Goal: Find specific page/section: Find specific page/section

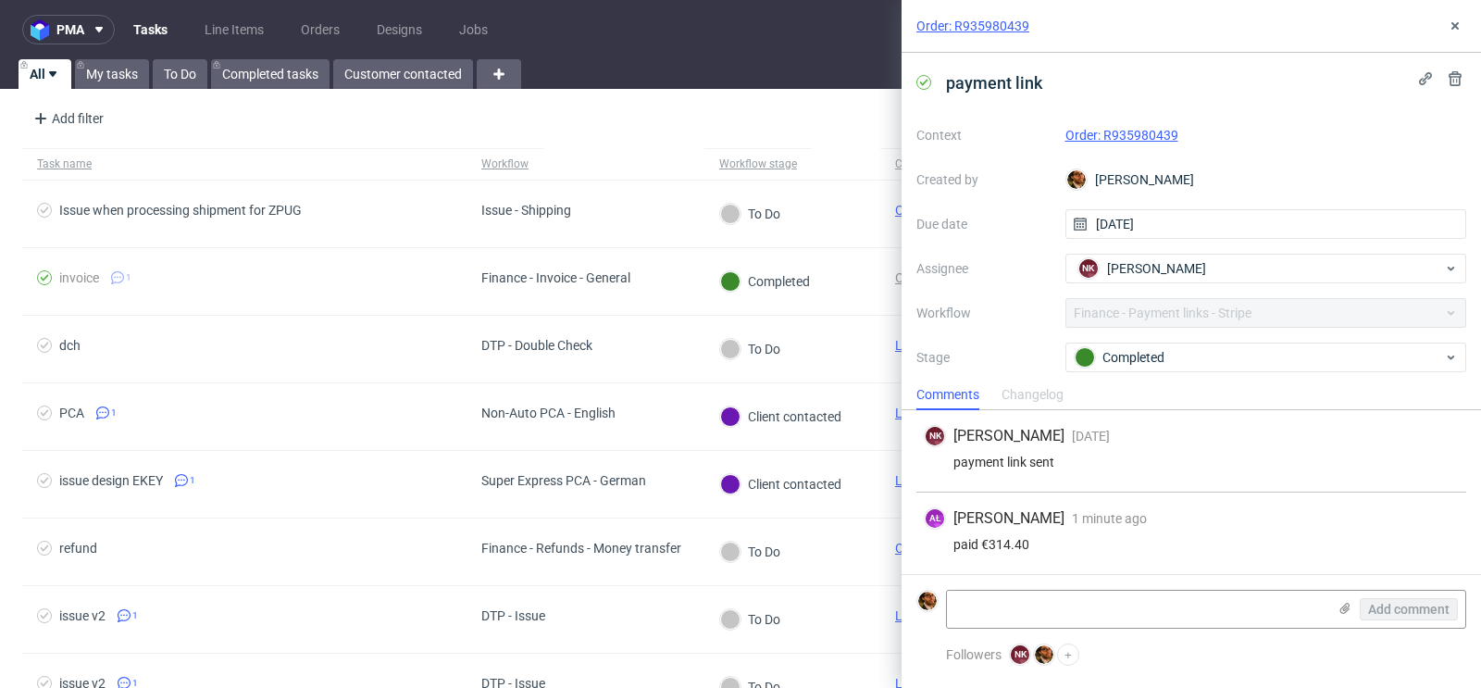
click at [1449, 38] on div "Order: R935980439" at bounding box center [1192, 26] width 580 height 53
click at [1451, 24] on icon at bounding box center [1455, 26] width 15 height 15
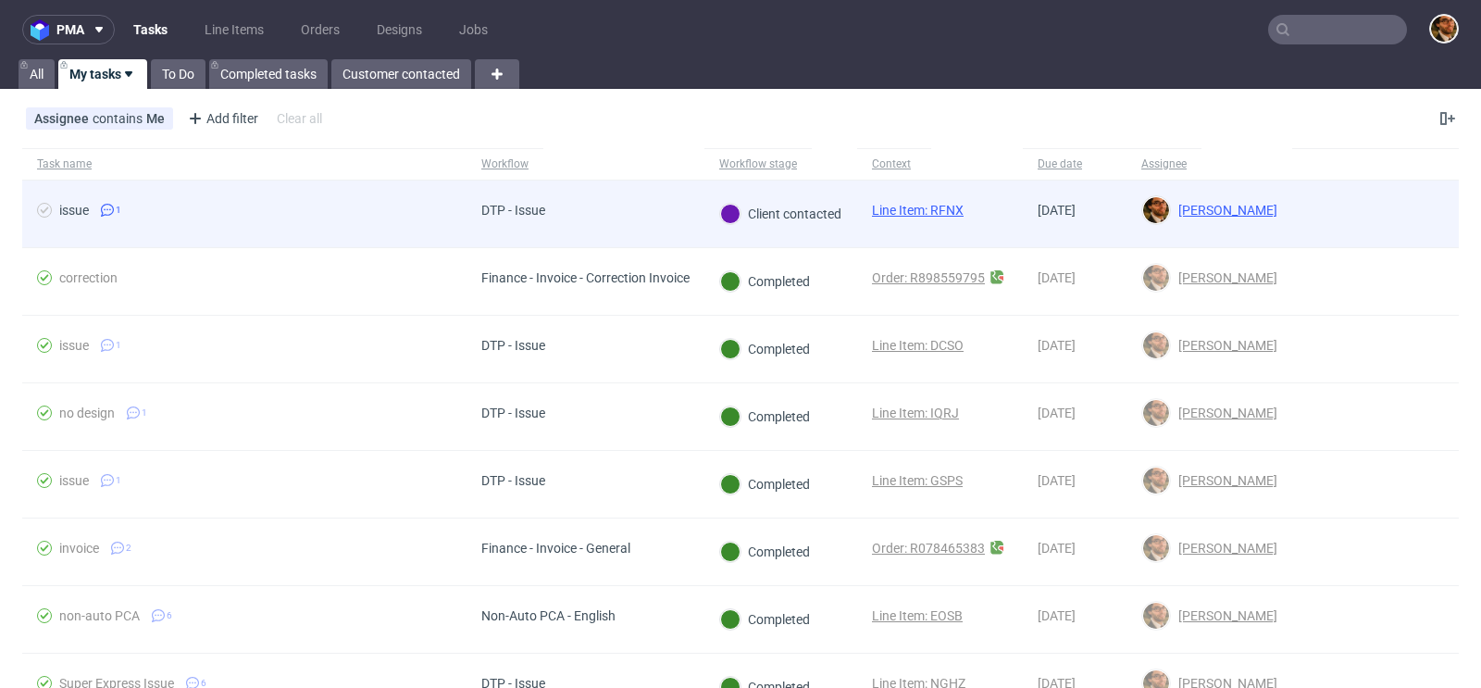
click at [1349, 217] on div at bounding box center [1375, 214] width 167 height 67
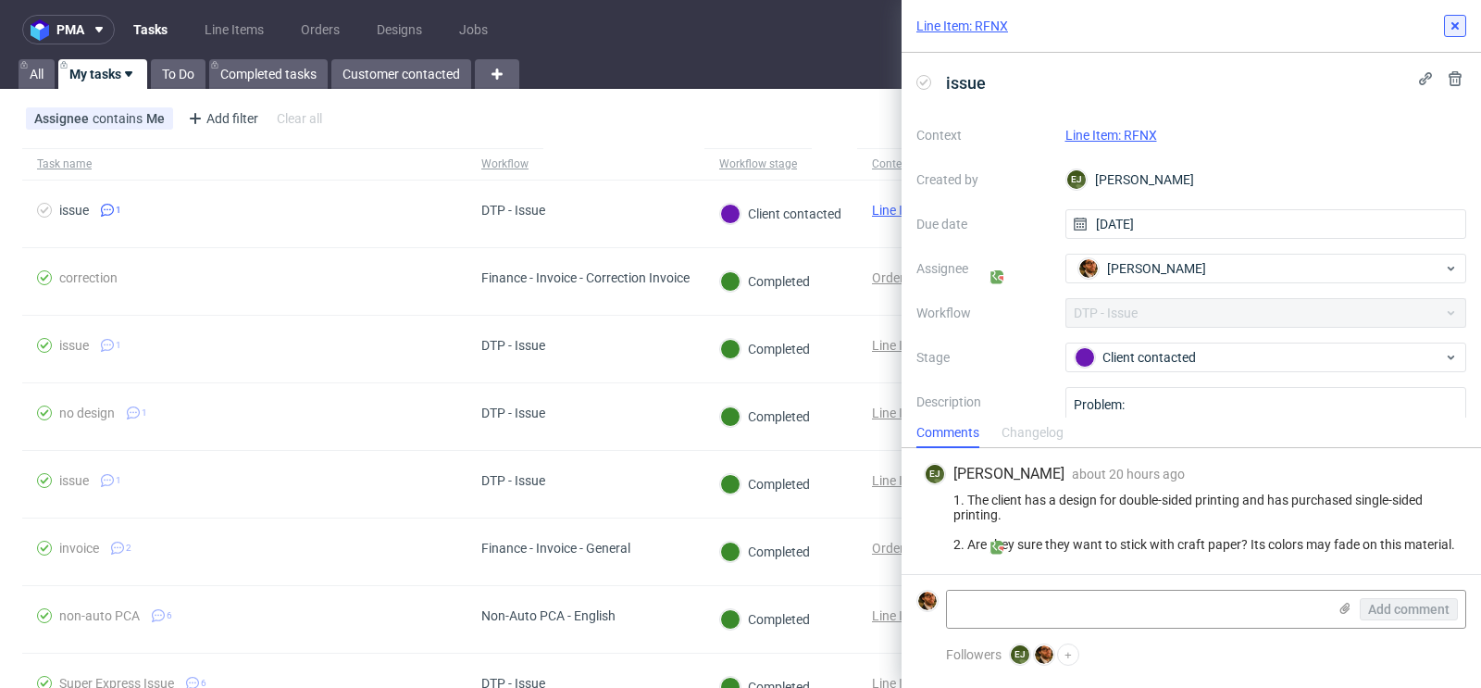
click at [1455, 26] on use at bounding box center [1455, 25] width 7 height 7
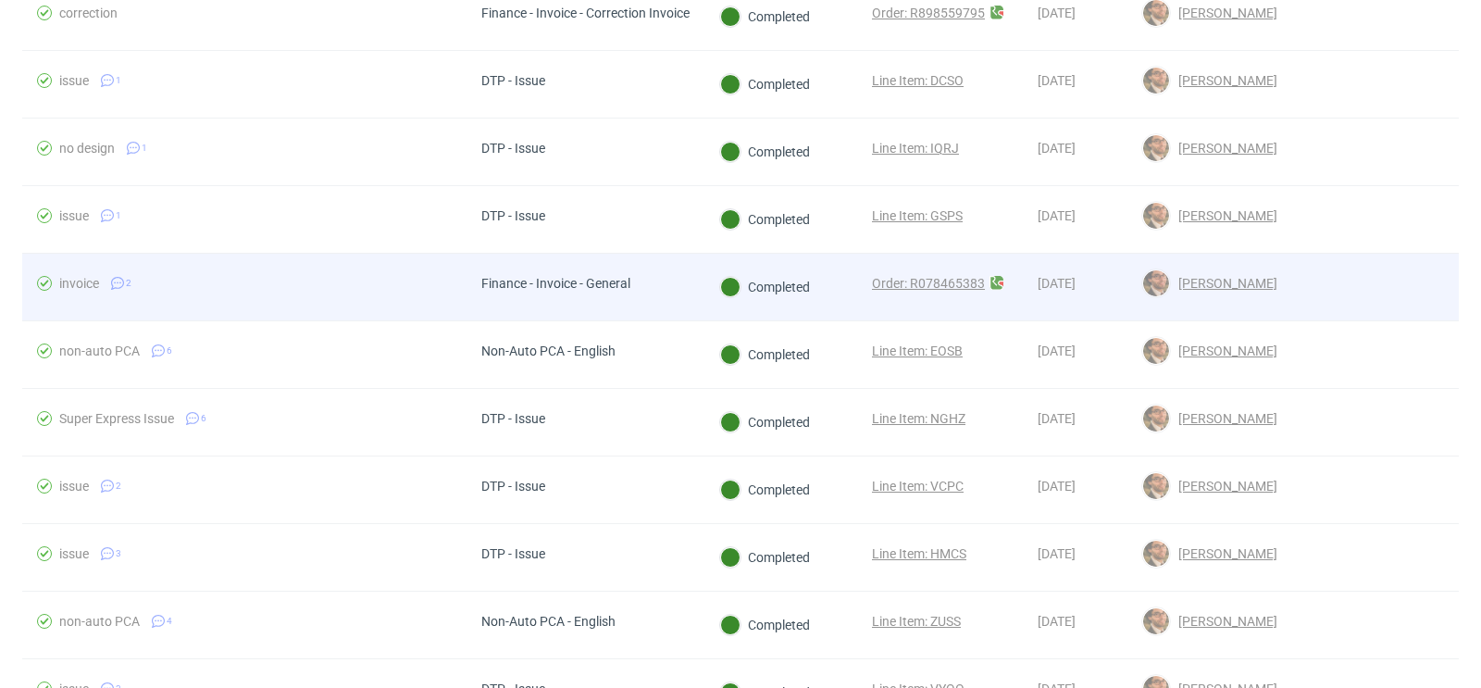
scroll to position [34, 0]
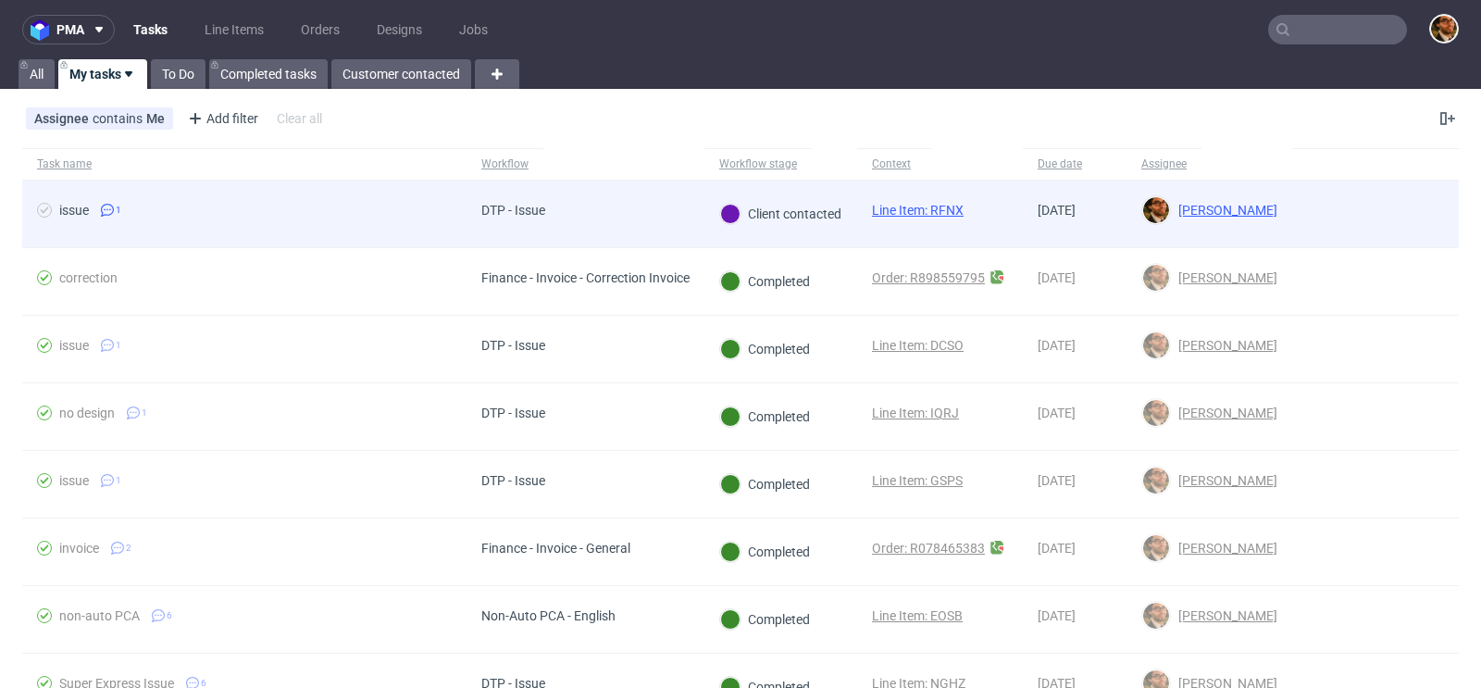
click at [1369, 212] on div at bounding box center [1375, 214] width 167 height 67
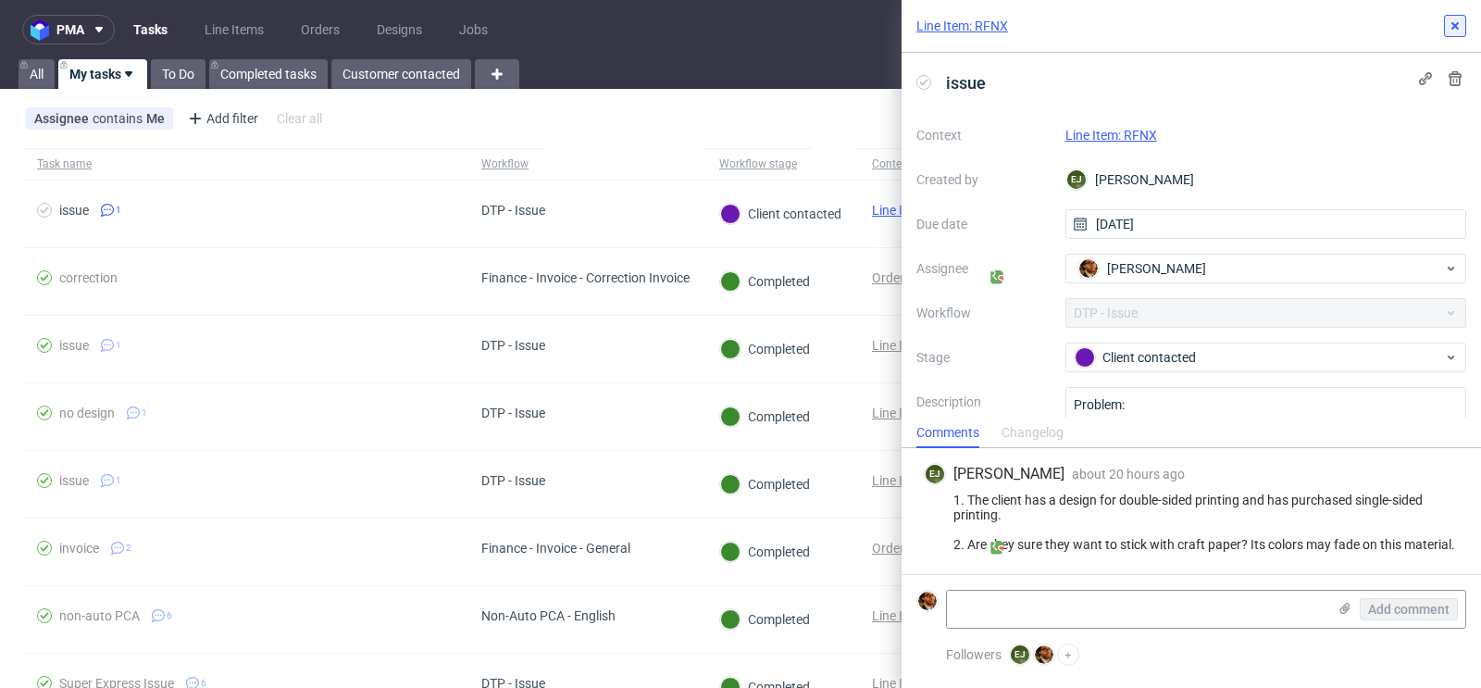
click at [1460, 25] on icon at bounding box center [1455, 26] width 15 height 15
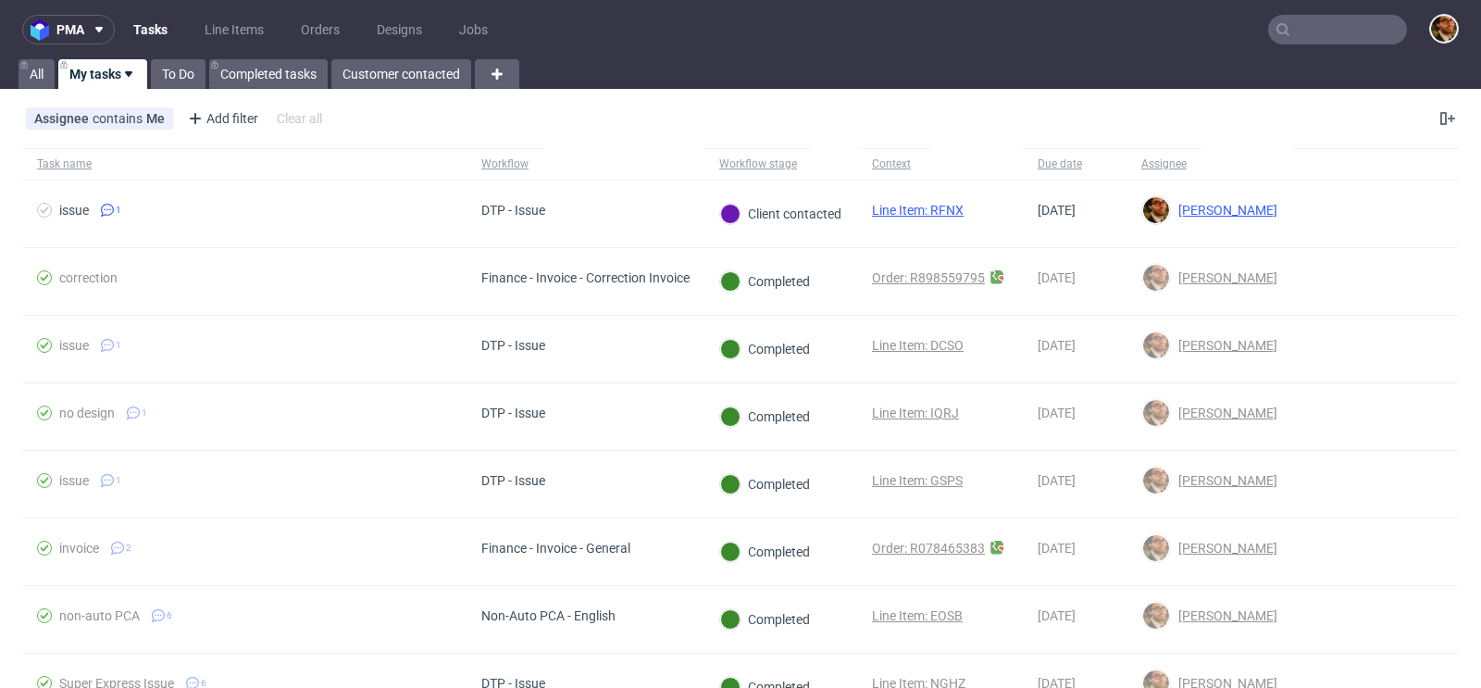
scroll to position [626, 0]
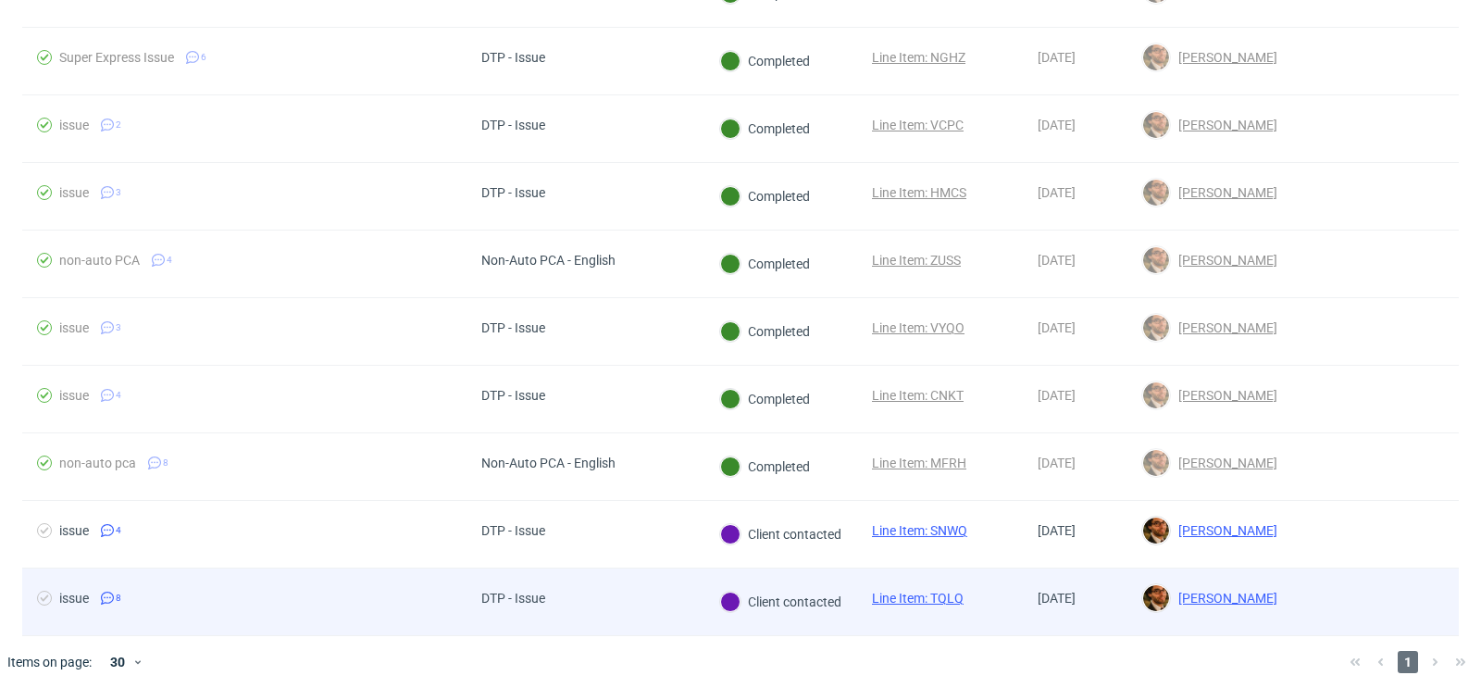
click at [1398, 600] on div at bounding box center [1375, 601] width 167 height 67
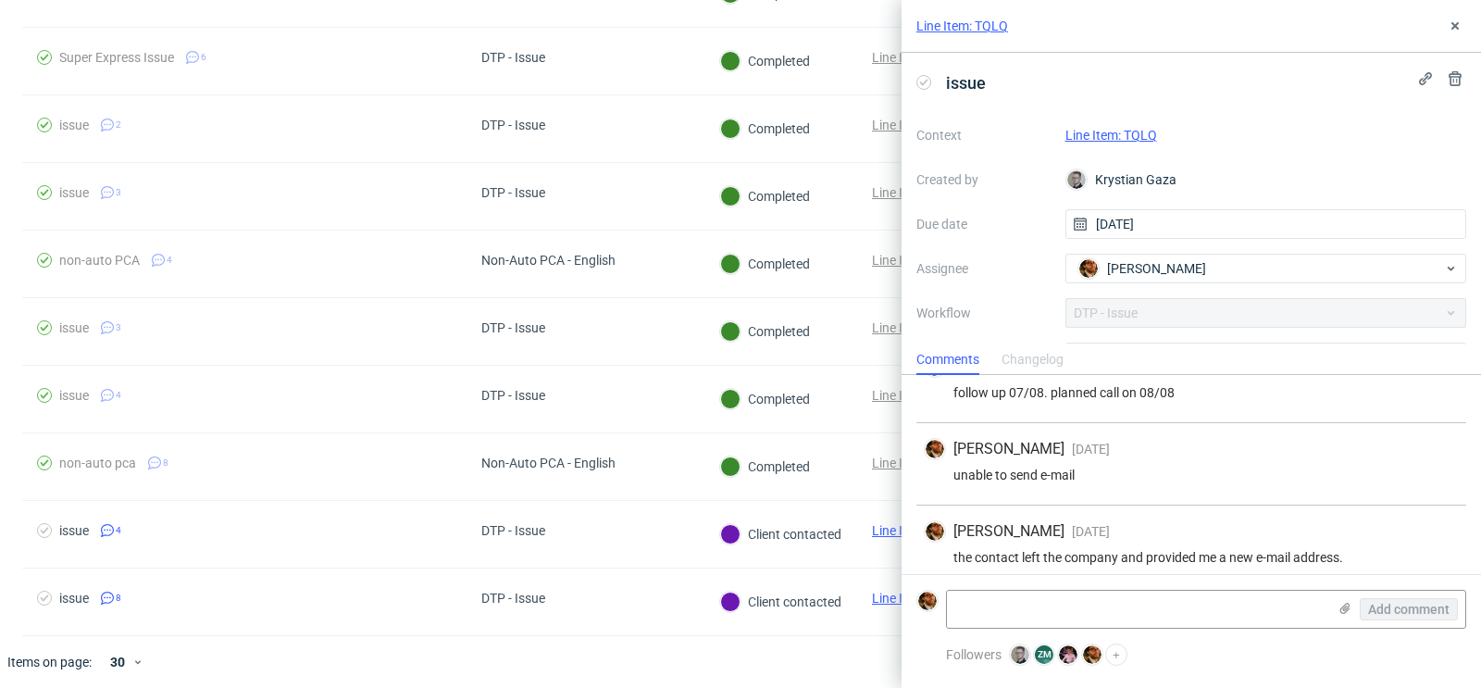
scroll to position [454, 0]
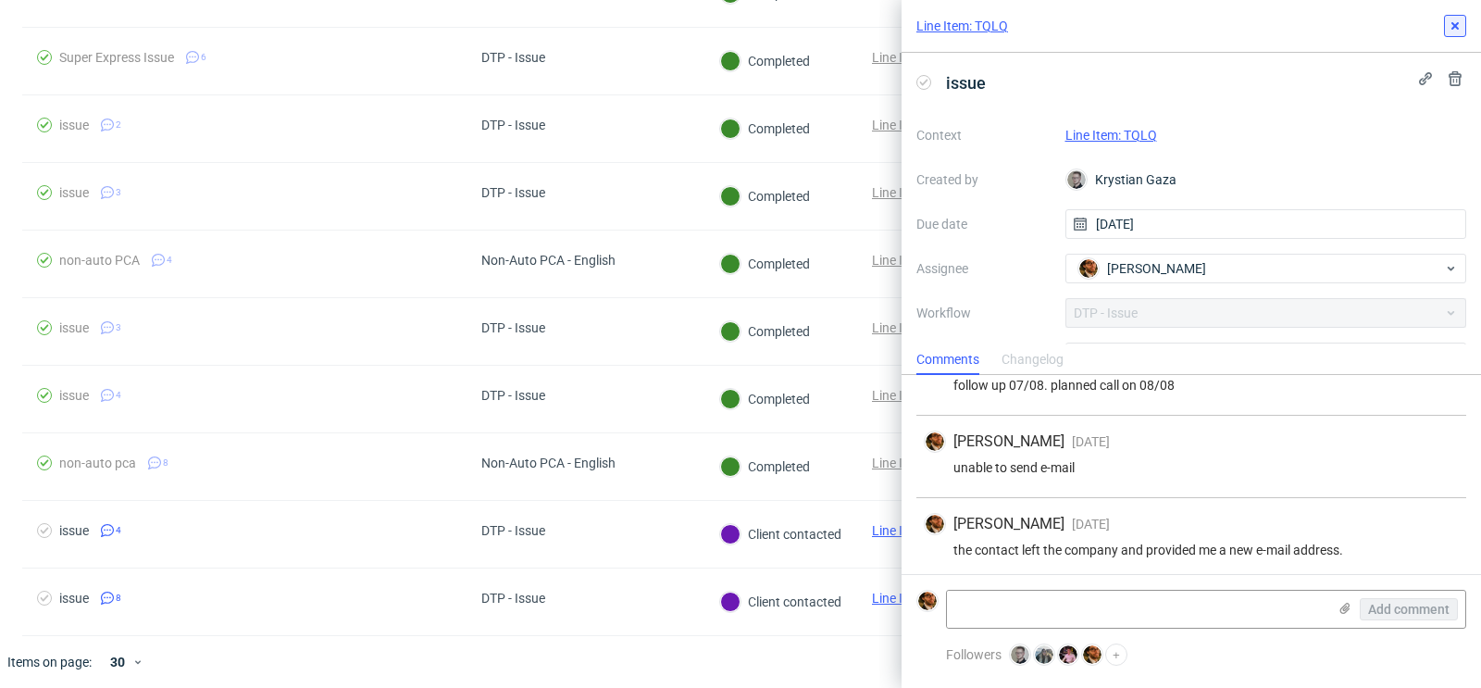
click at [1460, 34] on button at bounding box center [1455, 26] width 22 height 22
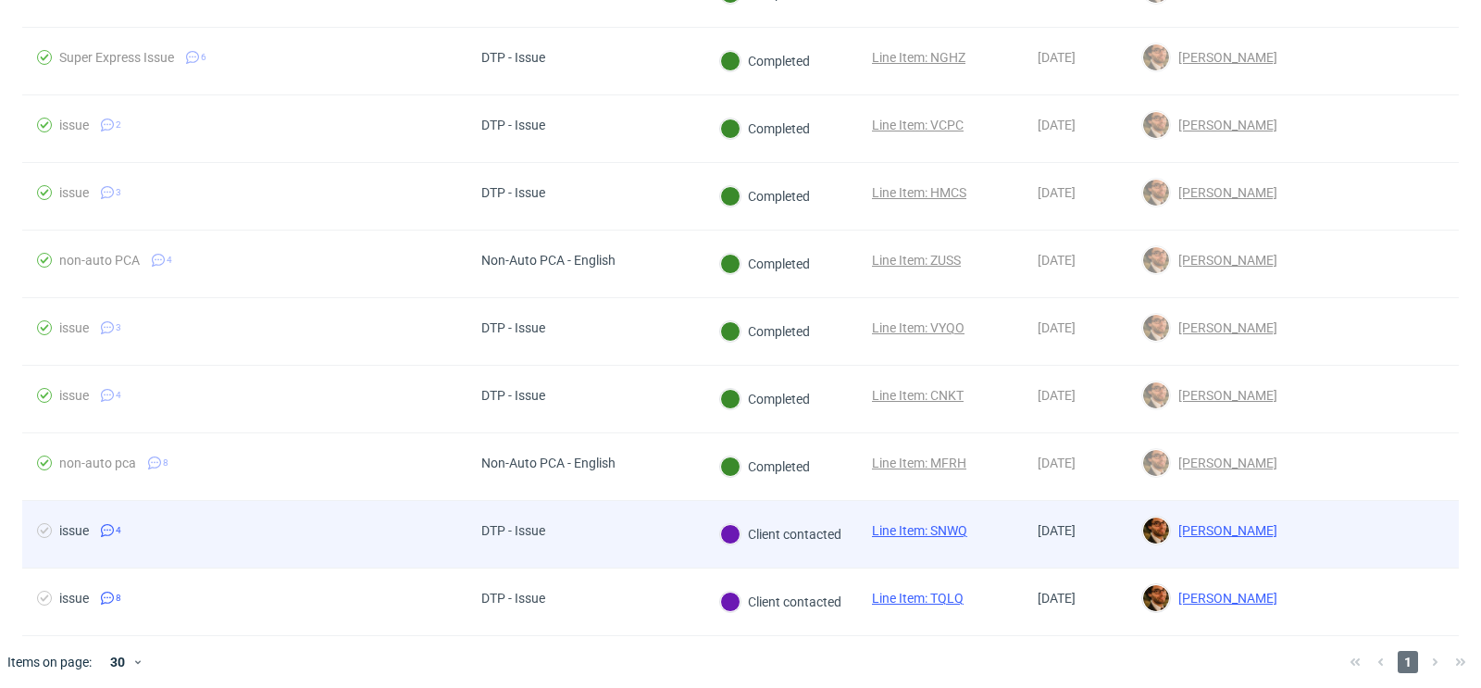
click at [1392, 527] on div at bounding box center [1375, 534] width 167 height 67
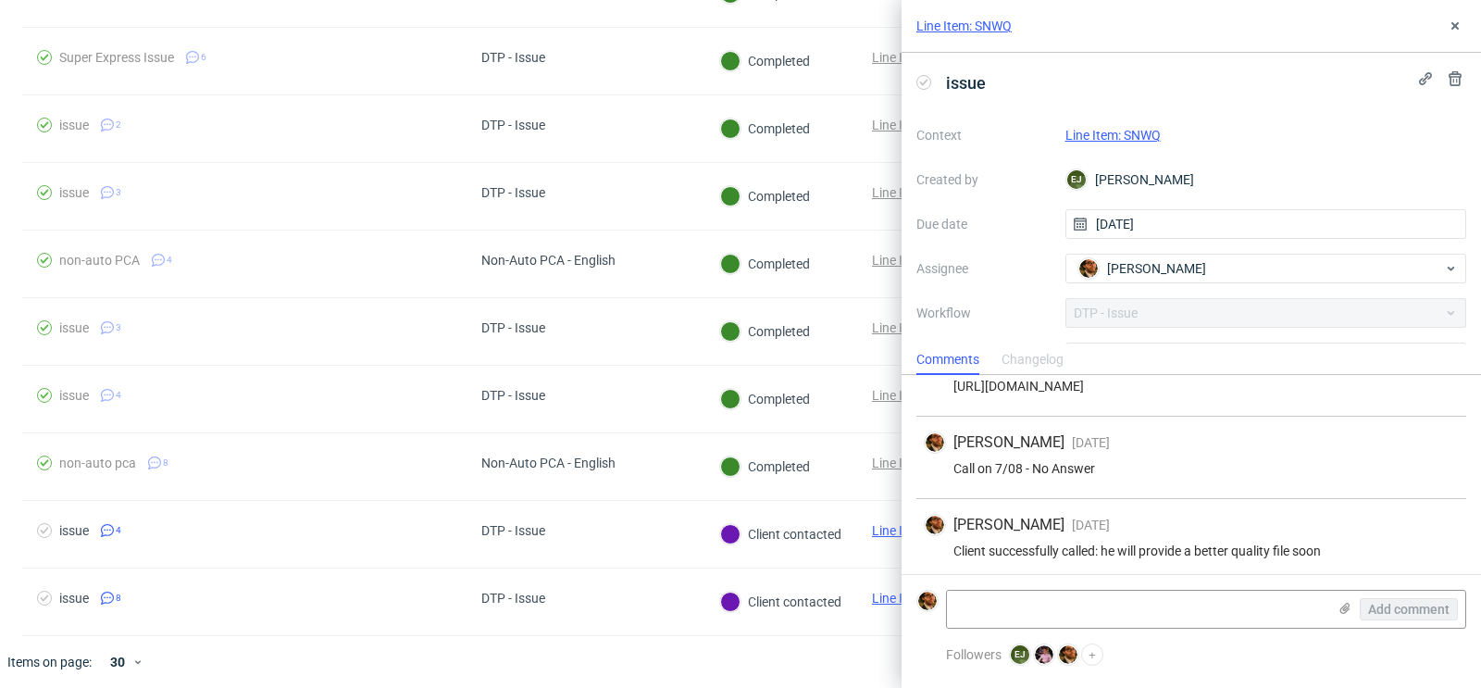
scroll to position [126, 0]
click at [1455, 27] on use at bounding box center [1455, 25] width 7 height 7
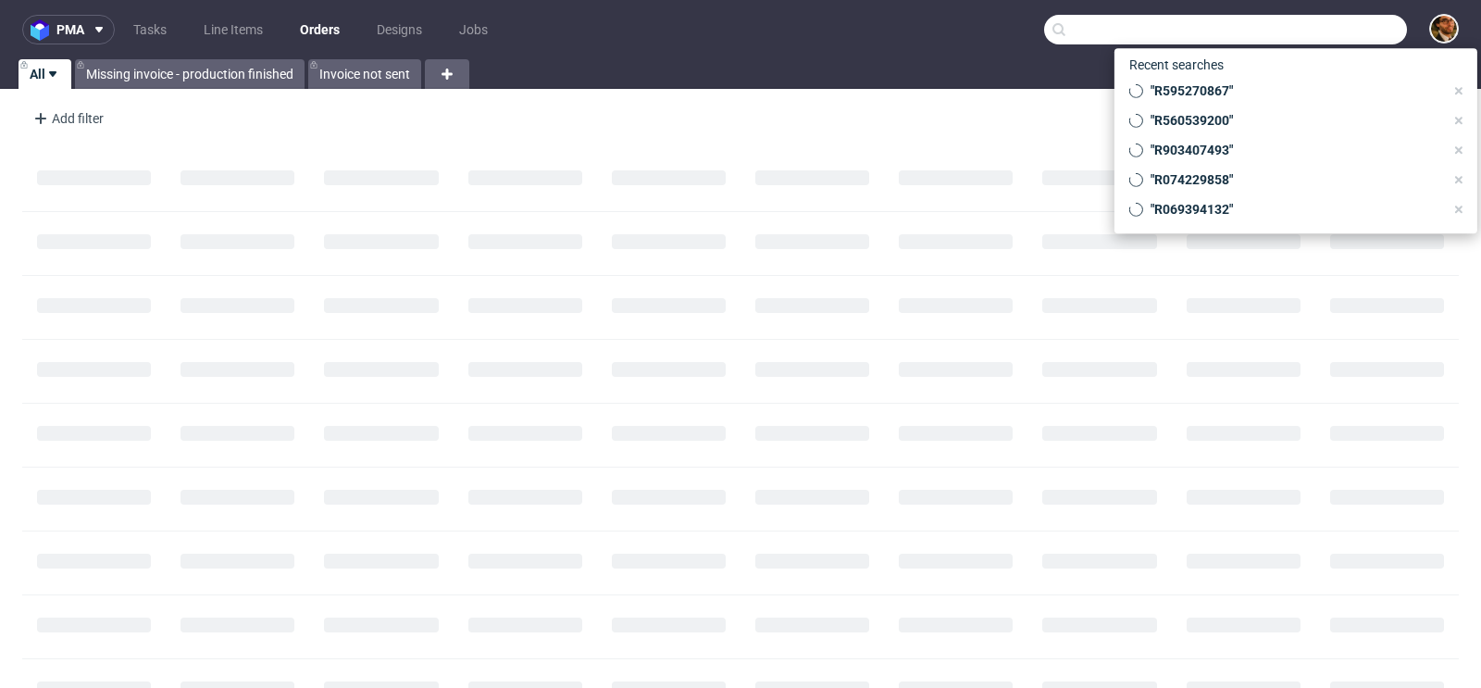
click at [1305, 37] on input "text" at bounding box center [1225, 30] width 363 height 30
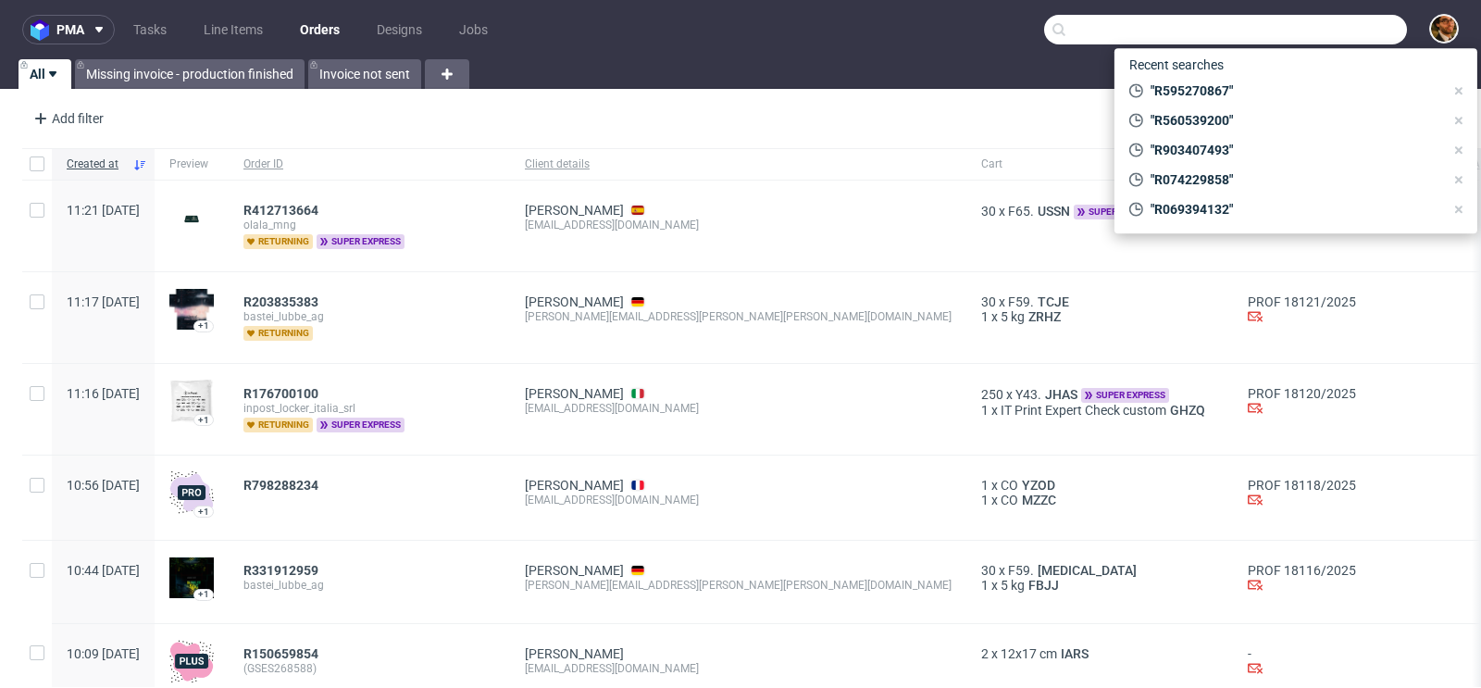
paste input "R139287240"
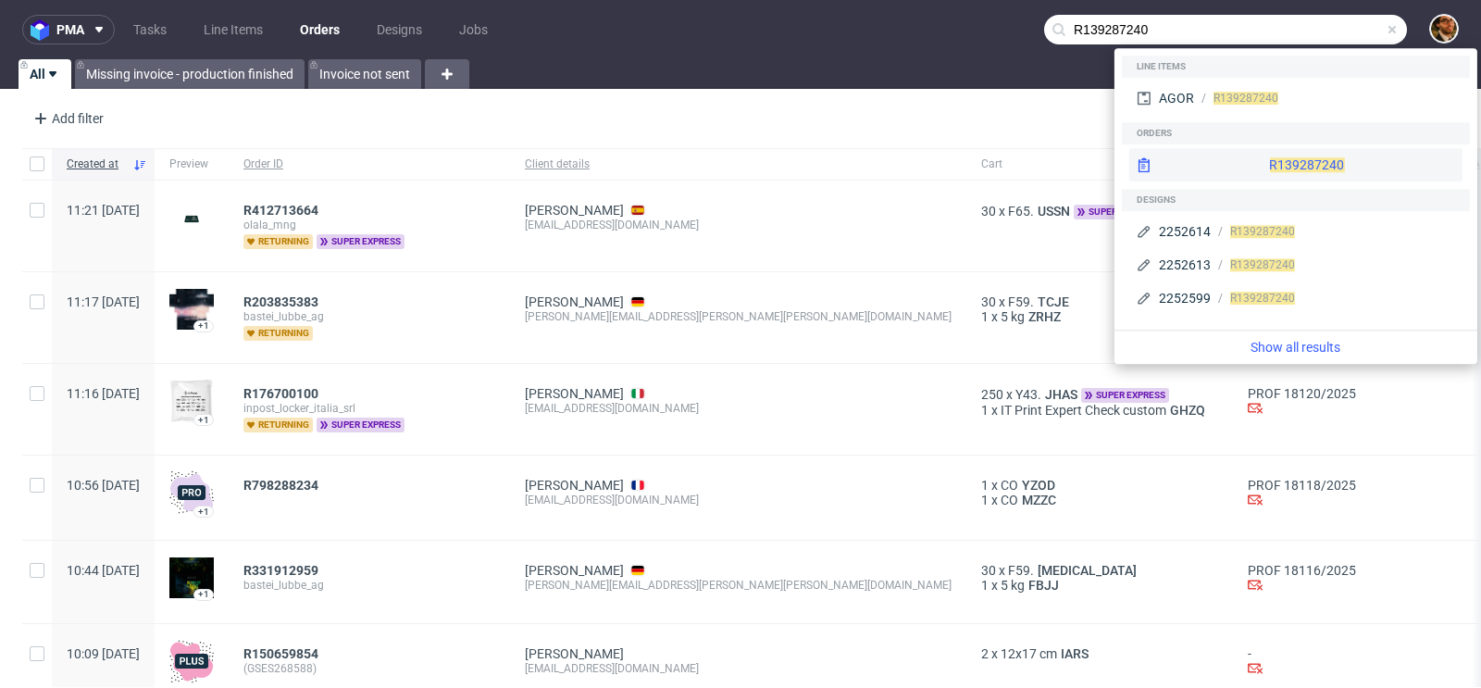
type input "R139287240"
click at [1255, 158] on div "R139287240" at bounding box center [1296, 164] width 333 height 33
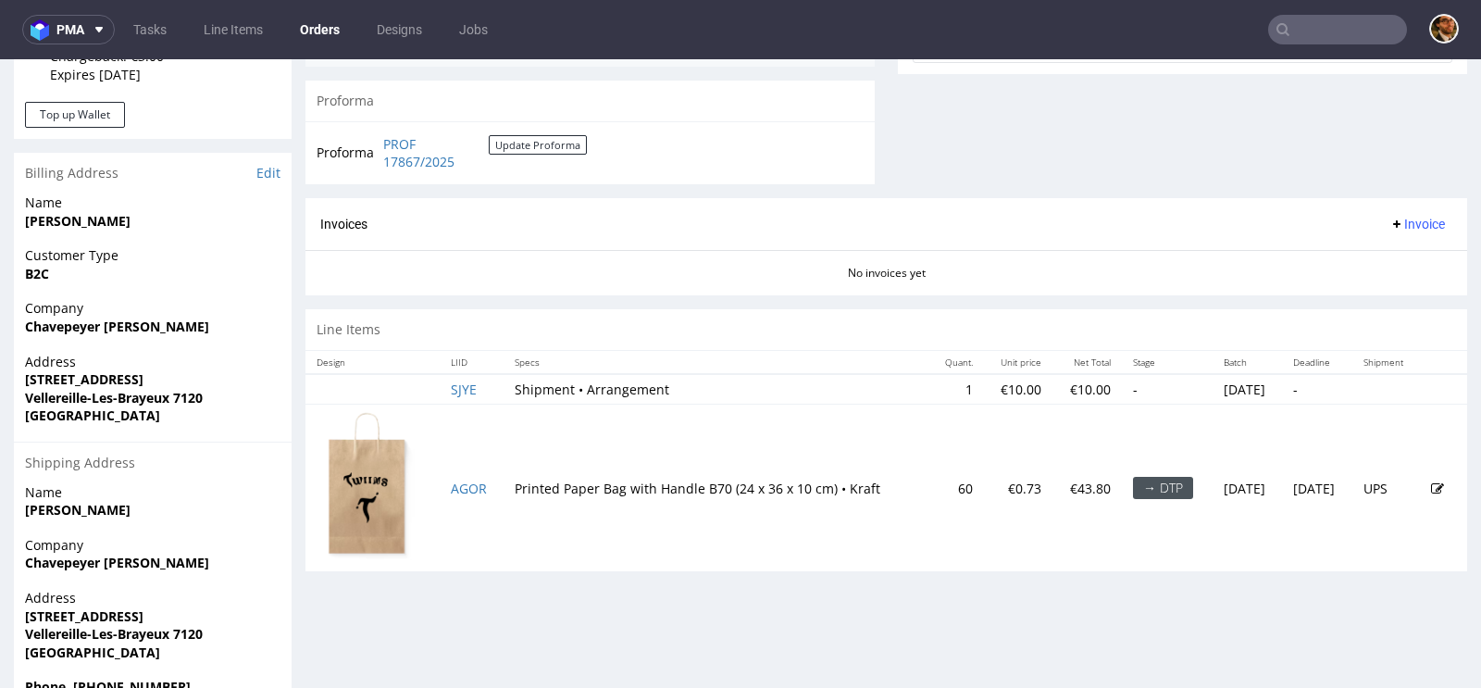
scroll to position [789, 0]
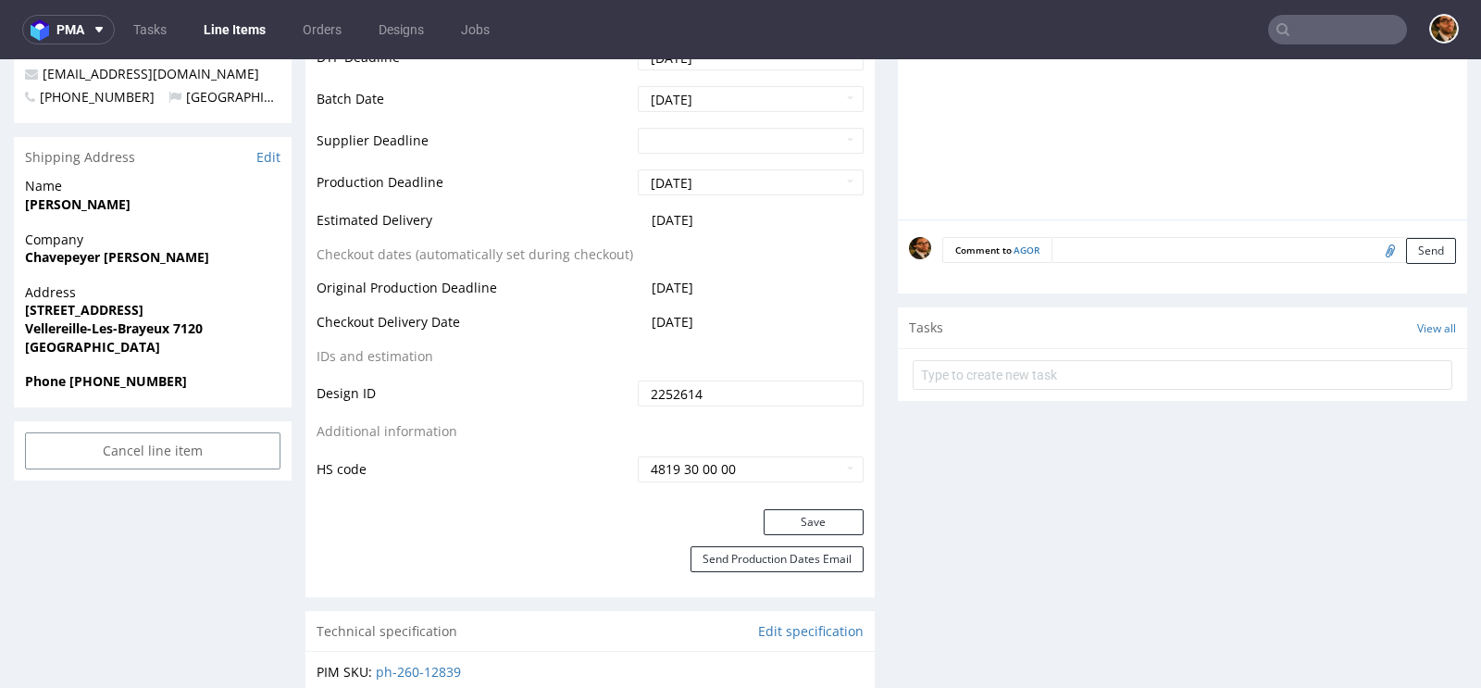
scroll to position [39, 0]
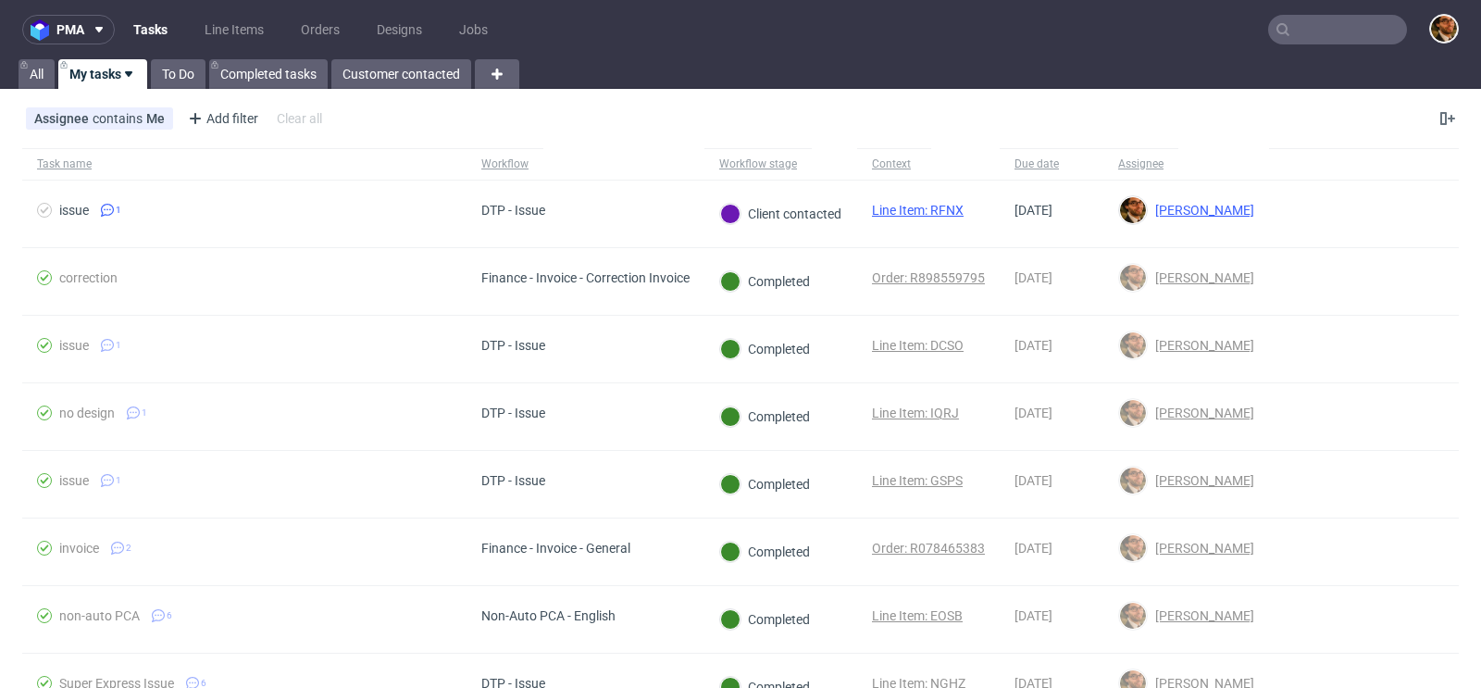
click at [1277, 37] on input "text" at bounding box center [1337, 30] width 139 height 30
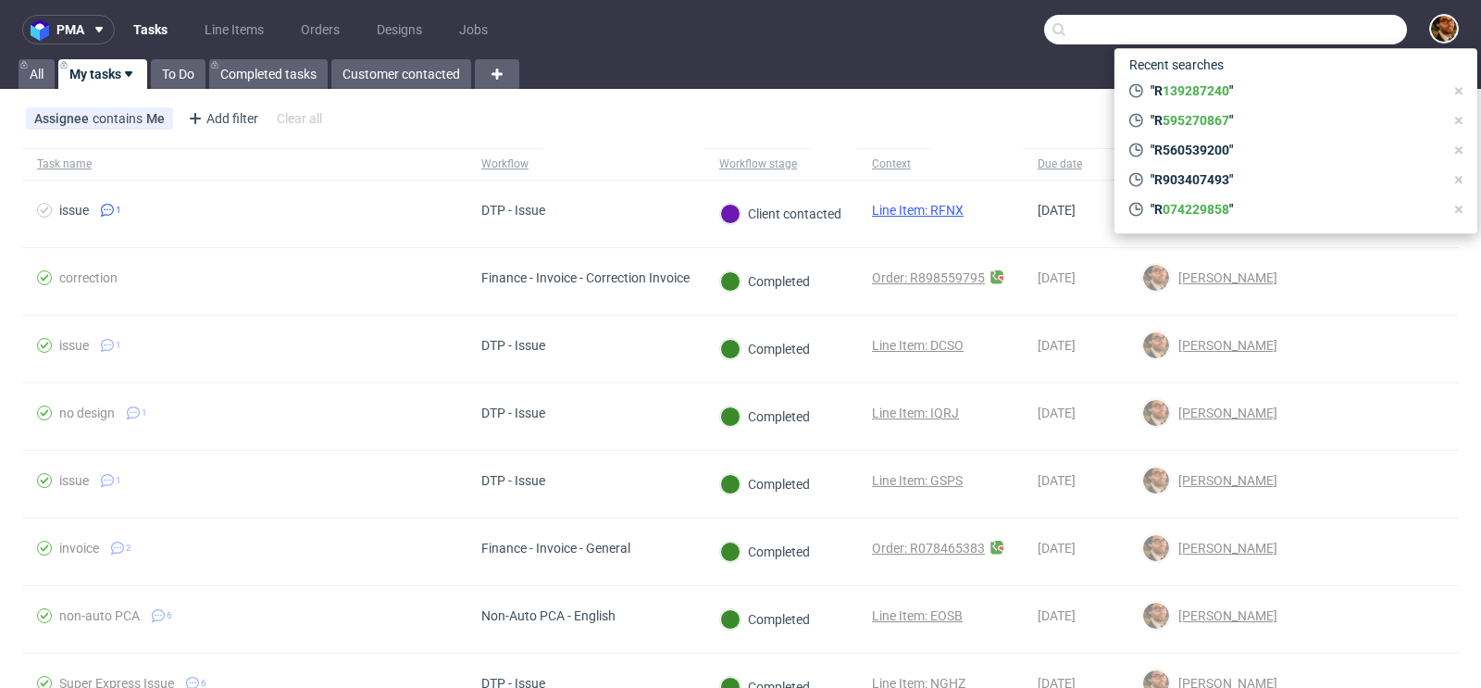
paste input "R139287240"
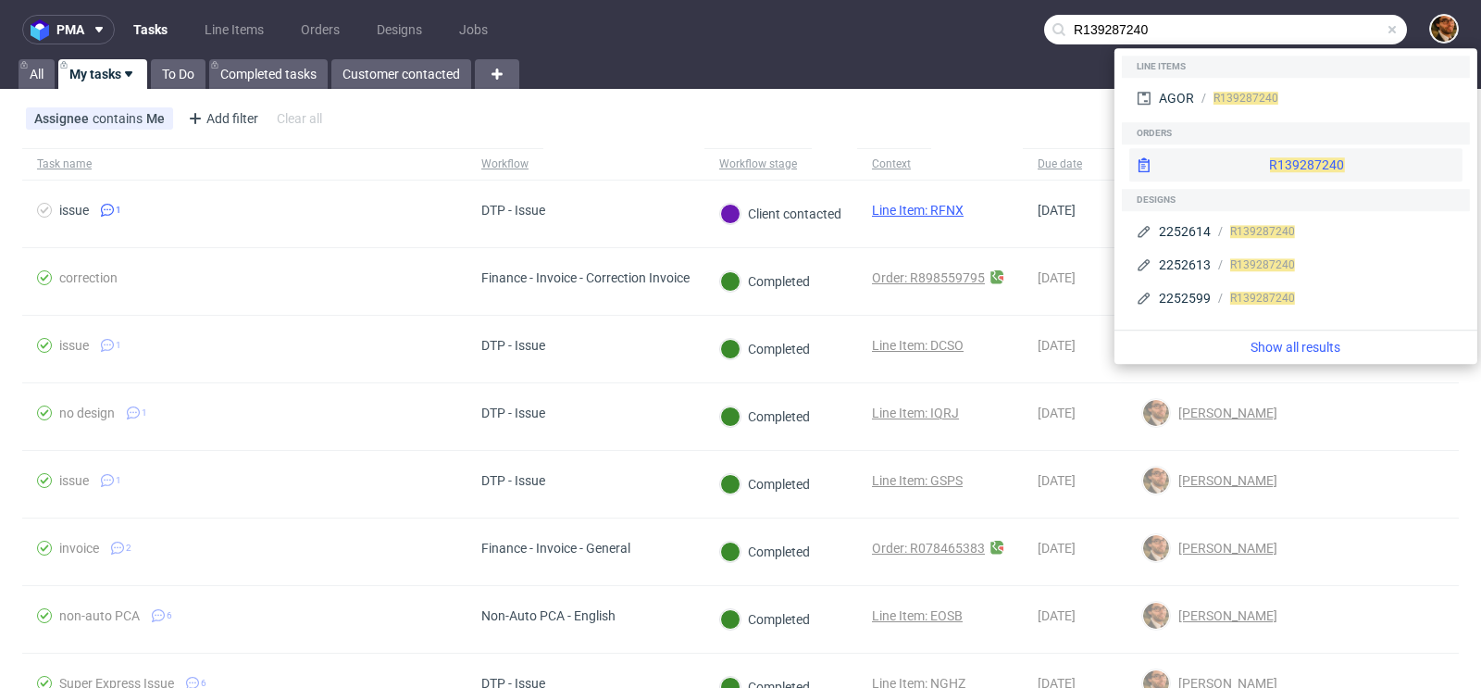
type input "R139287240"
click at [1251, 160] on div "R139287240" at bounding box center [1296, 164] width 333 height 33
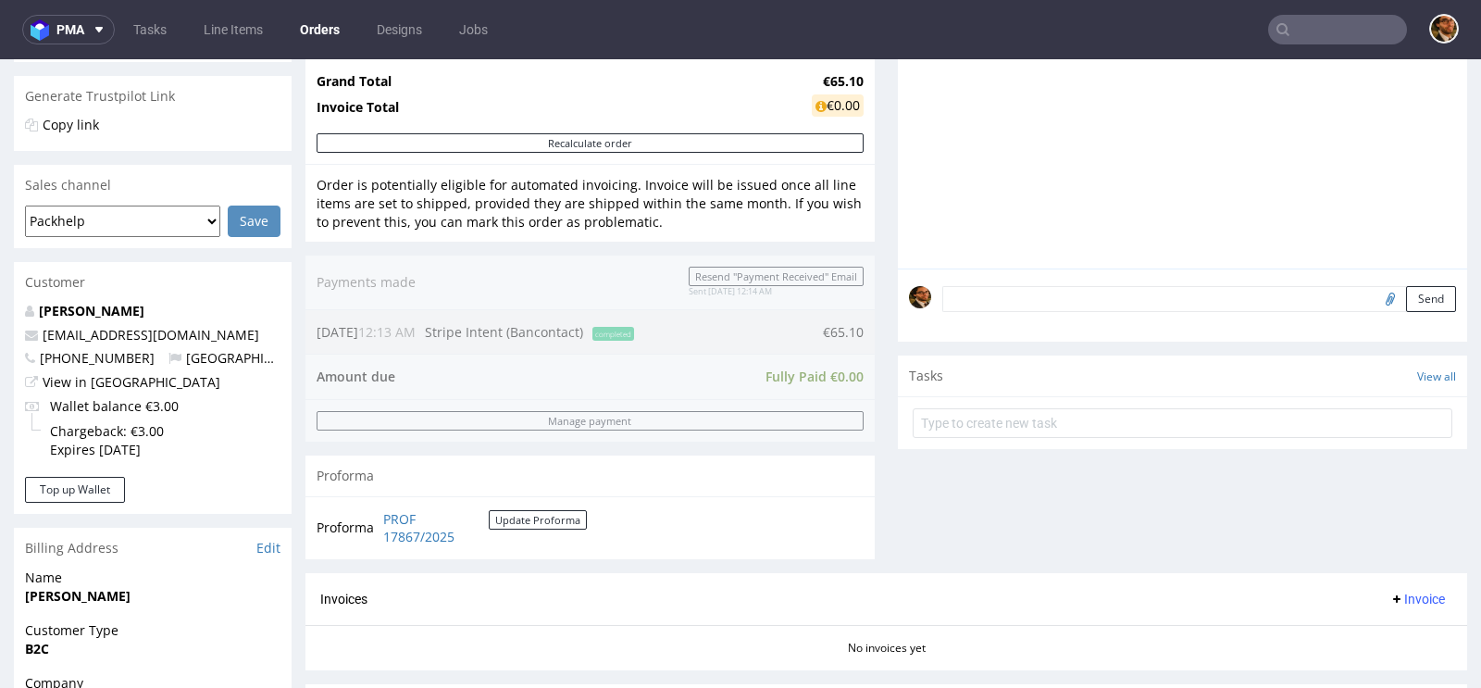
scroll to position [789, 0]
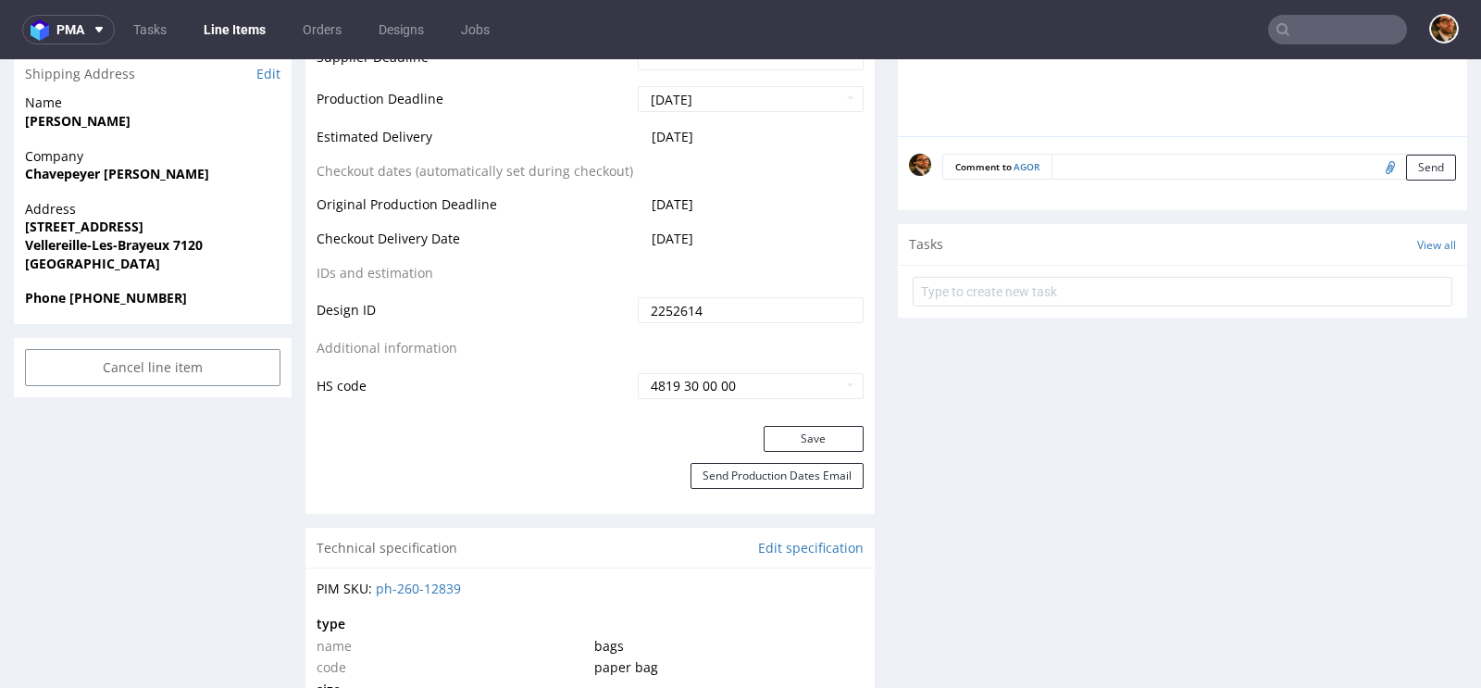
scroll to position [843, 0]
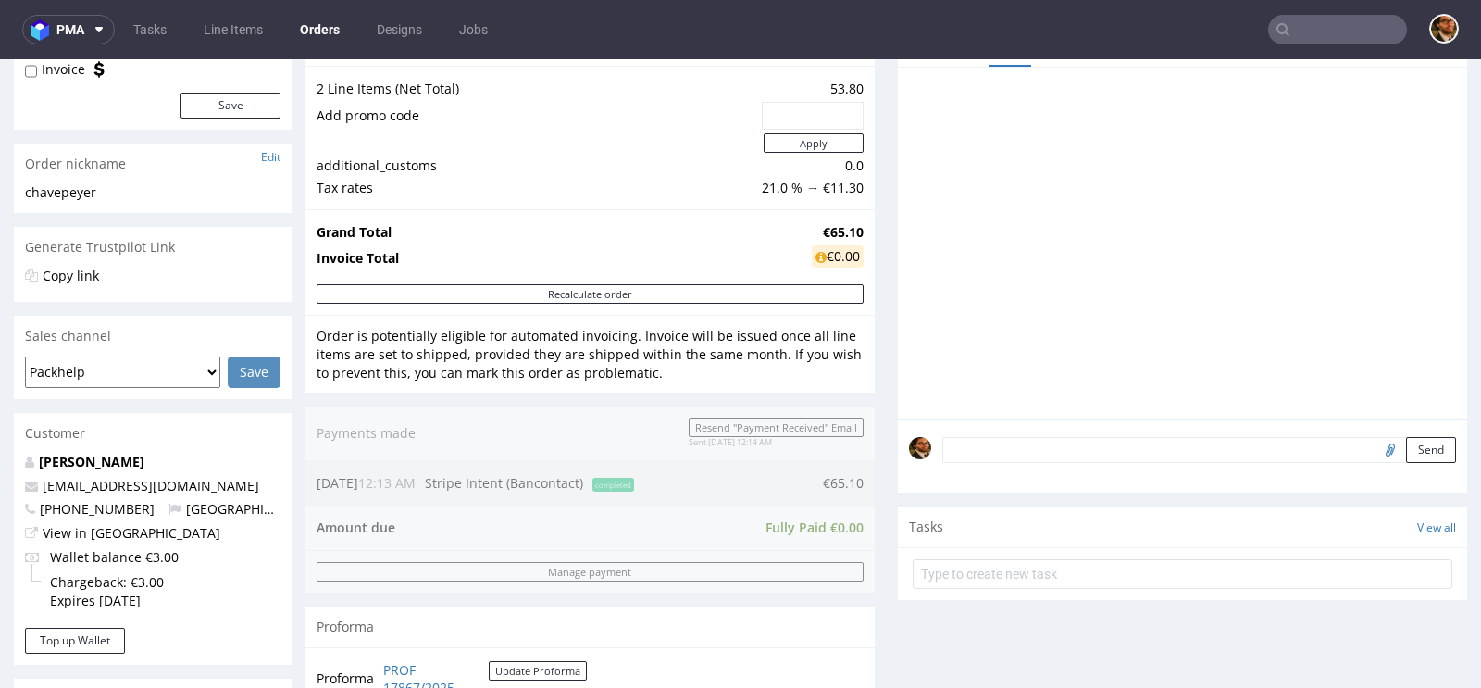
scroll to position [789, 0]
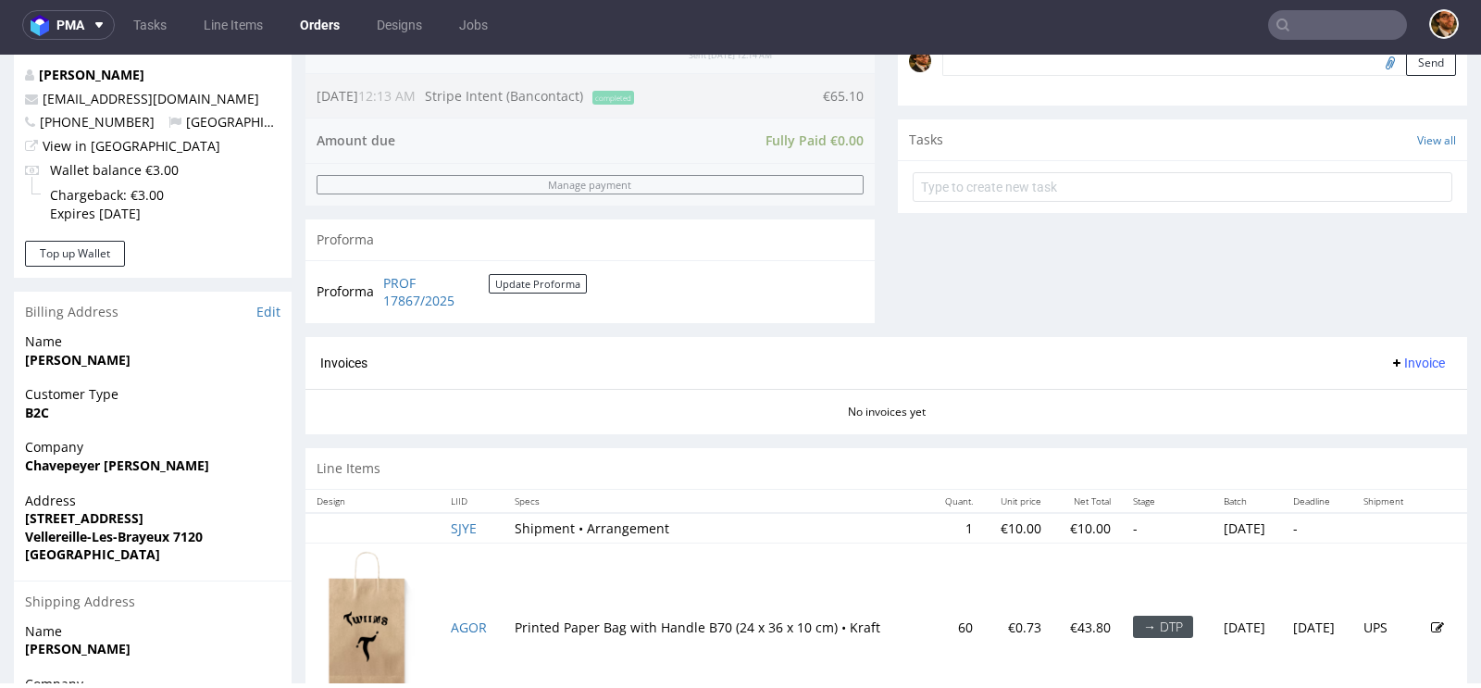
scroll to position [789, 0]
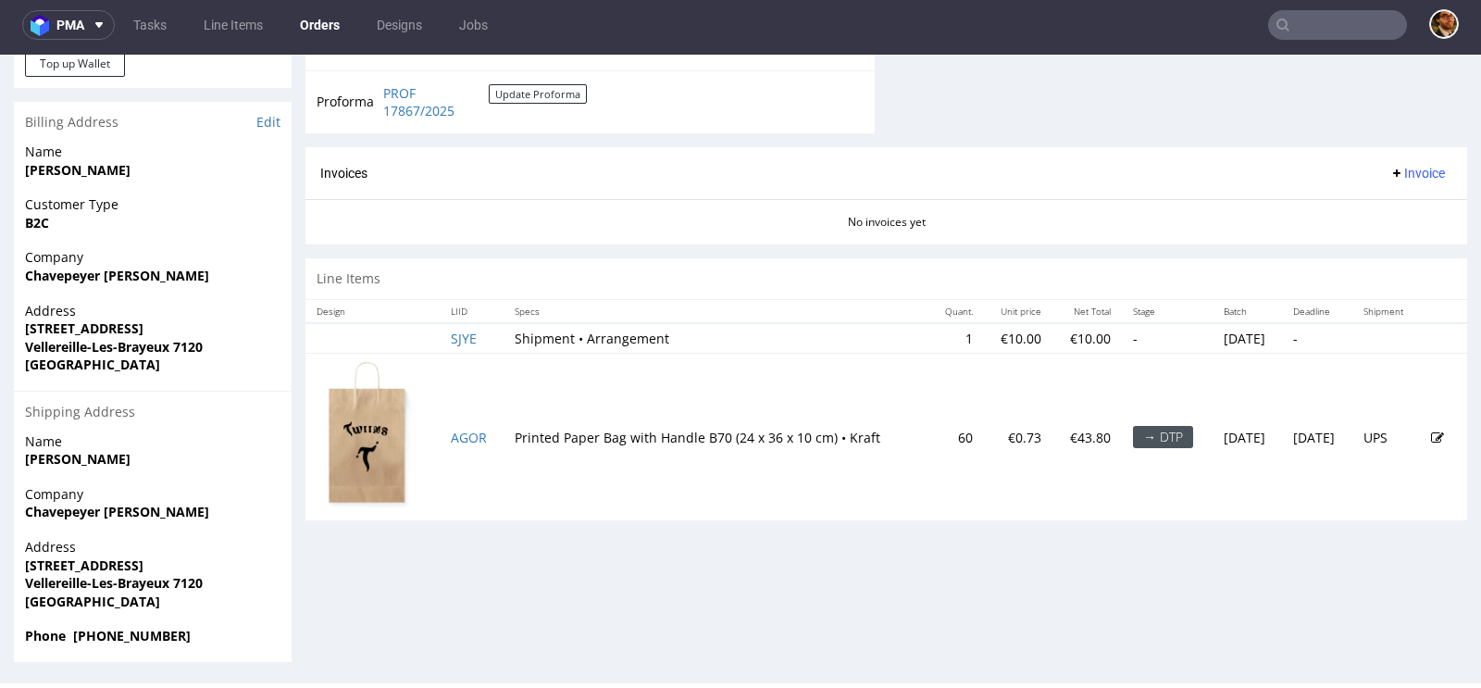
click at [1133, 431] on div "→ DTP" at bounding box center [1163, 437] width 60 height 22
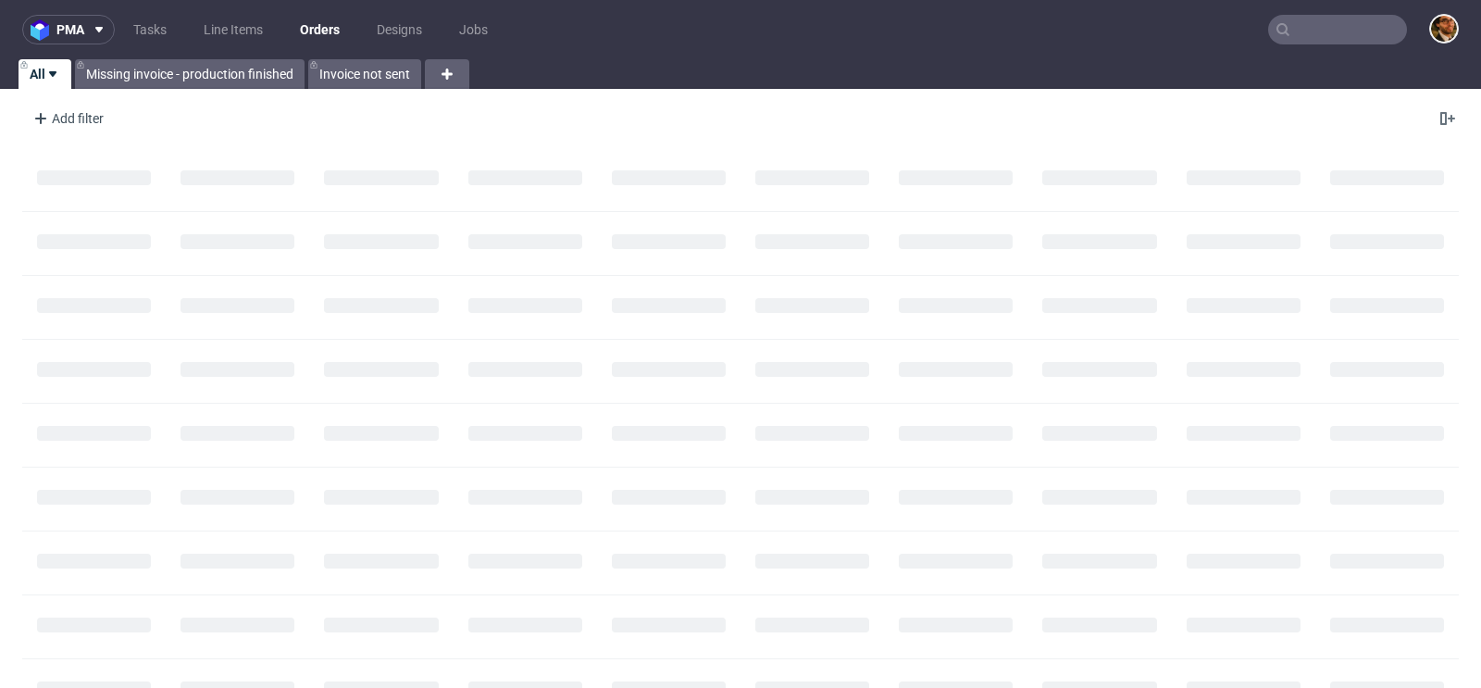
click at [1286, 27] on input "text" at bounding box center [1337, 30] width 139 height 30
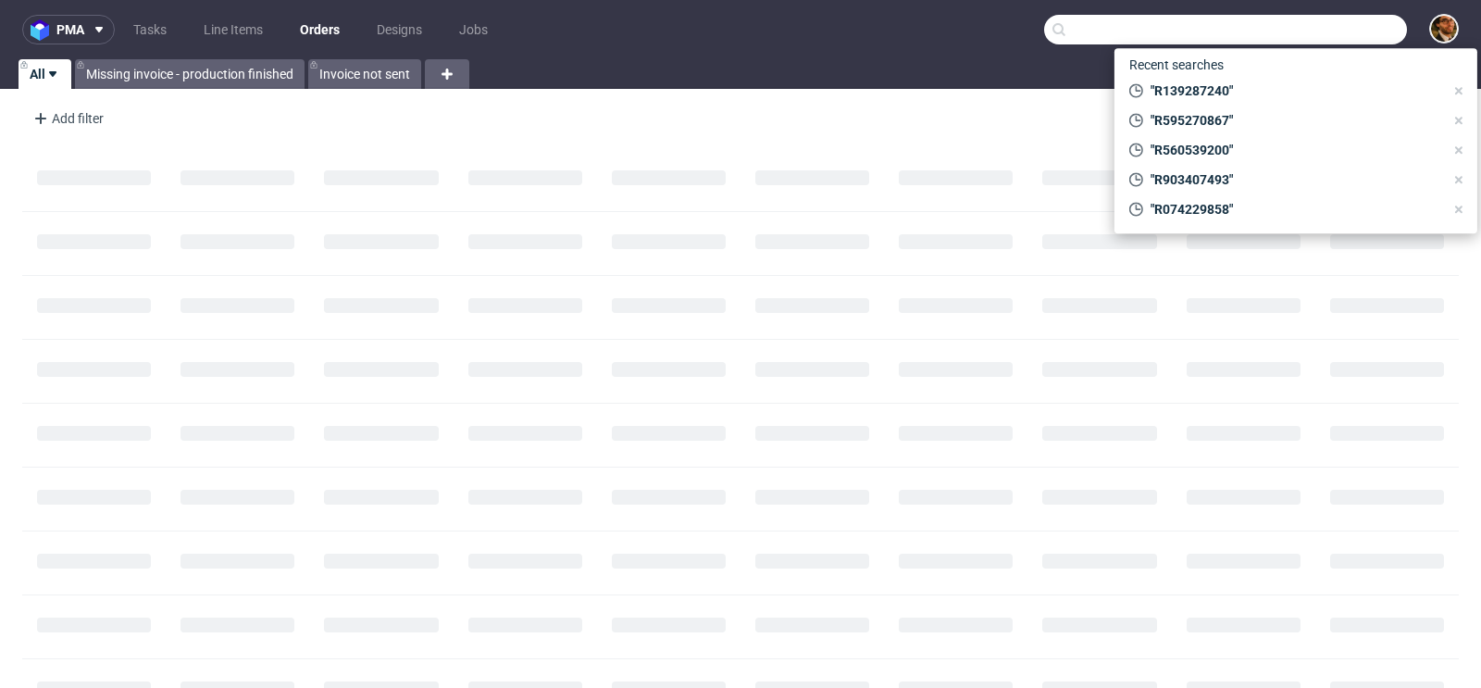
paste input "R309906246"
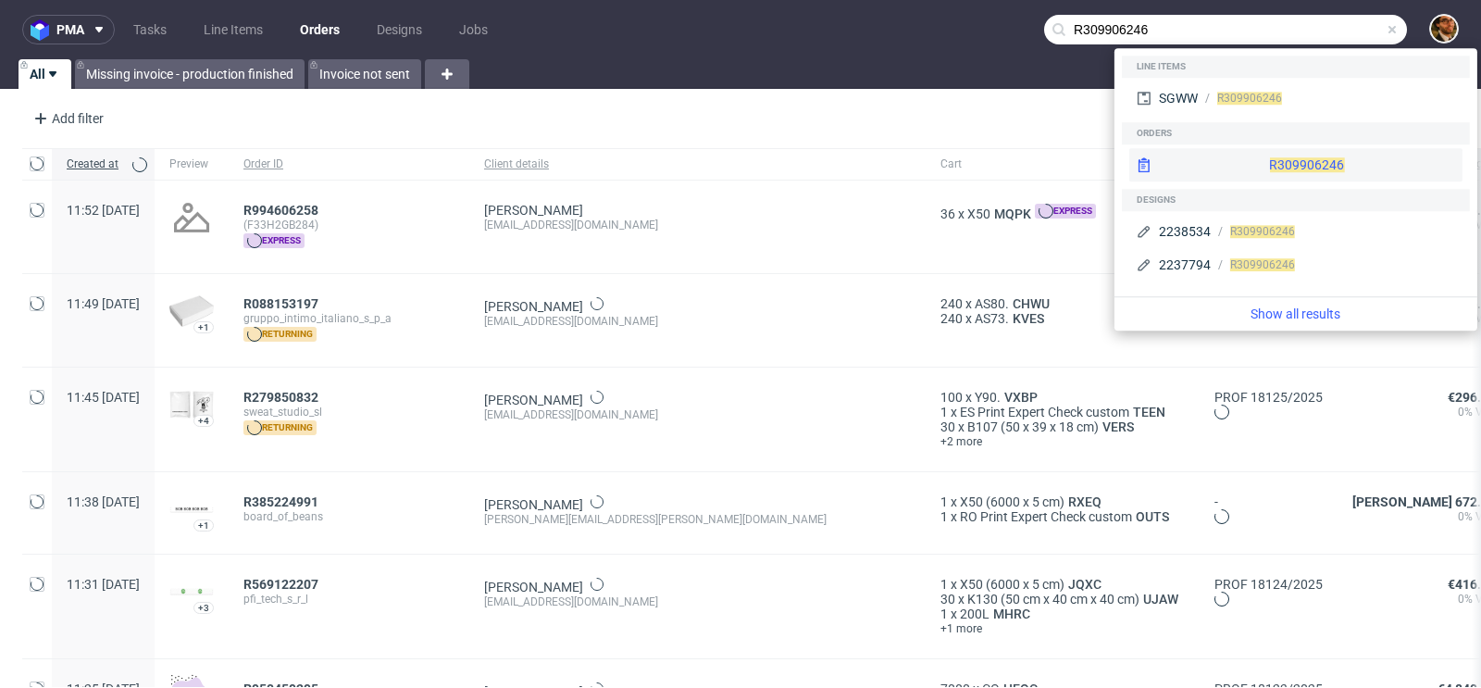
type input "R309906246"
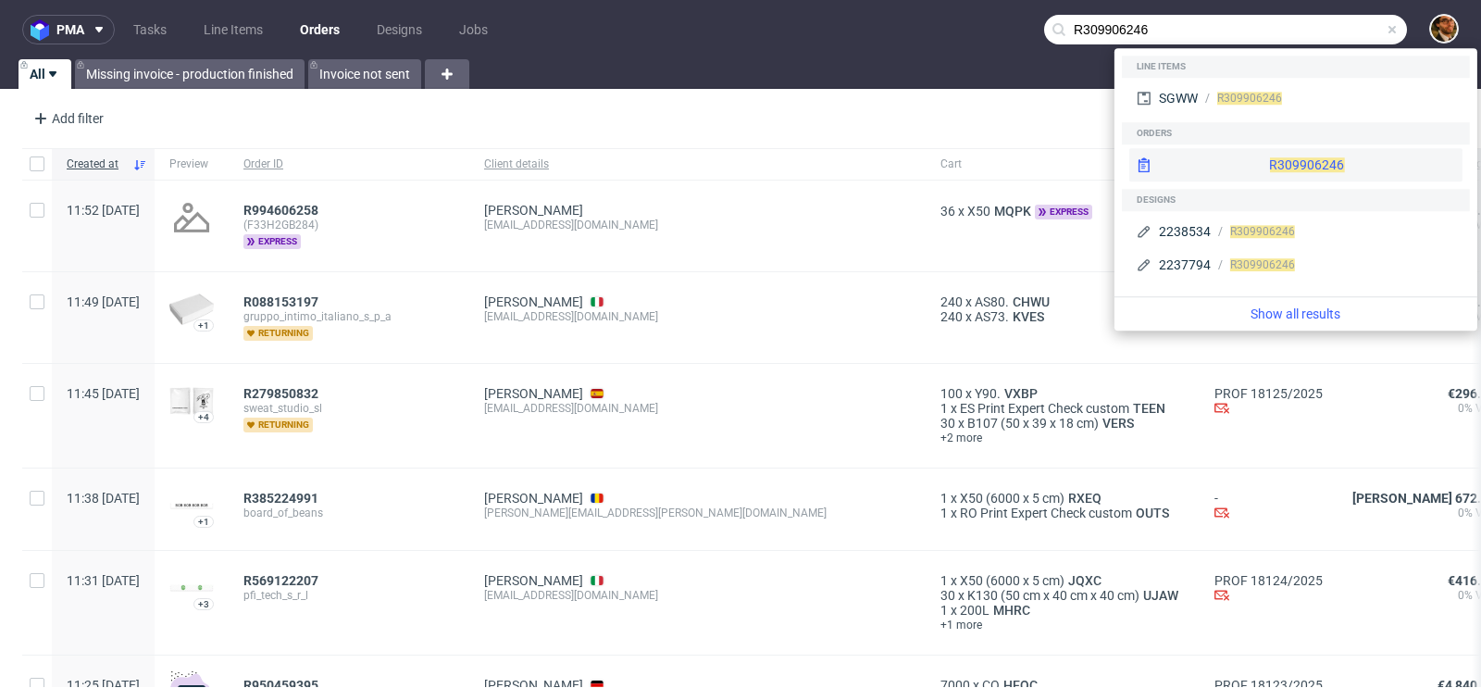
click at [1229, 174] on div "R309906246" at bounding box center [1296, 164] width 333 height 33
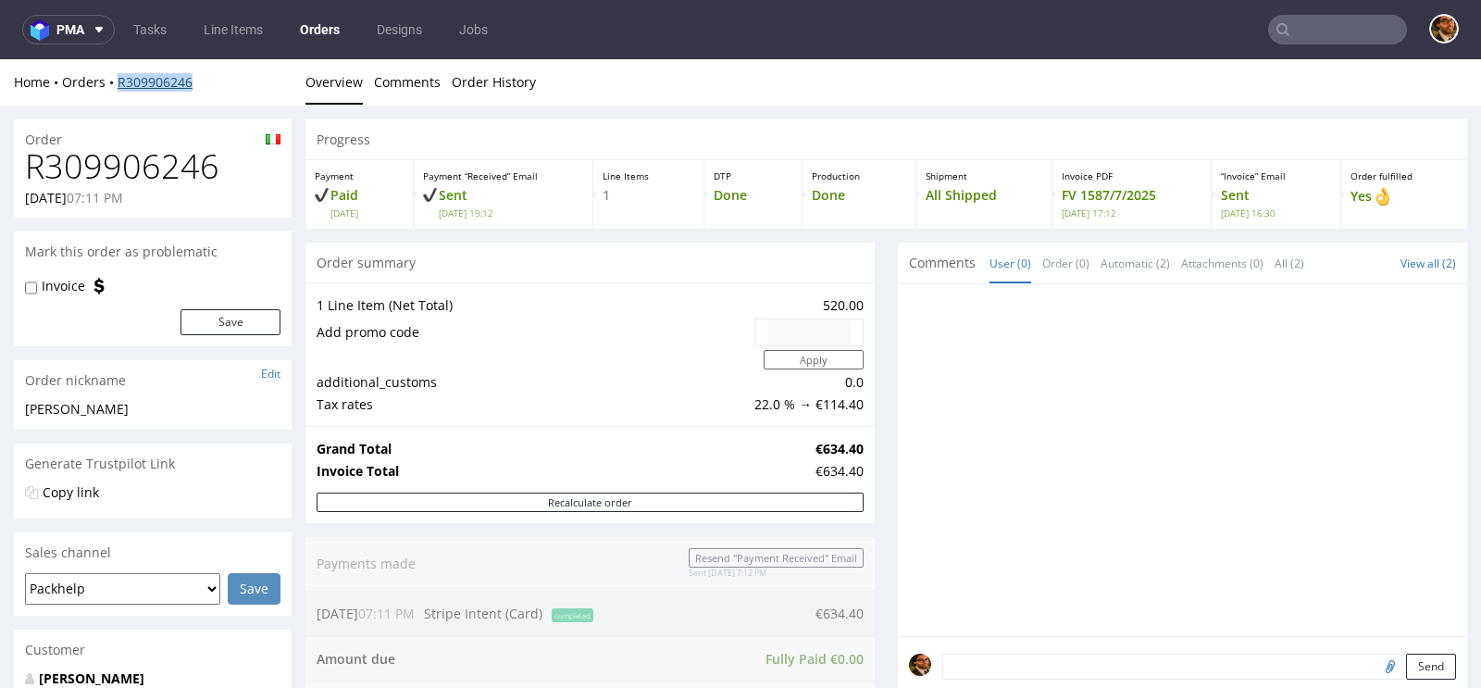
drag, startPoint x: 204, startPoint y: 81, endPoint x: 119, endPoint y: 81, distance: 85.2
click at [119, 81] on div "Home Orders R309906246" at bounding box center [153, 82] width 278 height 19
copy link "R309906246"
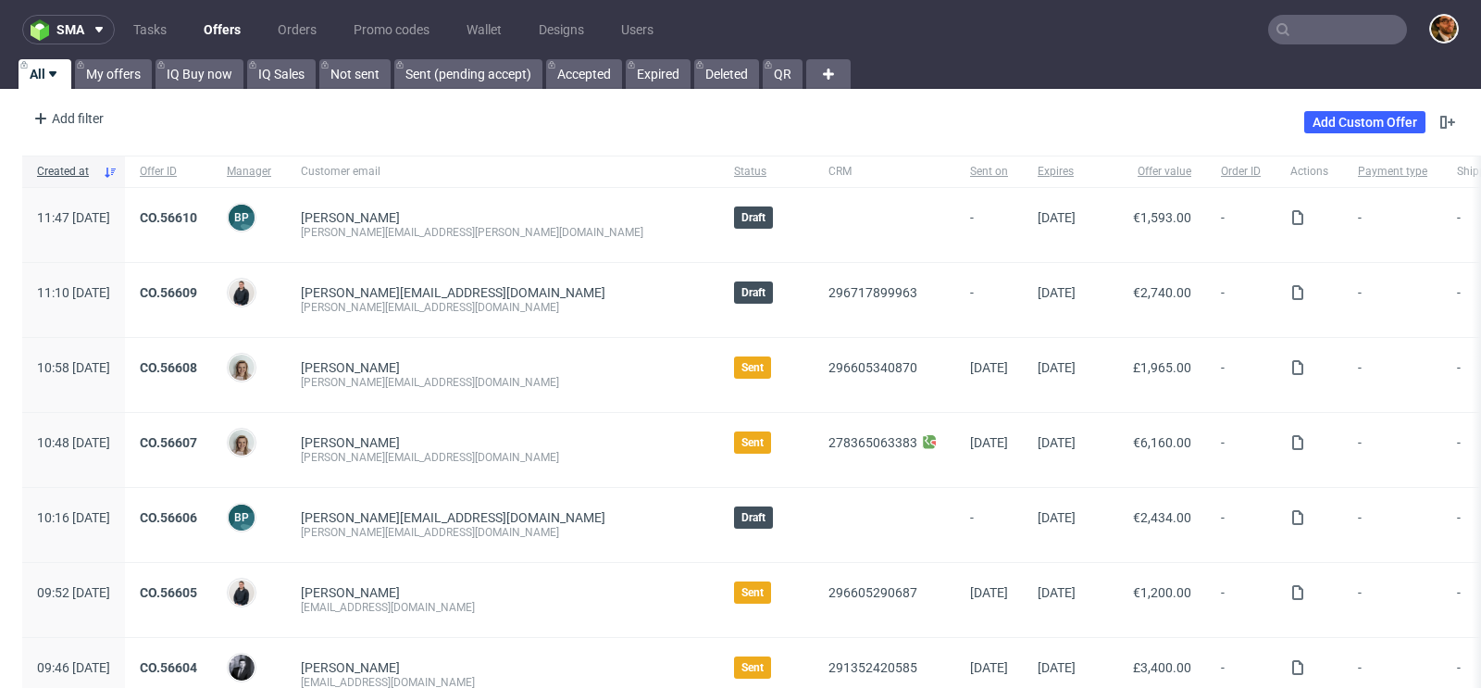
click at [1310, 34] on input "text" at bounding box center [1337, 30] width 139 height 30
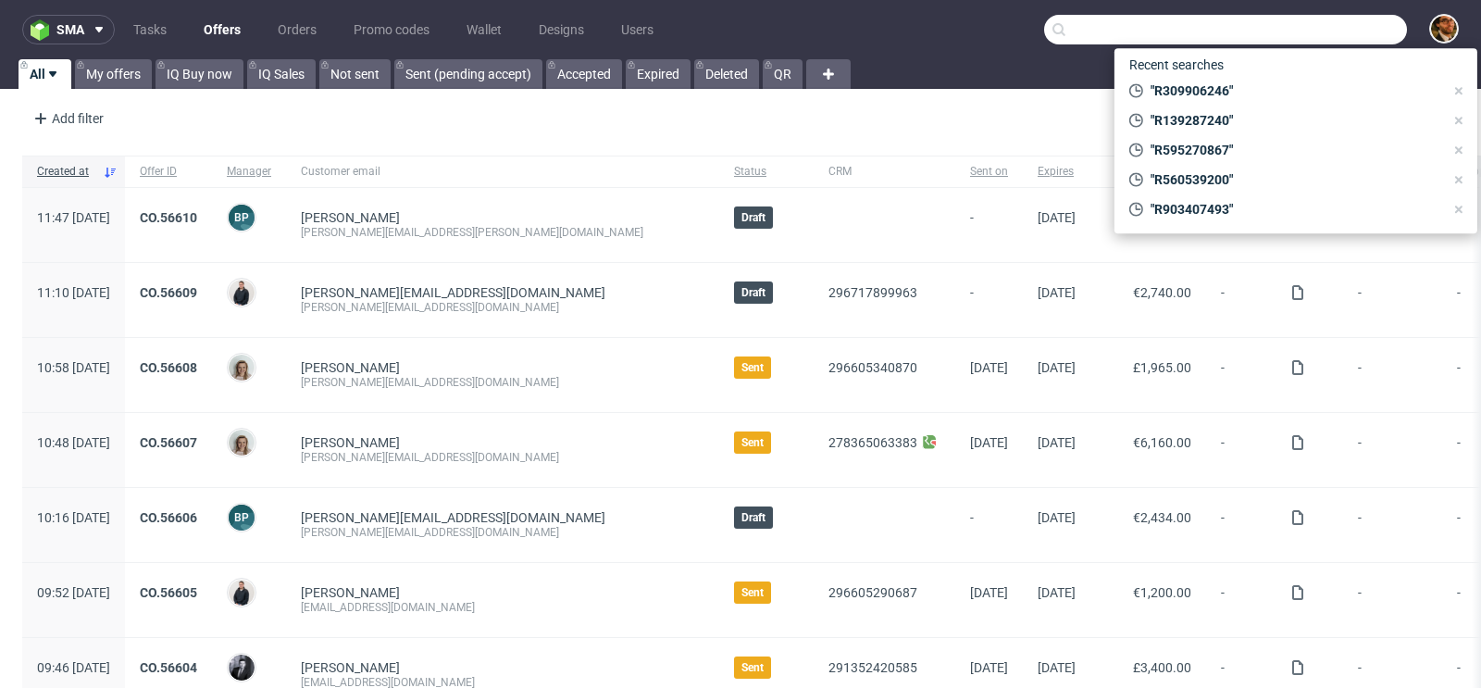
paste input "R309906246"
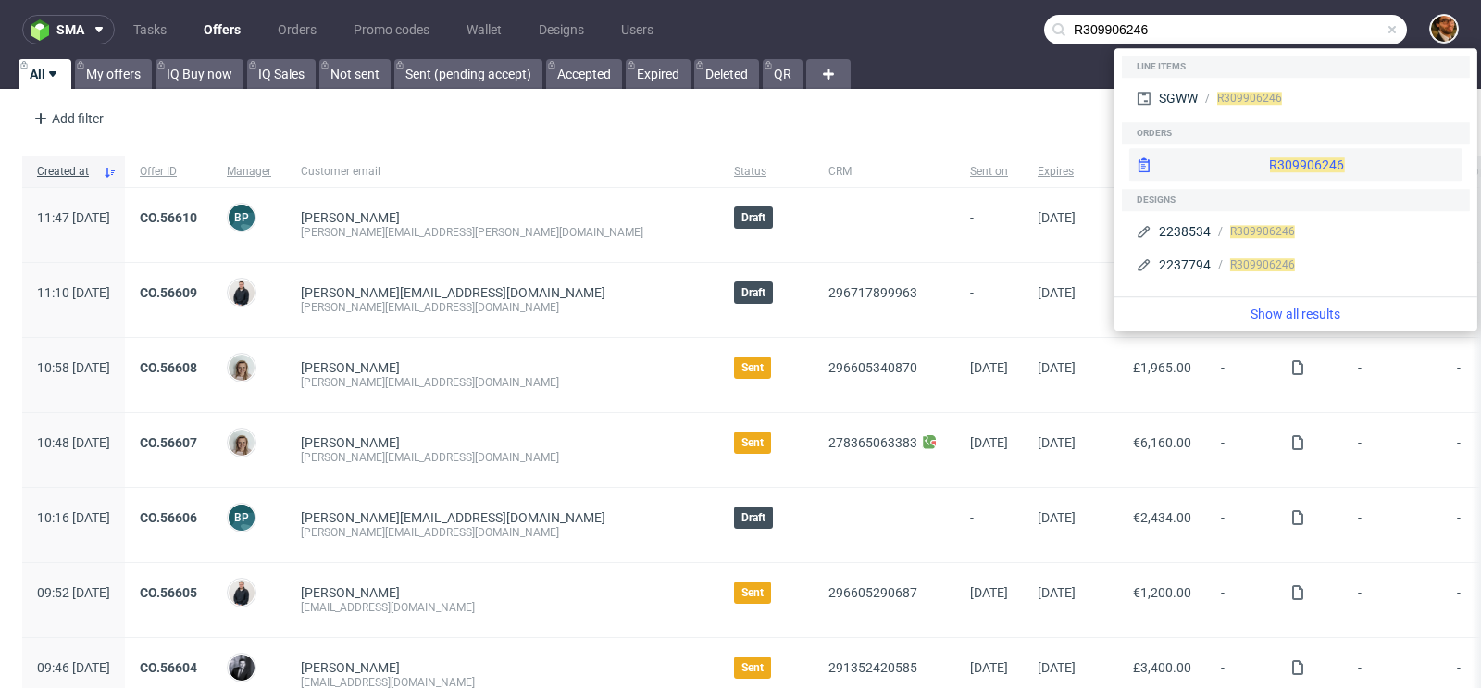
type input "R309906246"
click at [1266, 174] on div "R309906246" at bounding box center [1296, 164] width 333 height 33
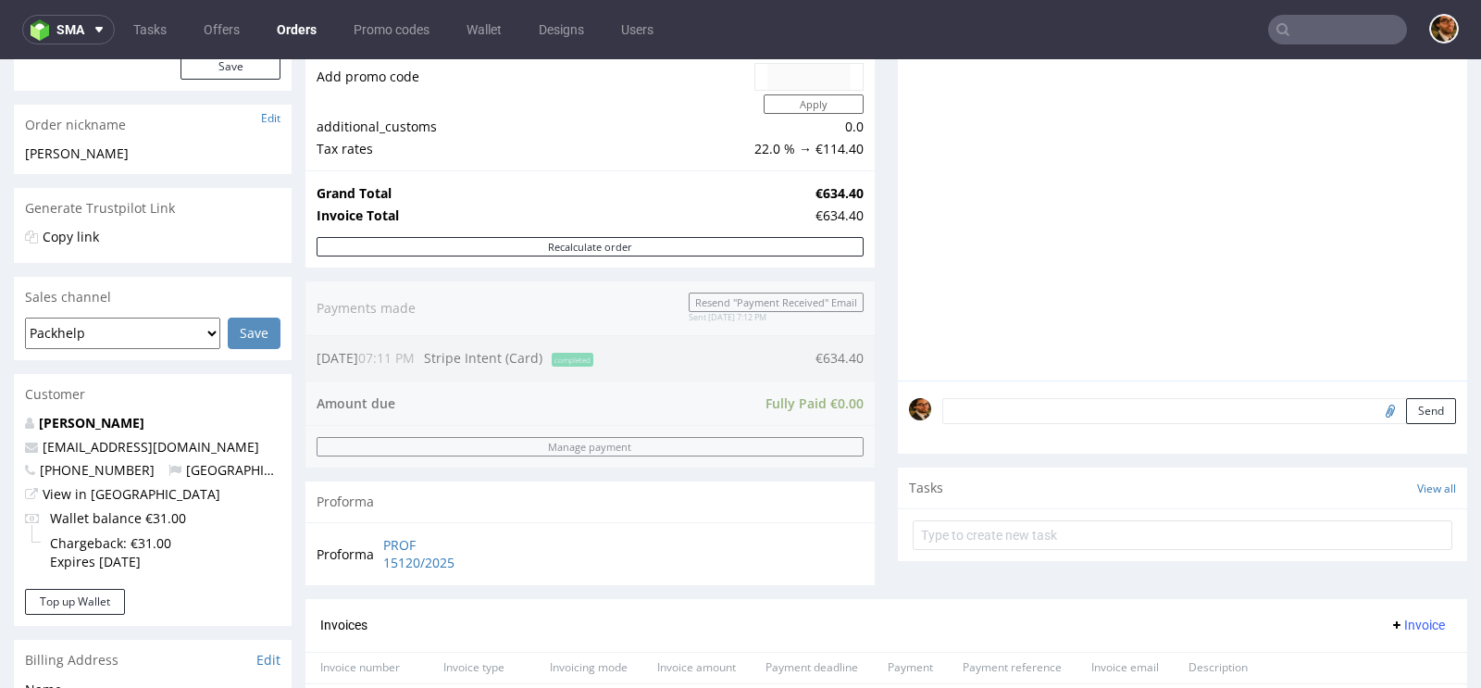
scroll to position [789, 0]
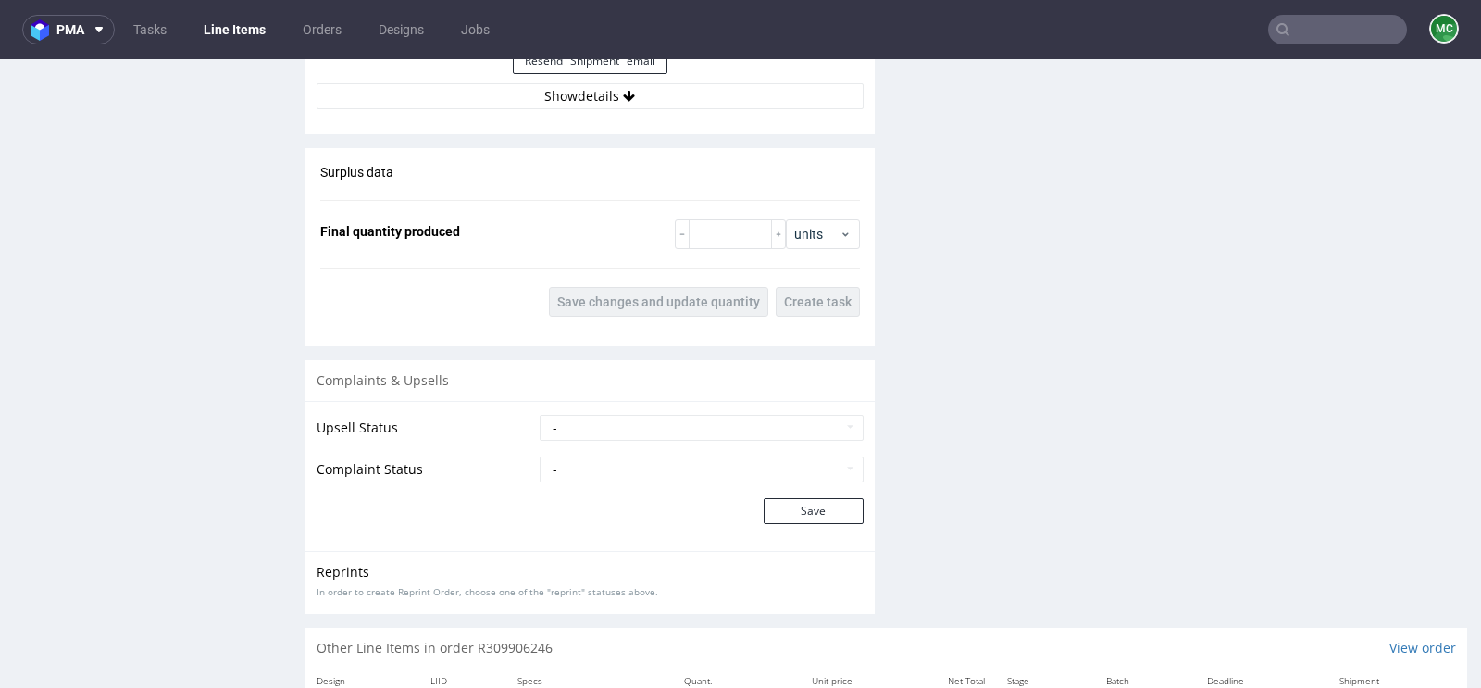
scroll to position [2116, 0]
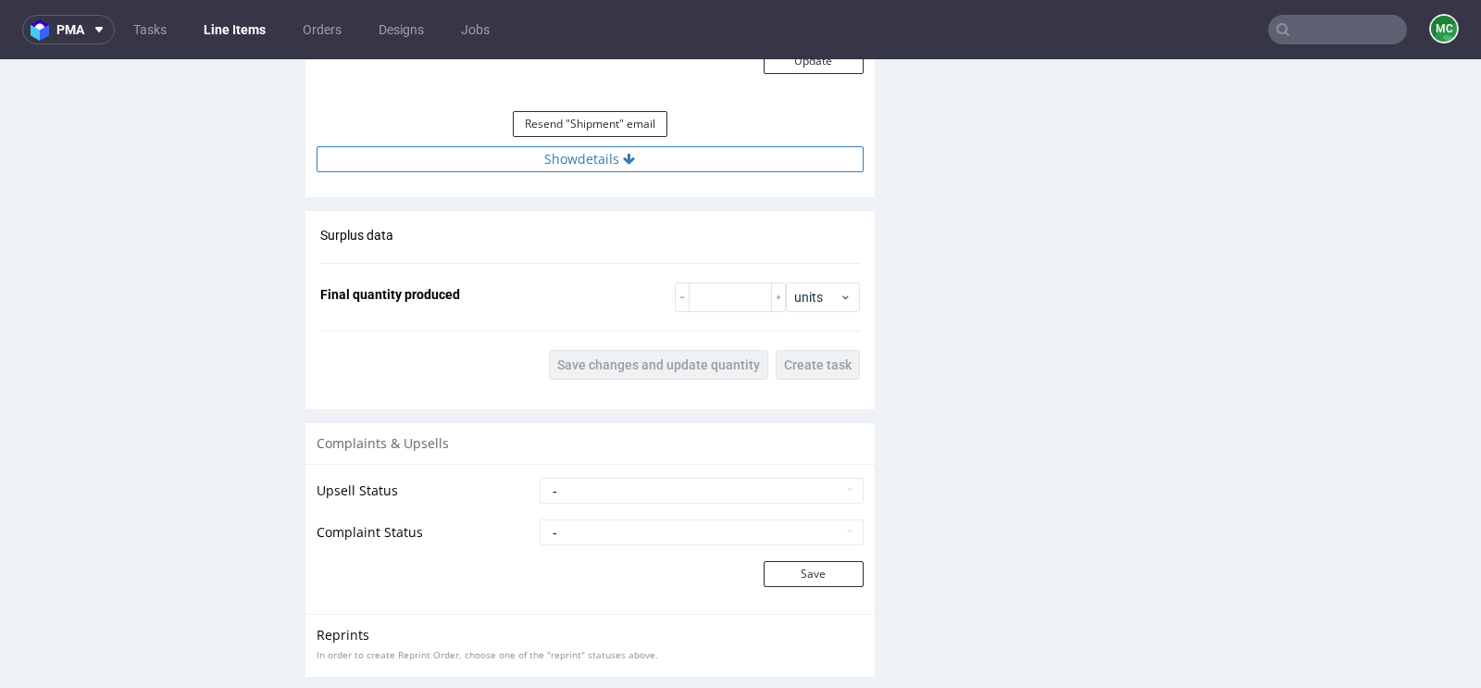
click at [600, 156] on button "Show details" at bounding box center [590, 159] width 547 height 26
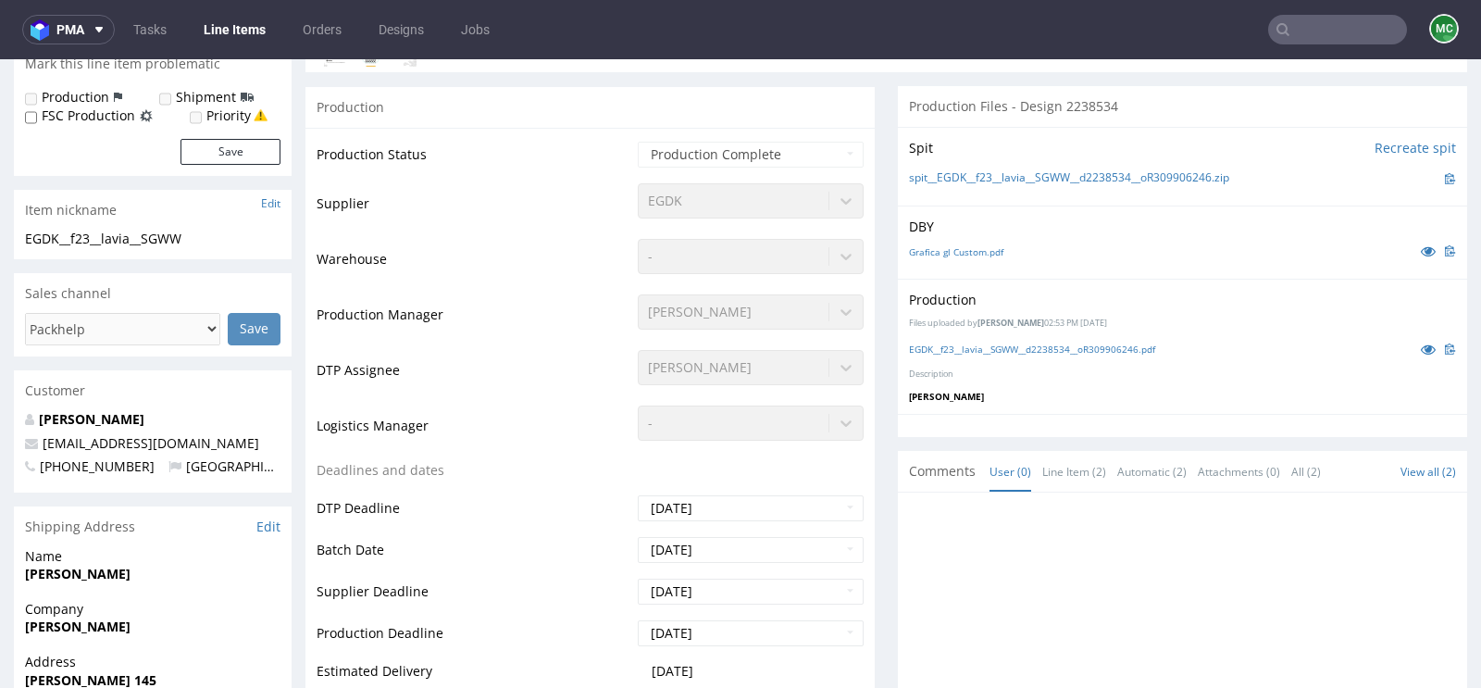
scroll to position [0, 0]
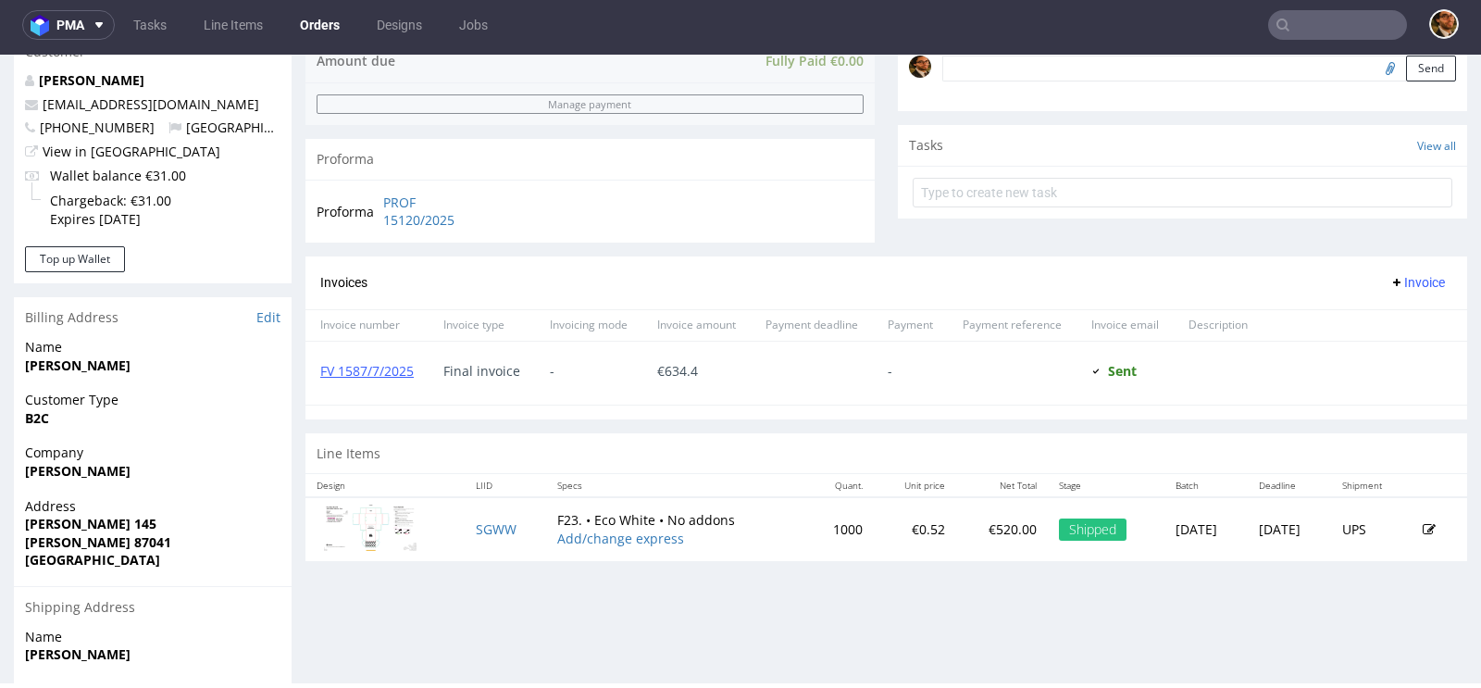
scroll to position [789, 0]
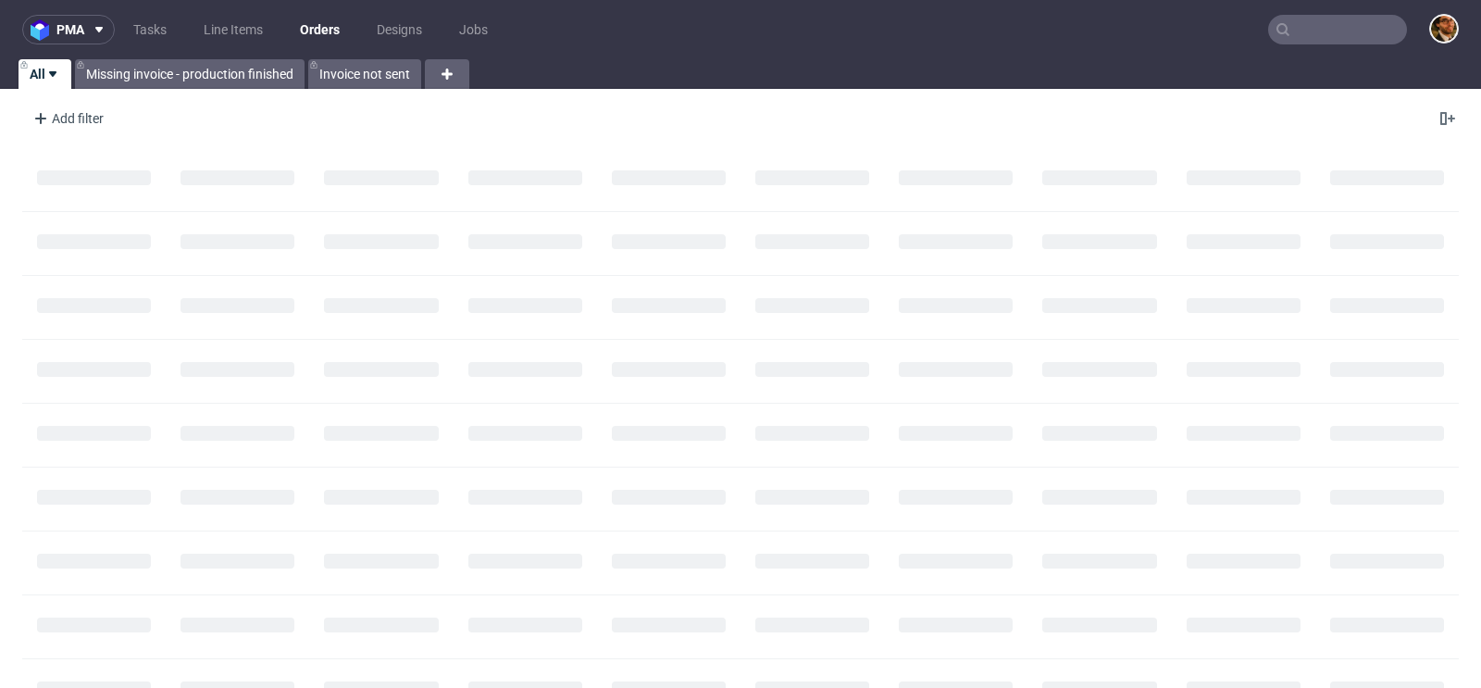
click at [1293, 43] on input "text" at bounding box center [1337, 30] width 139 height 30
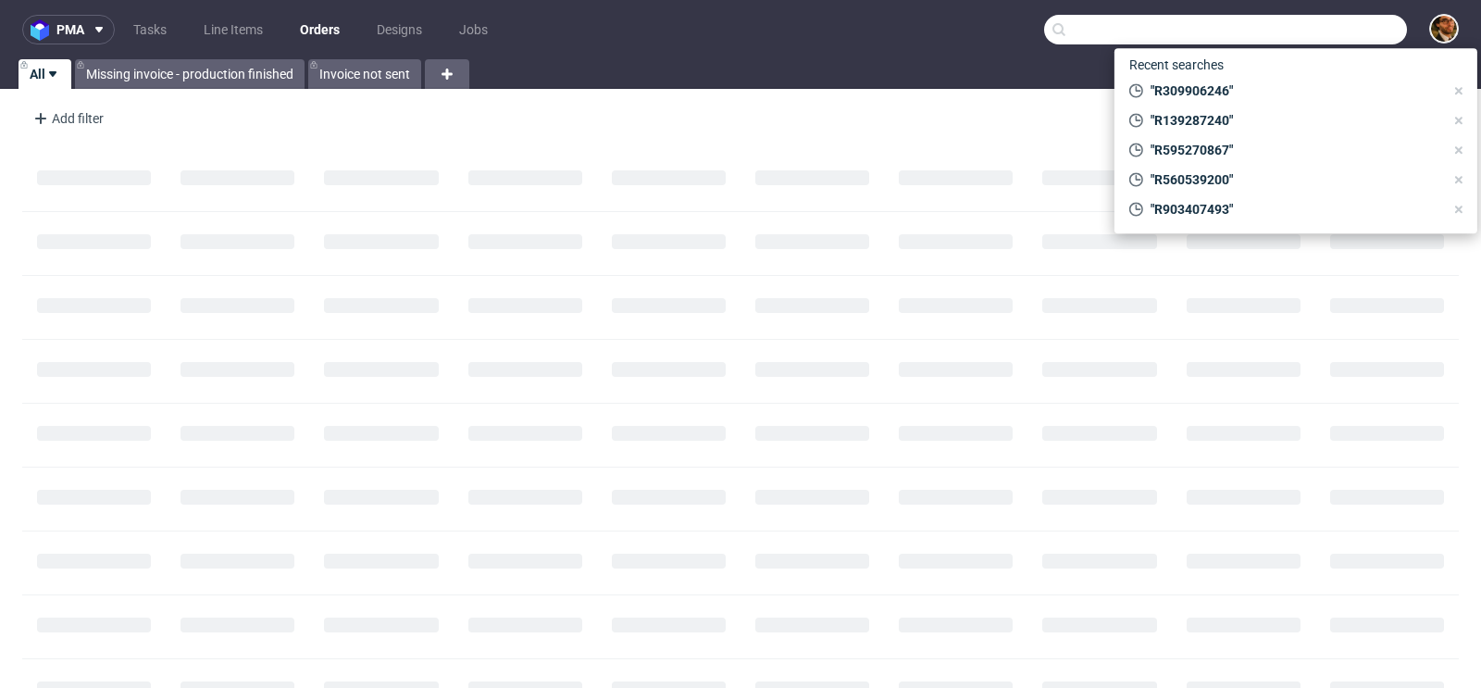
paste input "R326364457"
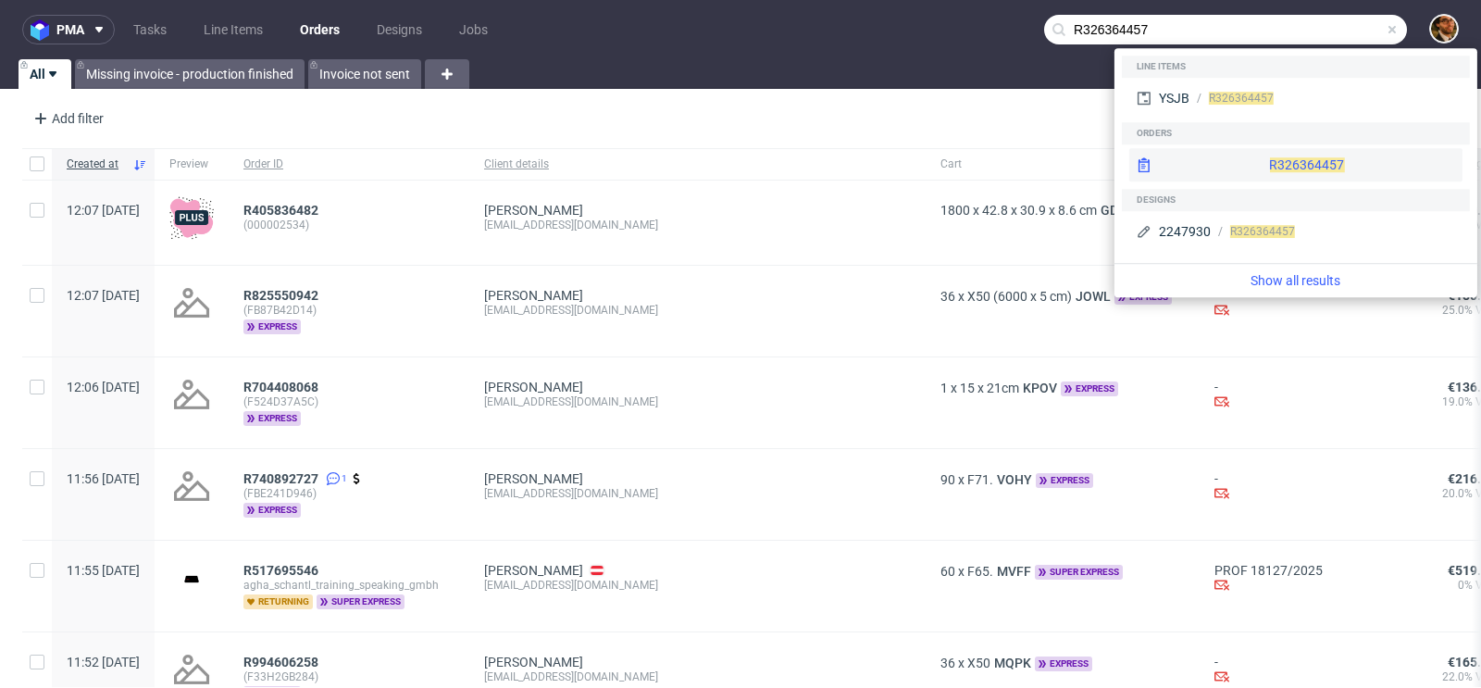
type input "R326364457"
click at [1279, 174] on div "R326364457" at bounding box center [1296, 164] width 333 height 33
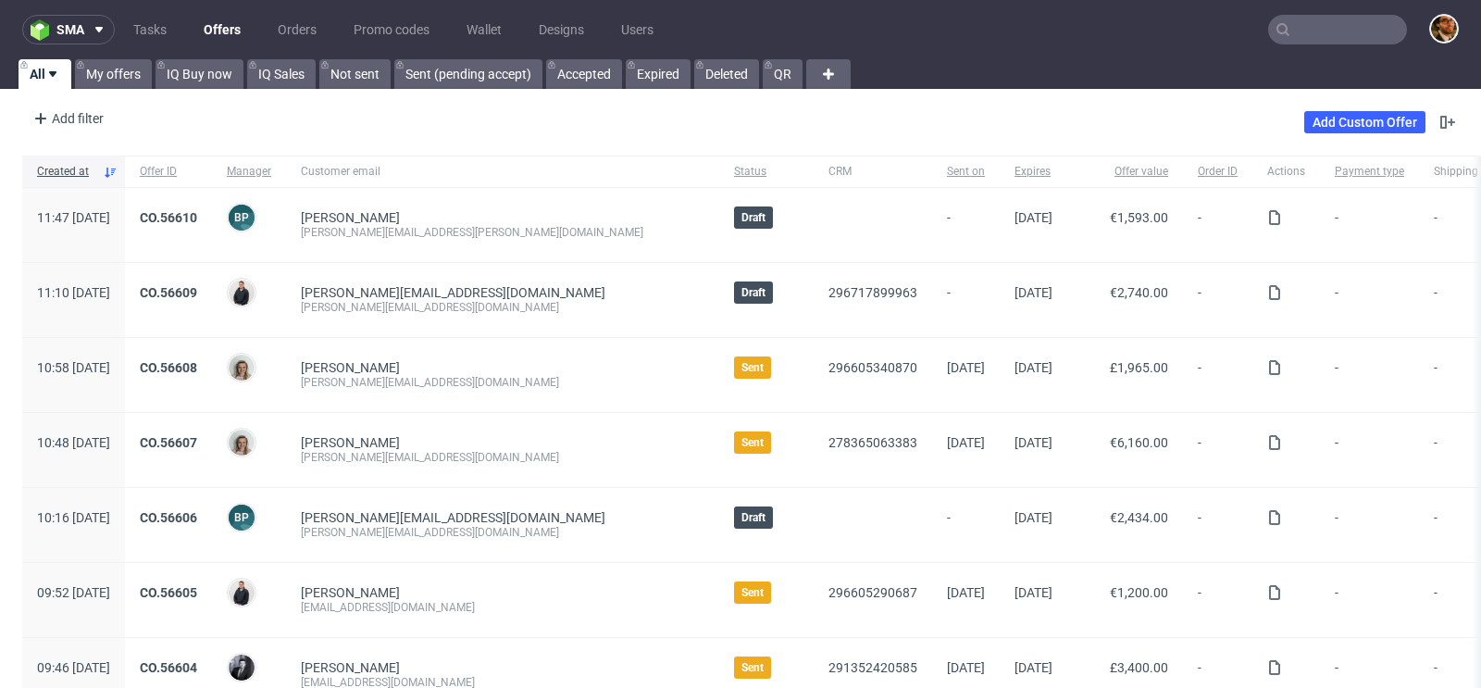
click at [1305, 35] on input "text" at bounding box center [1337, 30] width 139 height 30
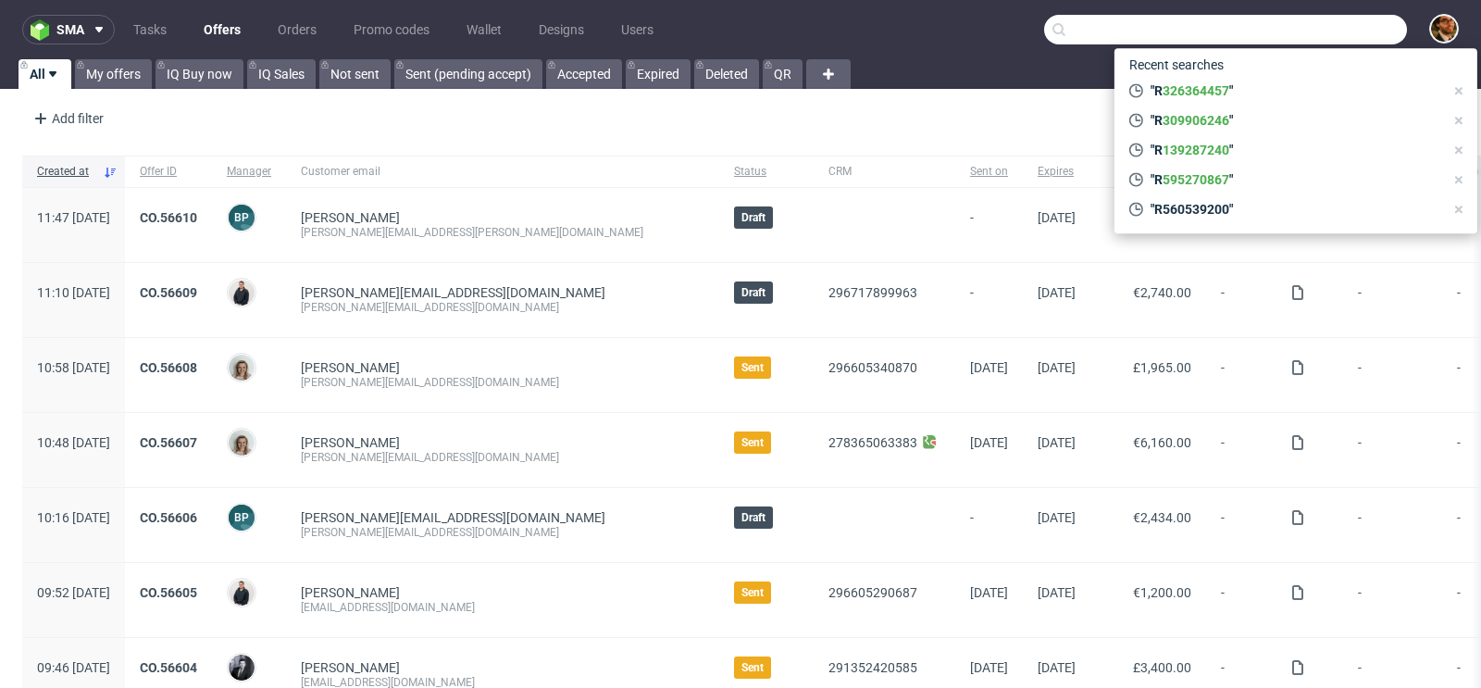
paste input "conner.sinclair@darkocean.net"
type input "conner.sinclair@darkocean.net"
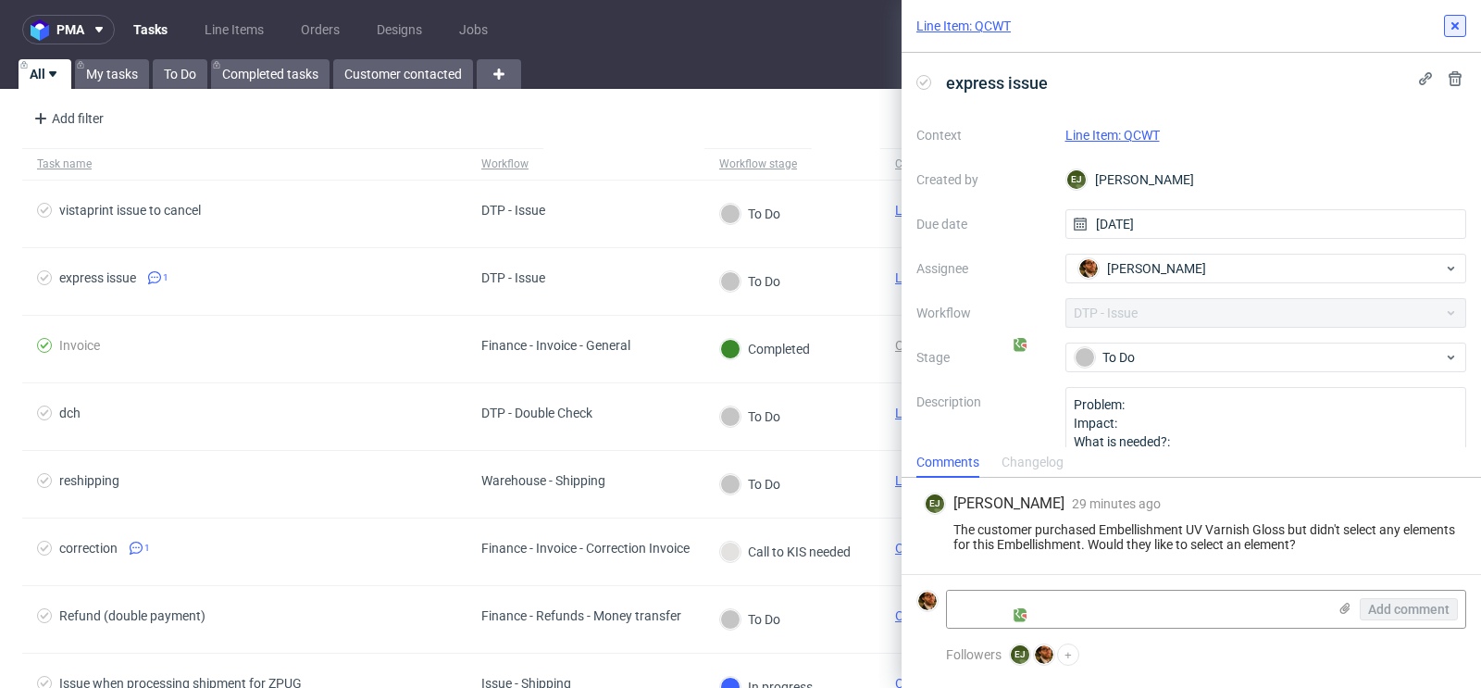
click at [1454, 26] on use at bounding box center [1455, 25] width 7 height 7
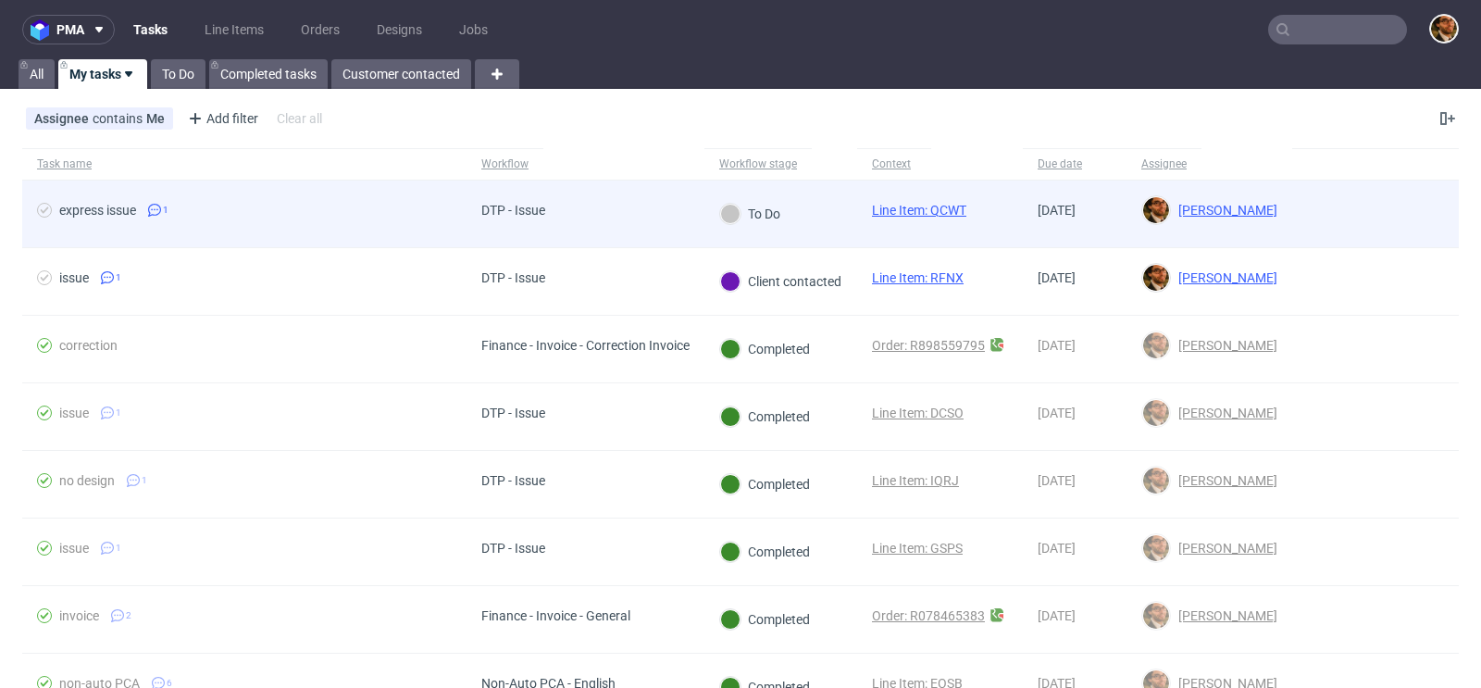
click at [1370, 221] on div at bounding box center [1375, 214] width 167 height 67
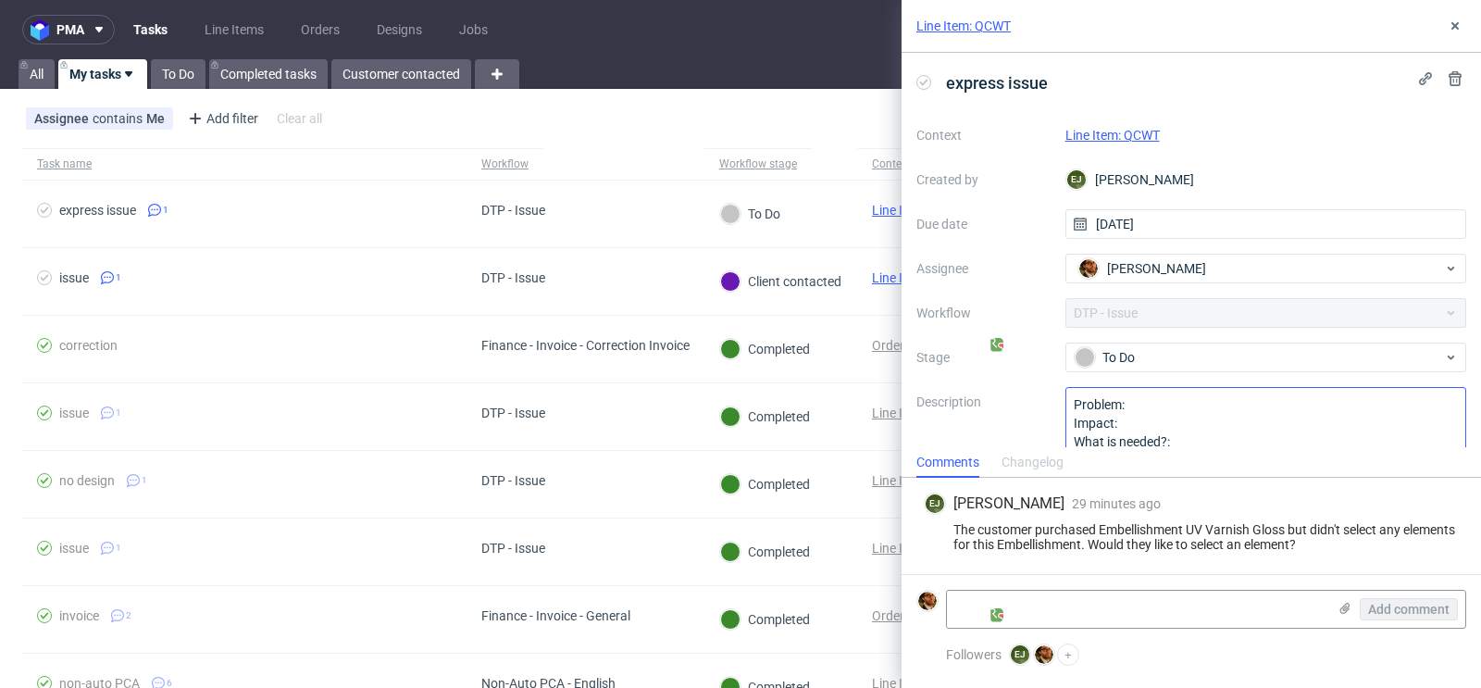
scroll to position [40, 0]
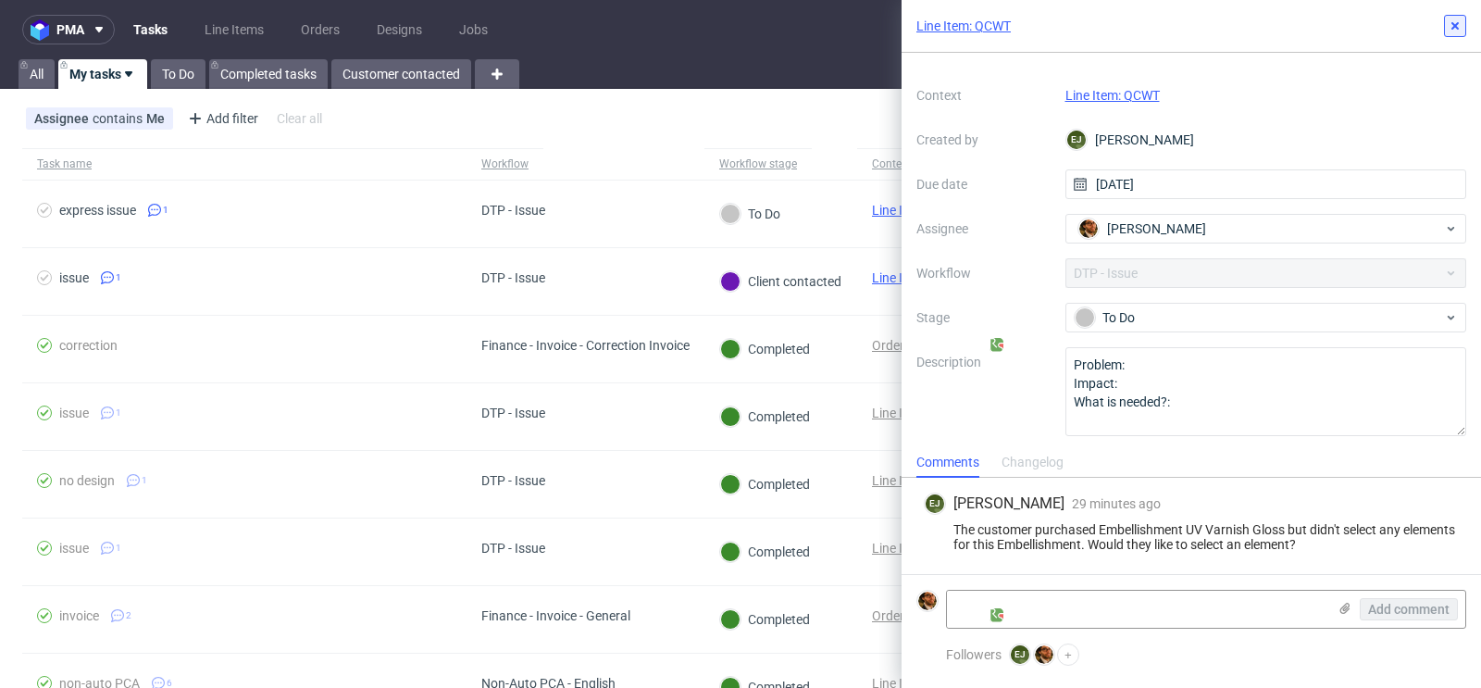
click at [1451, 27] on icon at bounding box center [1455, 26] width 15 height 15
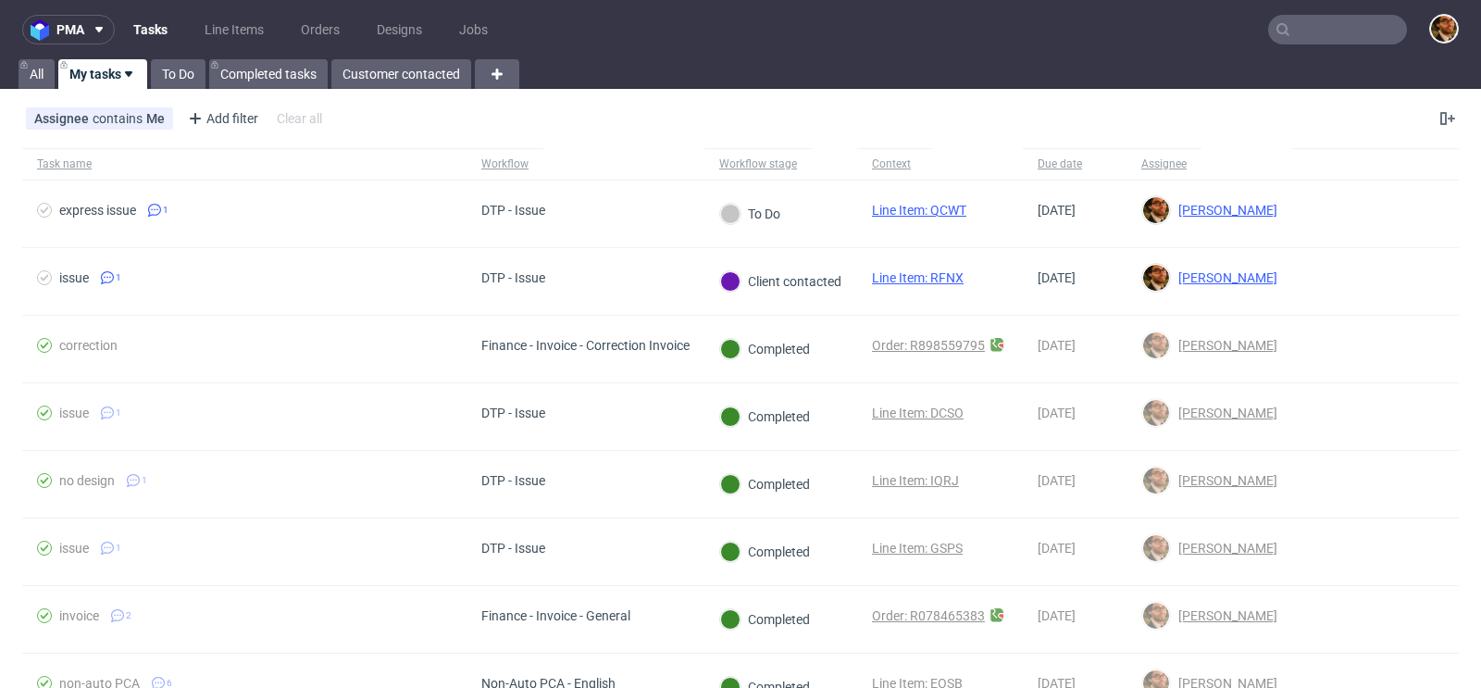
click at [1307, 31] on input "text" at bounding box center [1337, 30] width 139 height 30
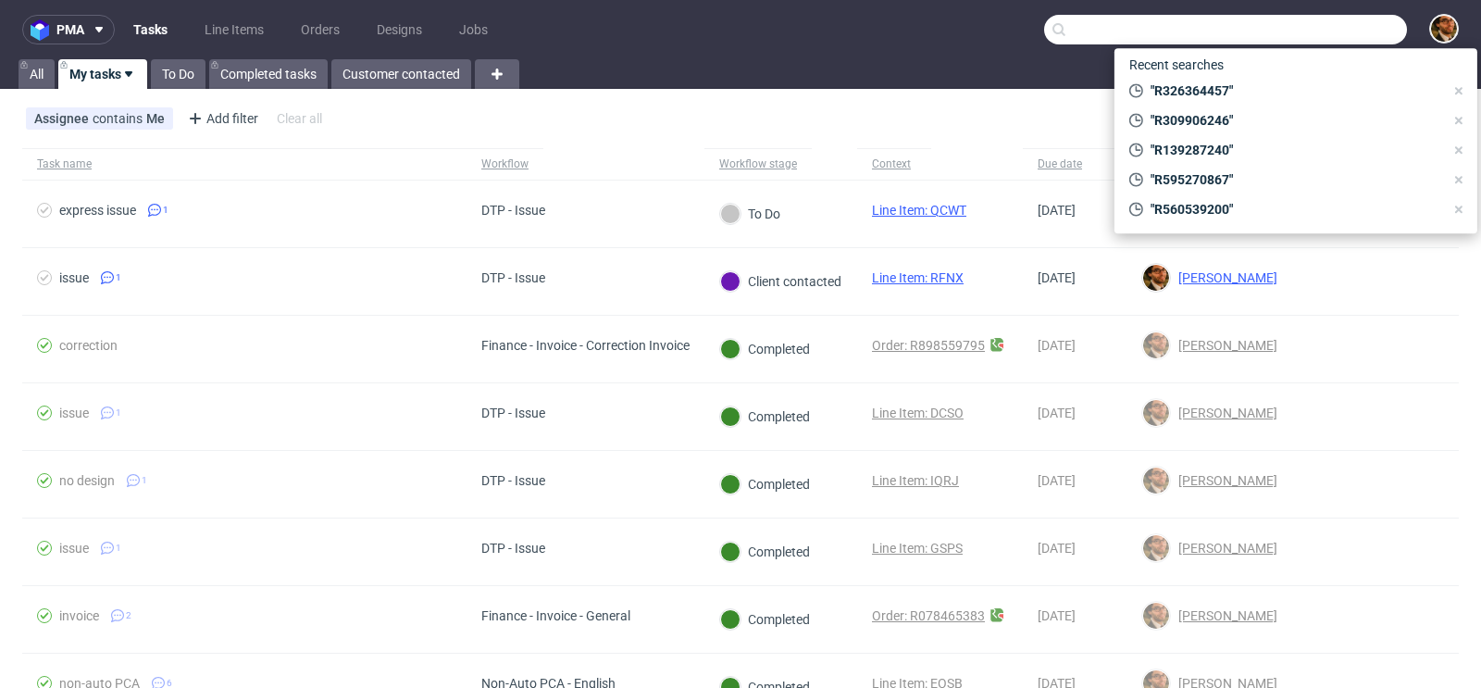
paste input "R139287240"
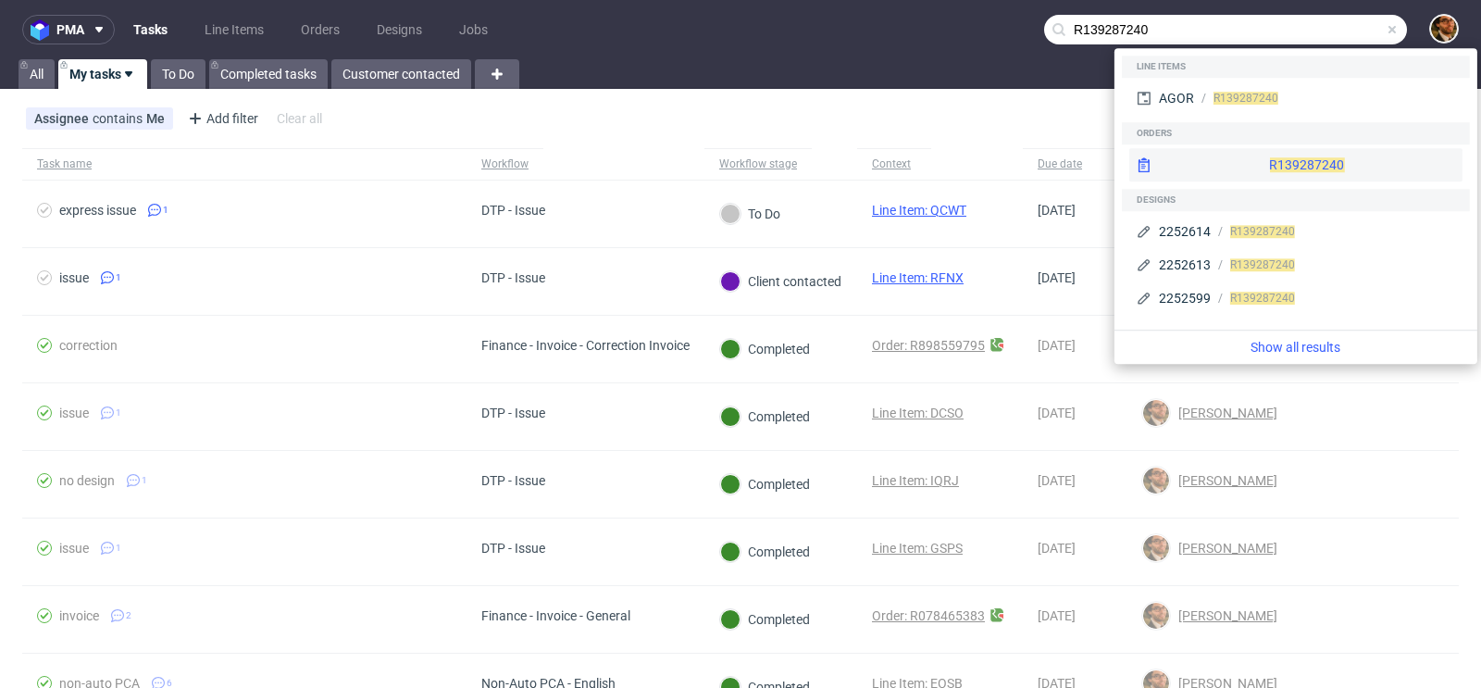
type input "R139287240"
click at [1275, 159] on div "R139287240" at bounding box center [1296, 164] width 333 height 33
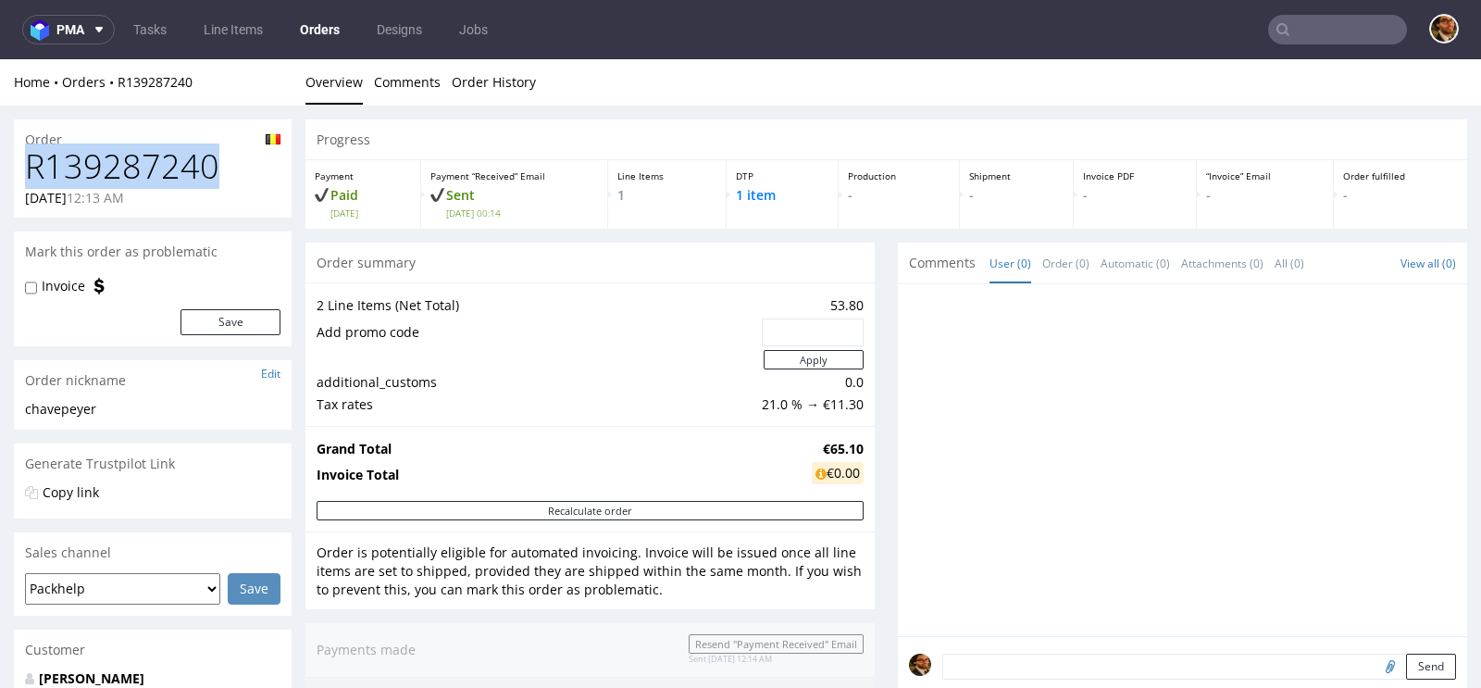
drag, startPoint x: 209, startPoint y: 161, endPoint x: 32, endPoint y: 163, distance: 176.8
click at [32, 163] on h1 "R139287240" at bounding box center [153, 166] width 256 height 37
copy h1 "R139287240"
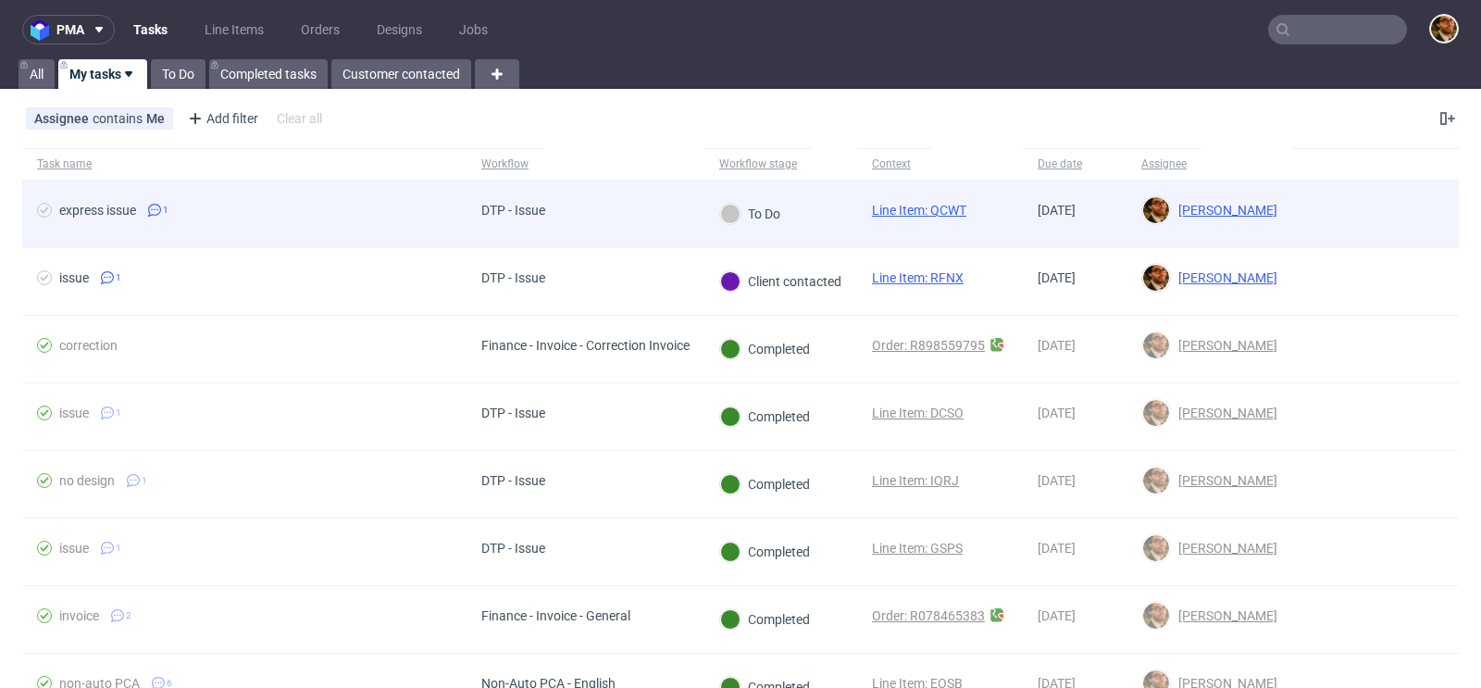
click at [1361, 222] on div at bounding box center [1375, 214] width 167 height 67
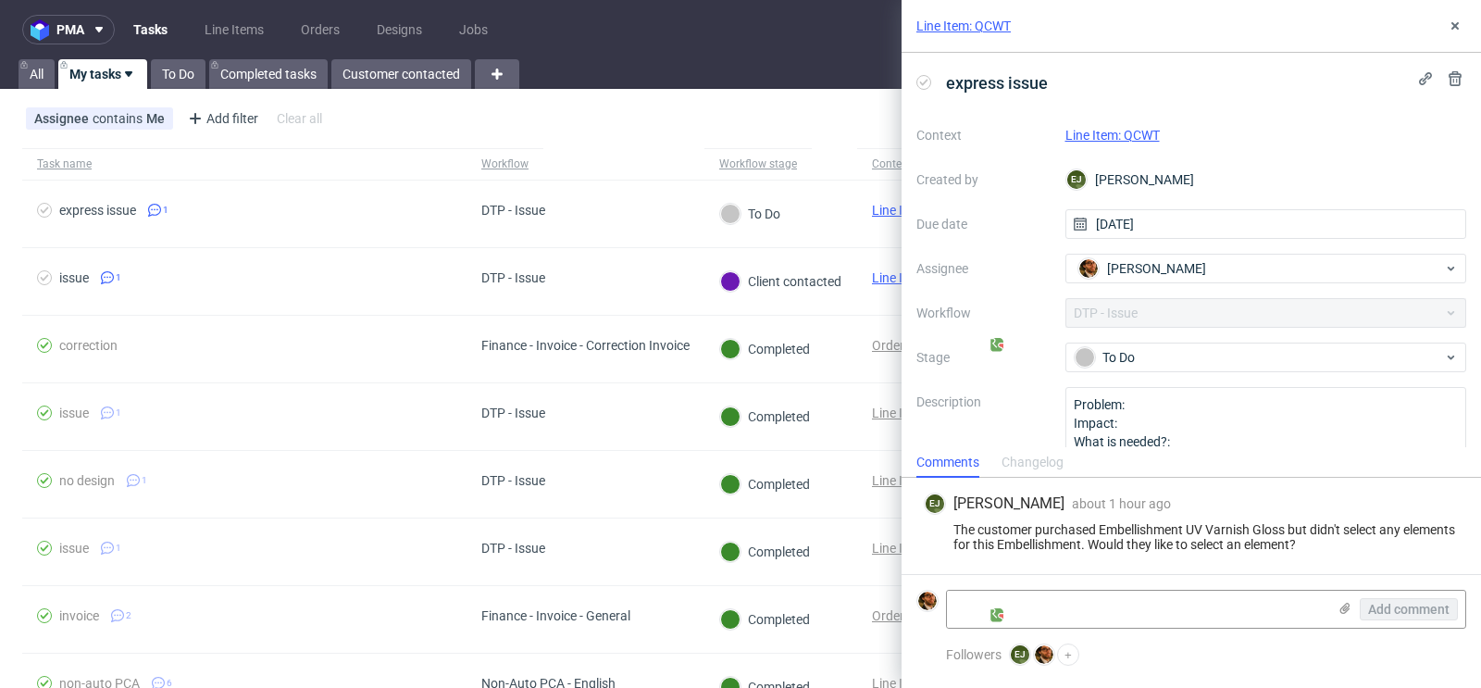
click at [1121, 129] on link "Line Item: QCWT" at bounding box center [1113, 135] width 94 height 15
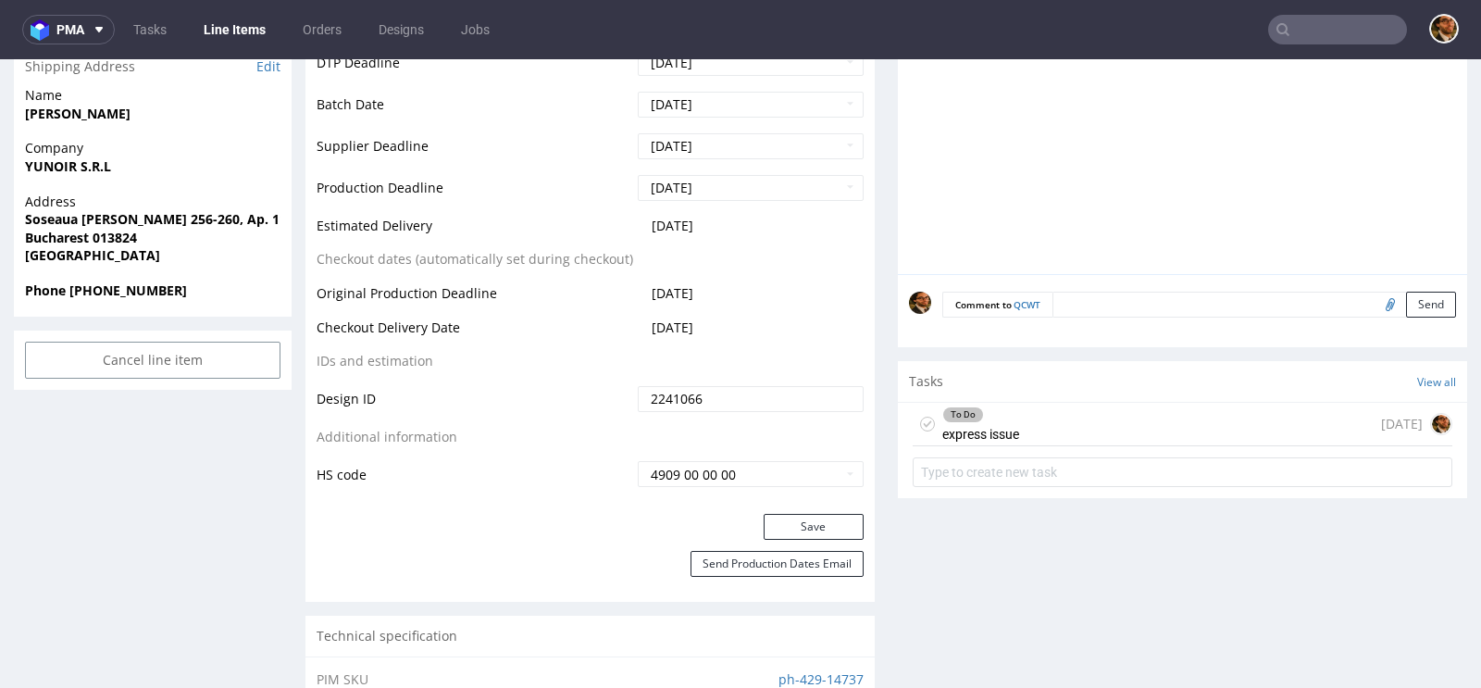
scroll to position [894, 0]
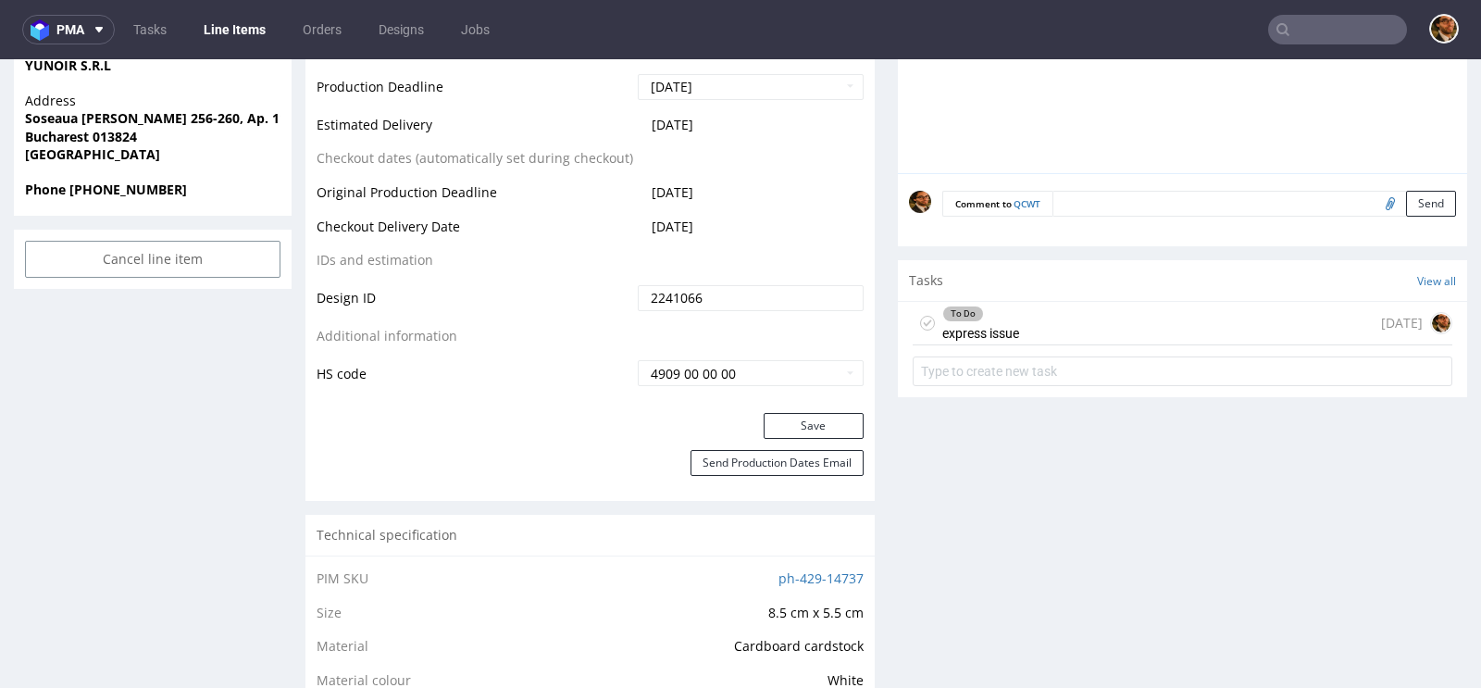
click at [1056, 322] on div "To Do express issue today" at bounding box center [1183, 324] width 540 height 44
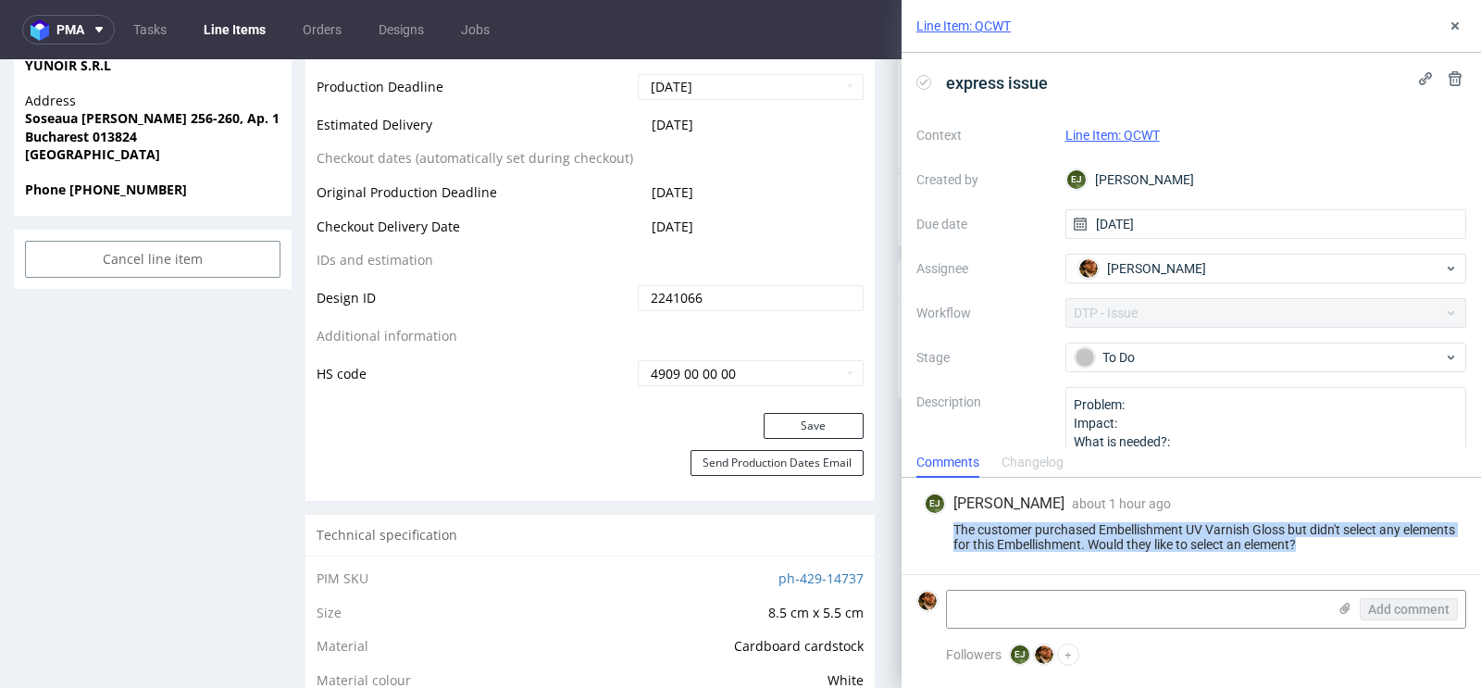
drag, startPoint x: 1369, startPoint y: 542, endPoint x: 955, endPoint y: 533, distance: 414.9
click at [955, 533] on div "The customer purchased Embellishment UV Varnish Gloss but didn't select any ele…" at bounding box center [1191, 537] width 535 height 30
copy div "The customer purchased Embellishment UV Varnish Gloss but didn't select any ele…"
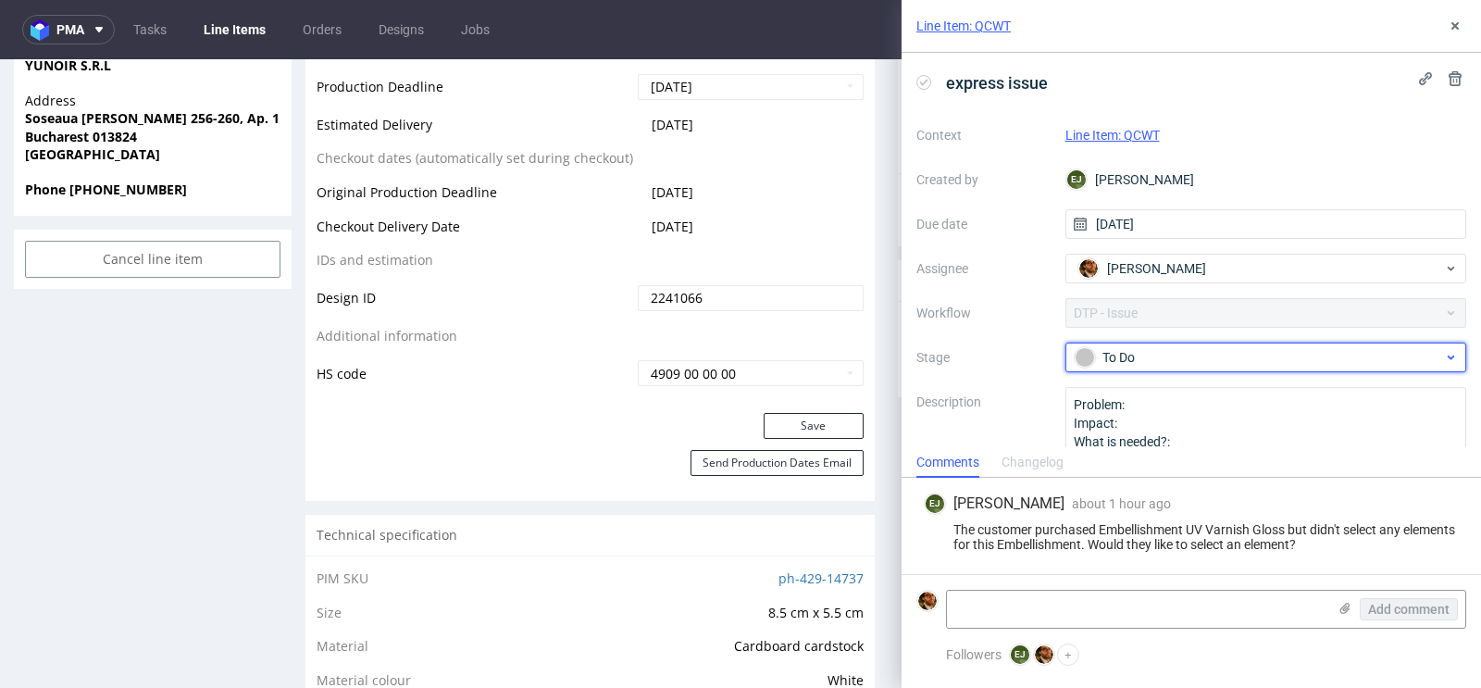
click at [1439, 367] on span "To Do" at bounding box center [1259, 357] width 370 height 22
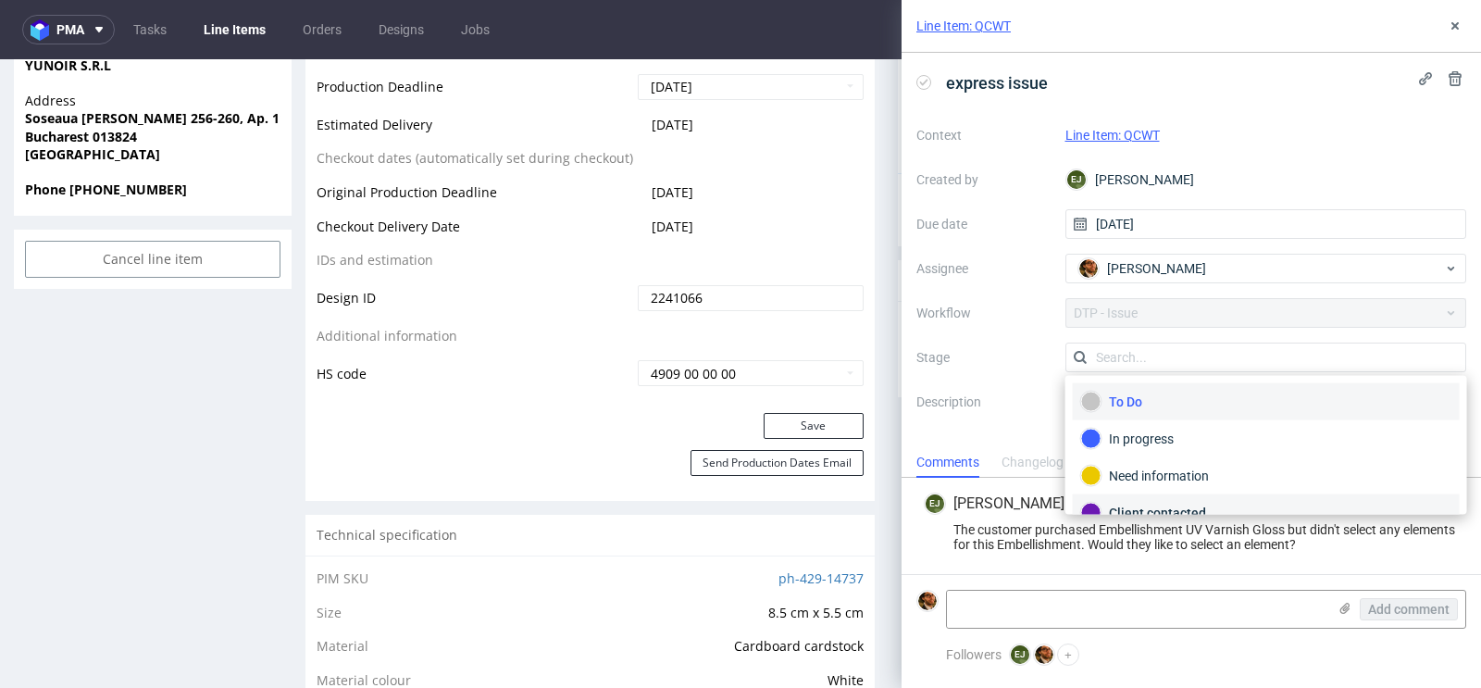
click at [1242, 494] on div "Client contacted" at bounding box center [1266, 512] width 387 height 37
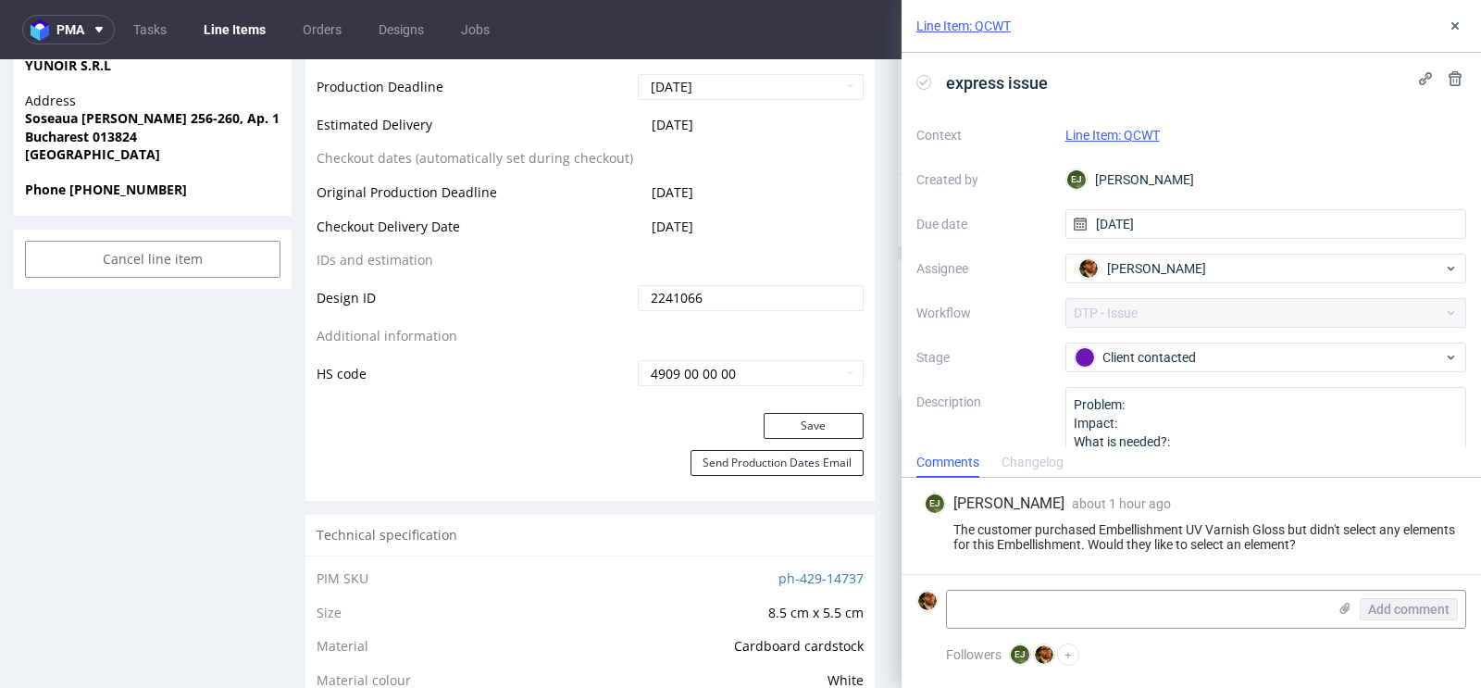
scroll to position [40, 0]
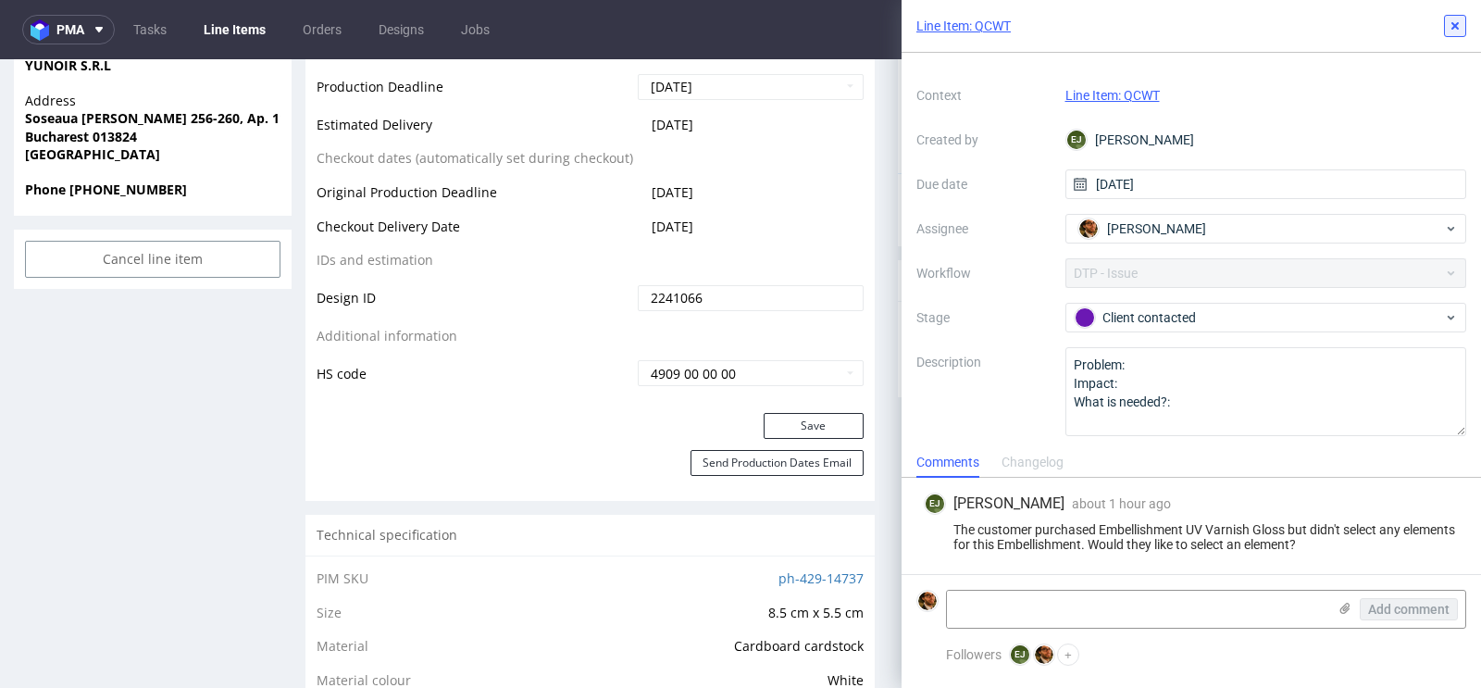
click at [1457, 30] on icon at bounding box center [1455, 26] width 15 height 15
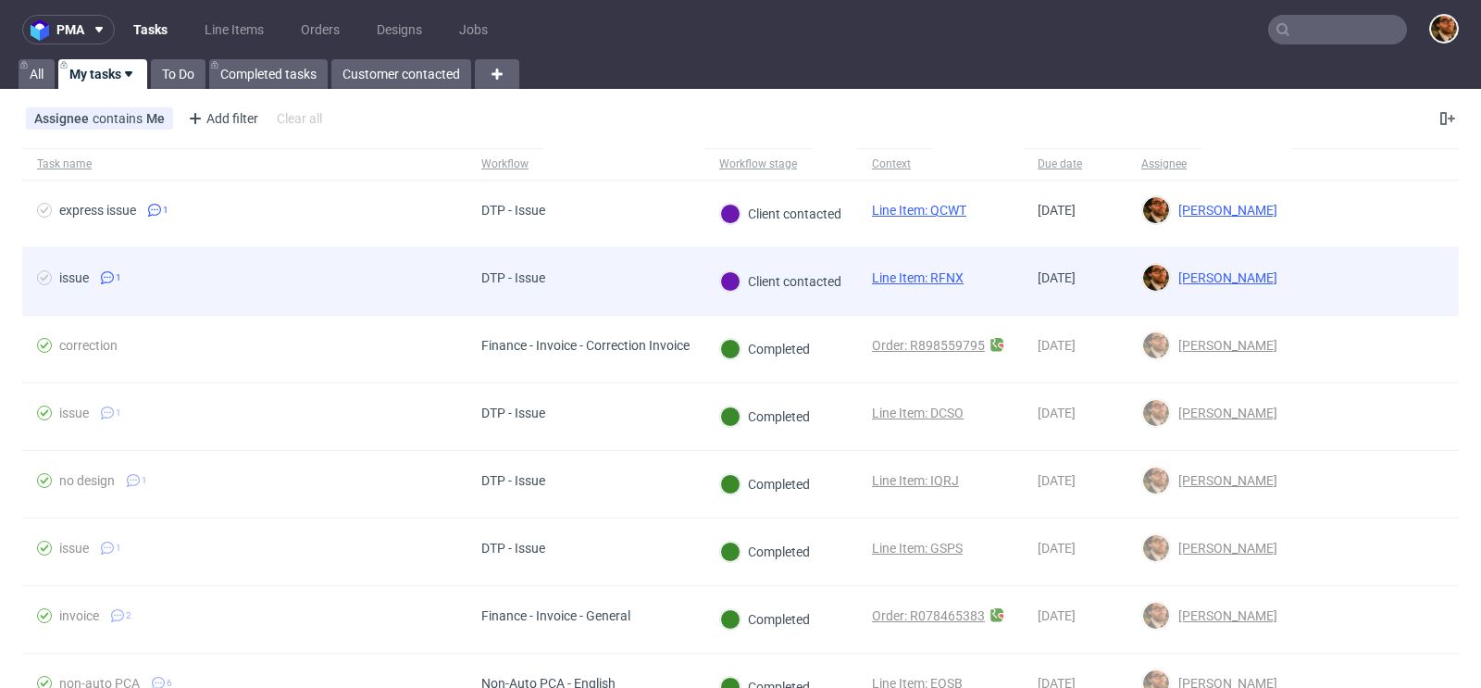
click at [1311, 275] on div at bounding box center [1375, 281] width 167 height 67
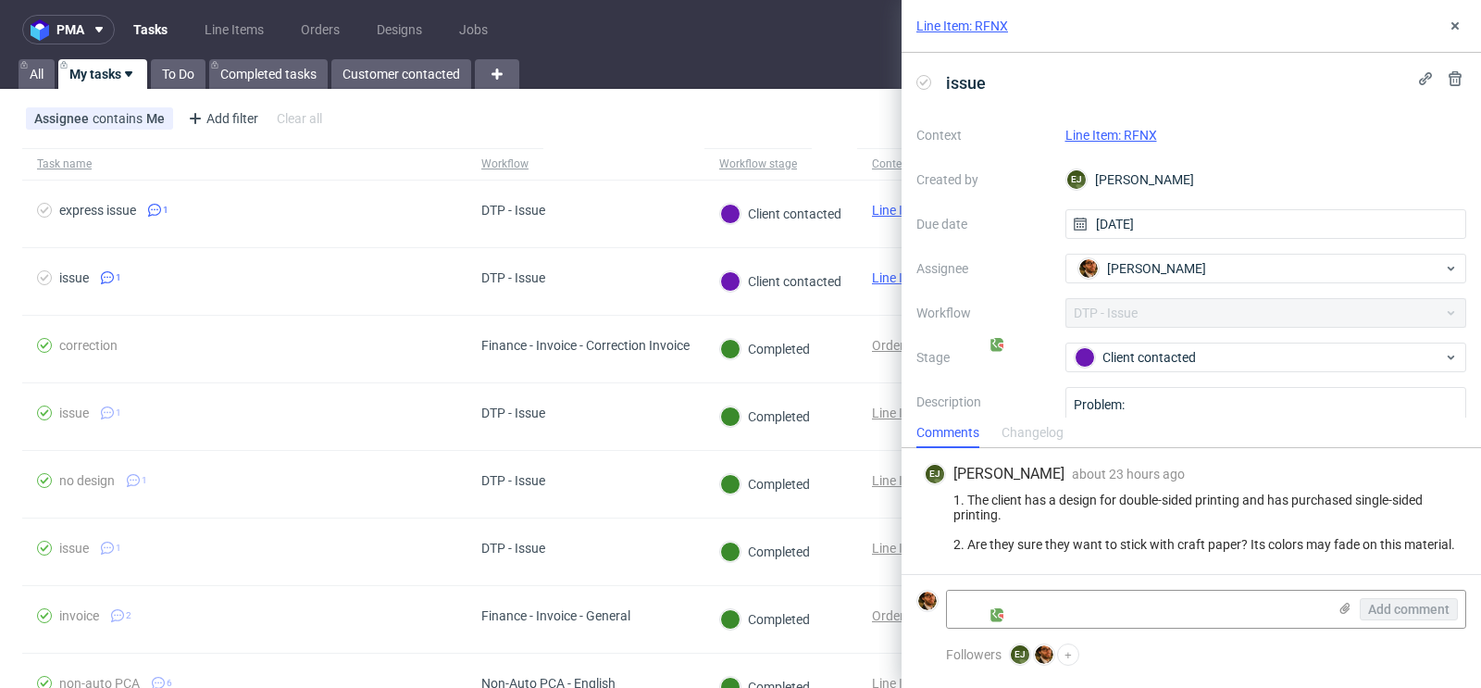
click at [1137, 136] on link "Line Item: RFNX" at bounding box center [1112, 135] width 92 height 15
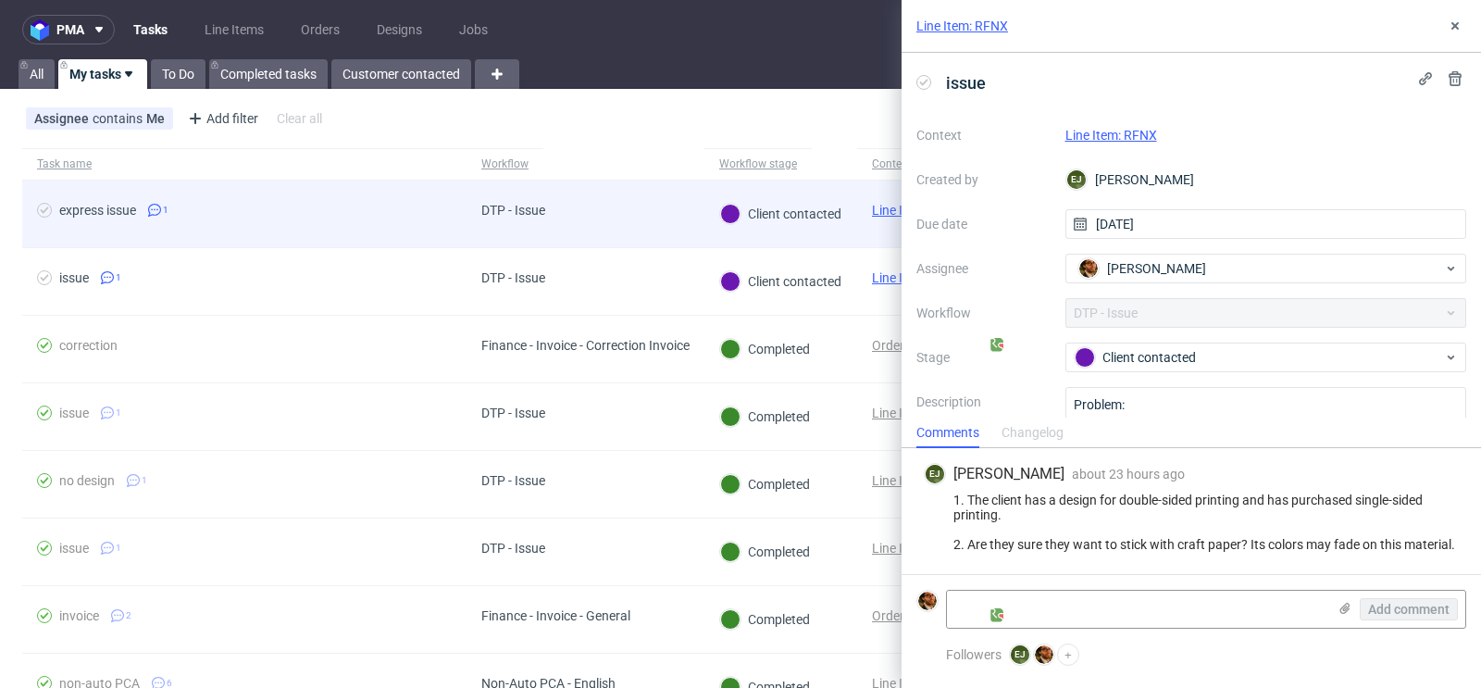
click at [680, 221] on div "DTP - Issue" at bounding box center [586, 215] width 238 height 68
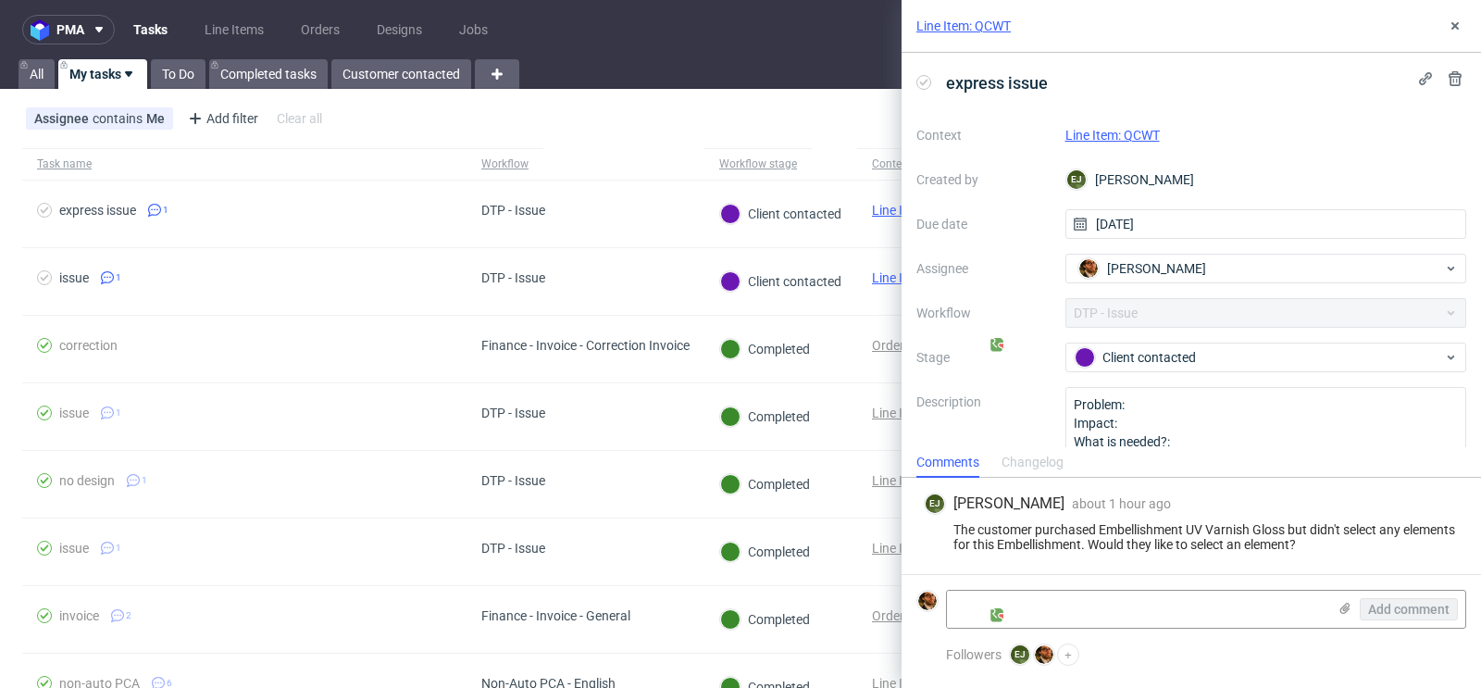
click at [1117, 139] on link "Line Item: QCWT" at bounding box center [1113, 135] width 94 height 15
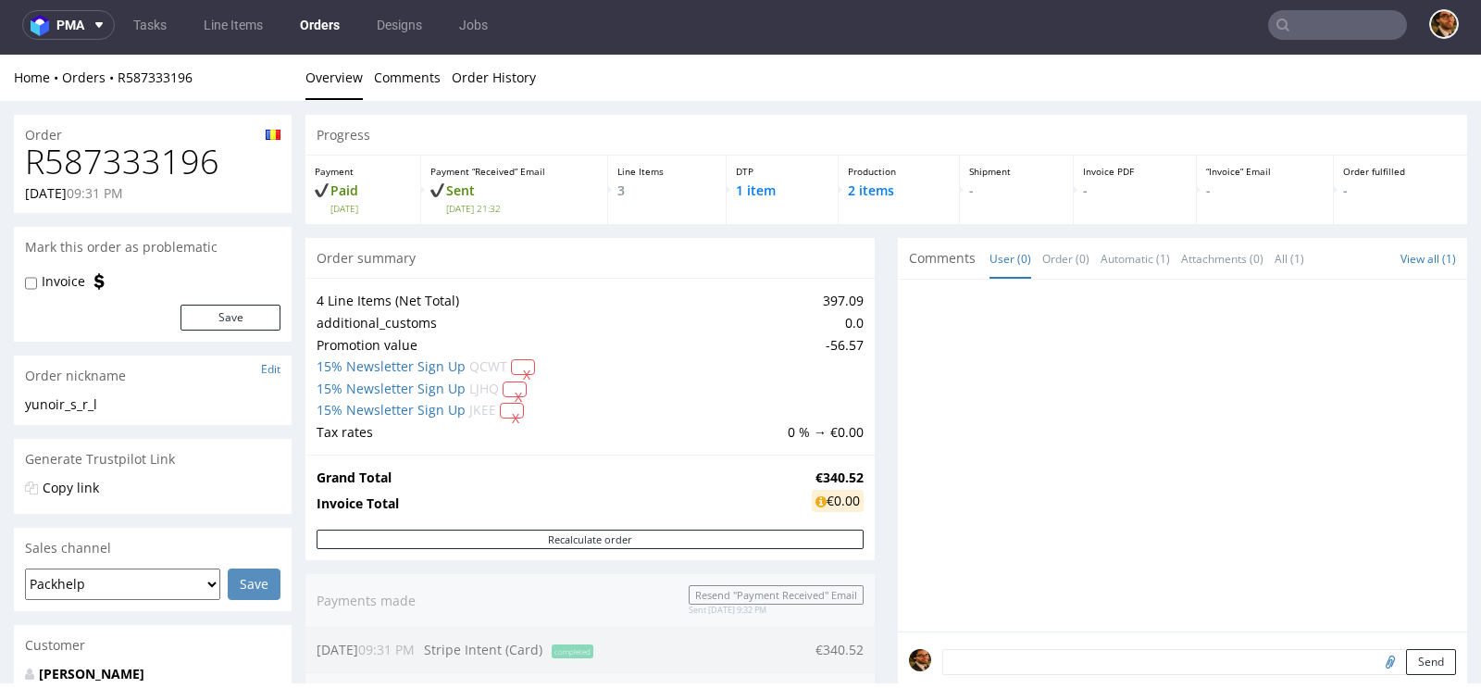
scroll to position [838, 0]
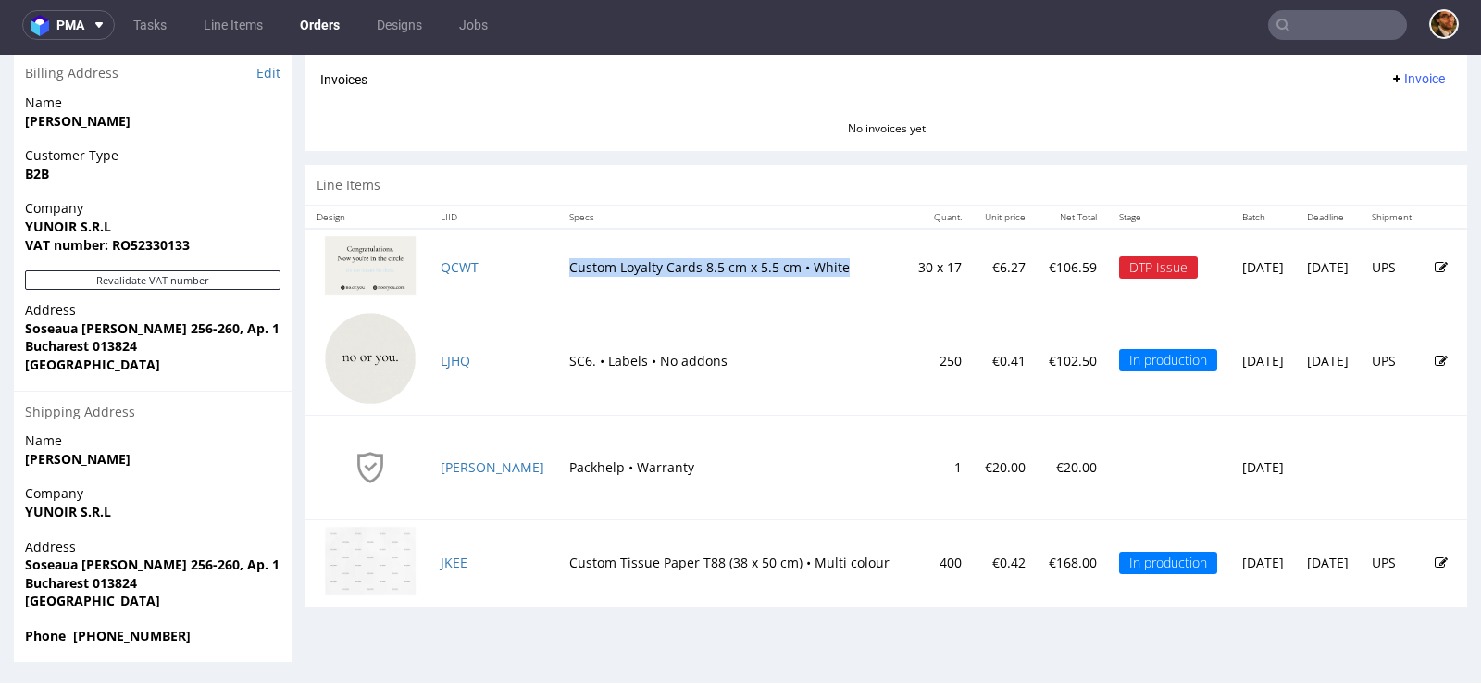
drag, startPoint x: 778, startPoint y: 265, endPoint x: 504, endPoint y: 260, distance: 274.1
click at [558, 260] on td "Custom Loyalty Cards 8.5 cm x 5.5 cm • White" at bounding box center [732, 267] width 348 height 77
copy td "Custom Loyalty Cards 8.5 cm x 5.5 cm • White"
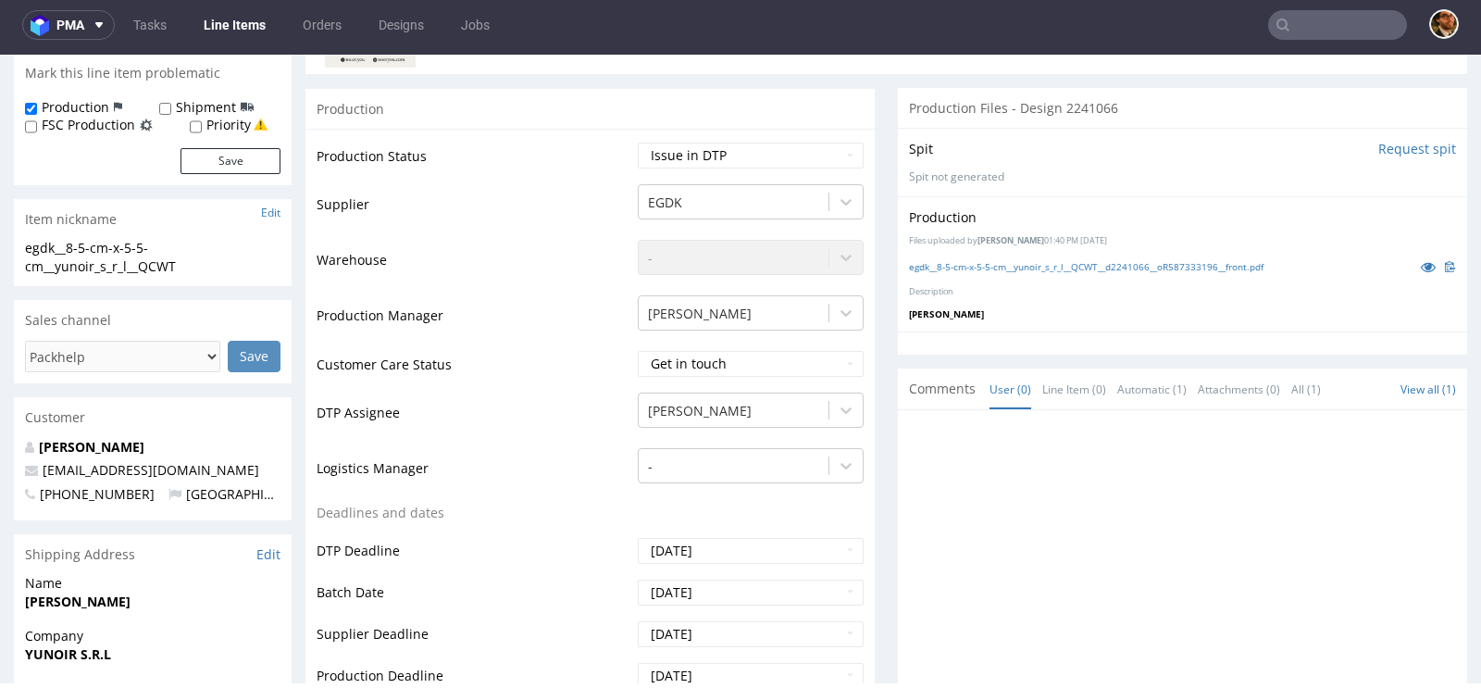
scroll to position [665, 0]
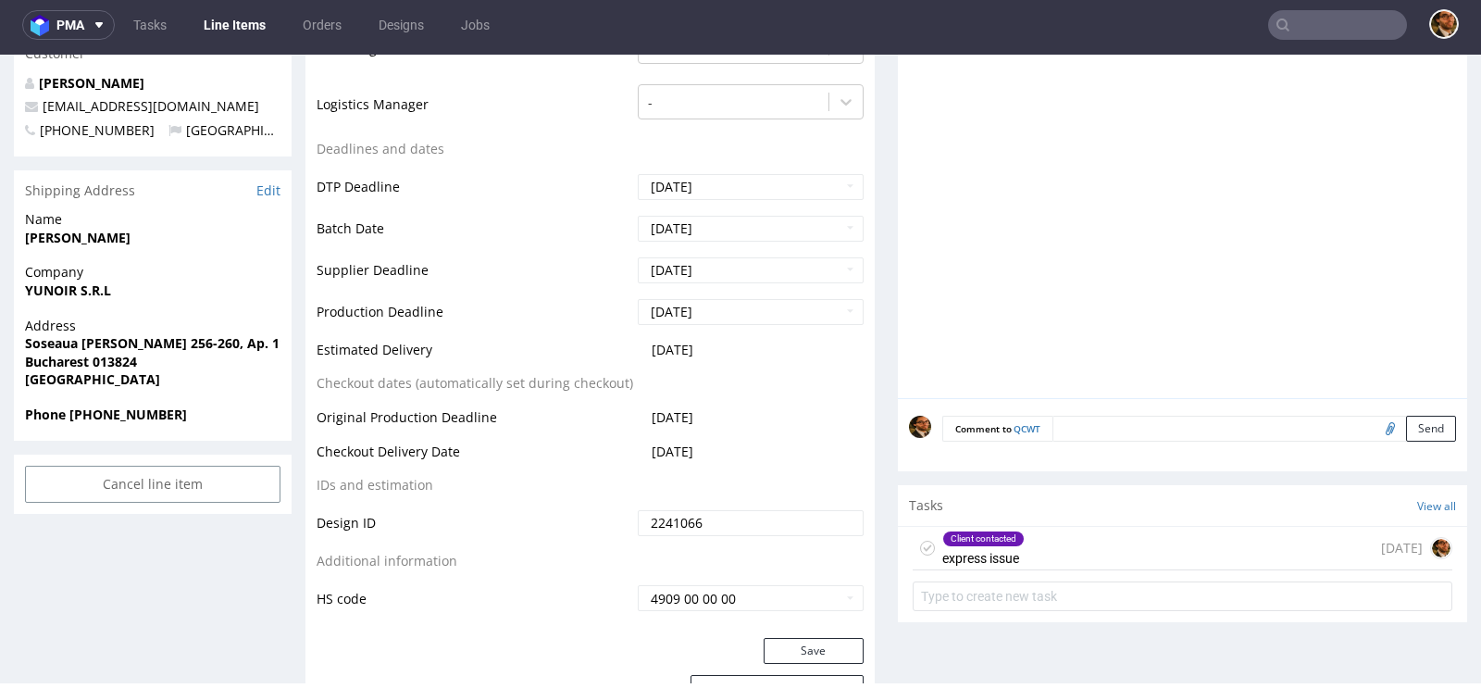
click at [1073, 543] on div "Client contacted express issue today" at bounding box center [1183, 549] width 540 height 44
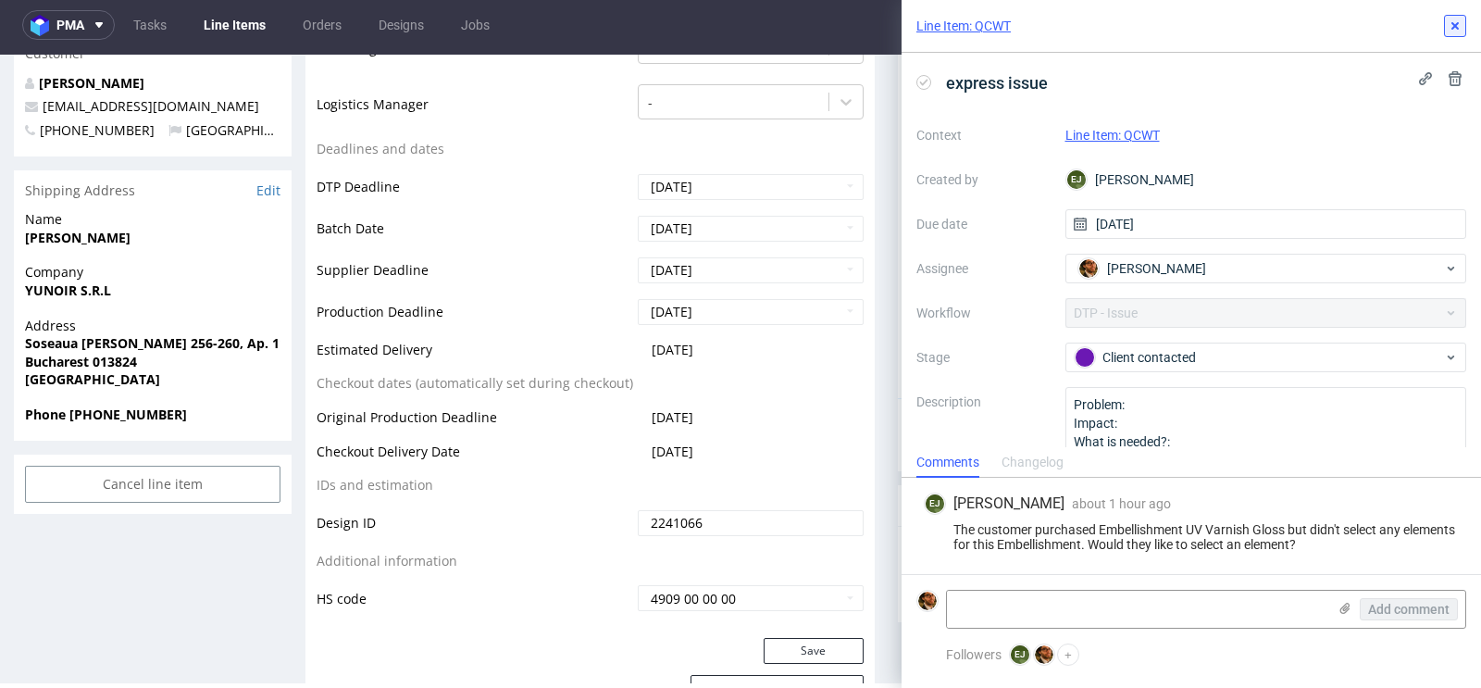
click at [1460, 23] on icon at bounding box center [1455, 26] width 15 height 15
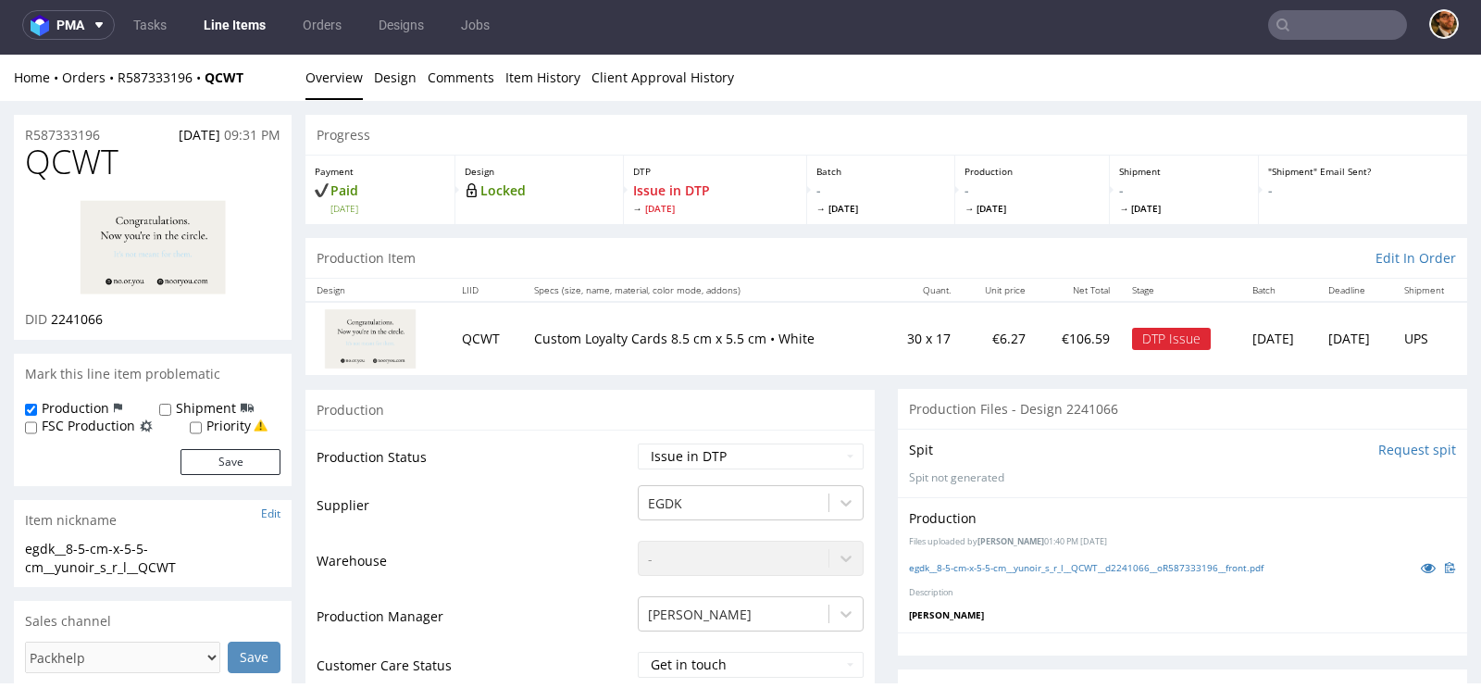
click at [169, 90] on div "Home Orders R587333196 QCWT Overview Design Comments Item History Client Approv…" at bounding box center [740, 78] width 1481 height 46
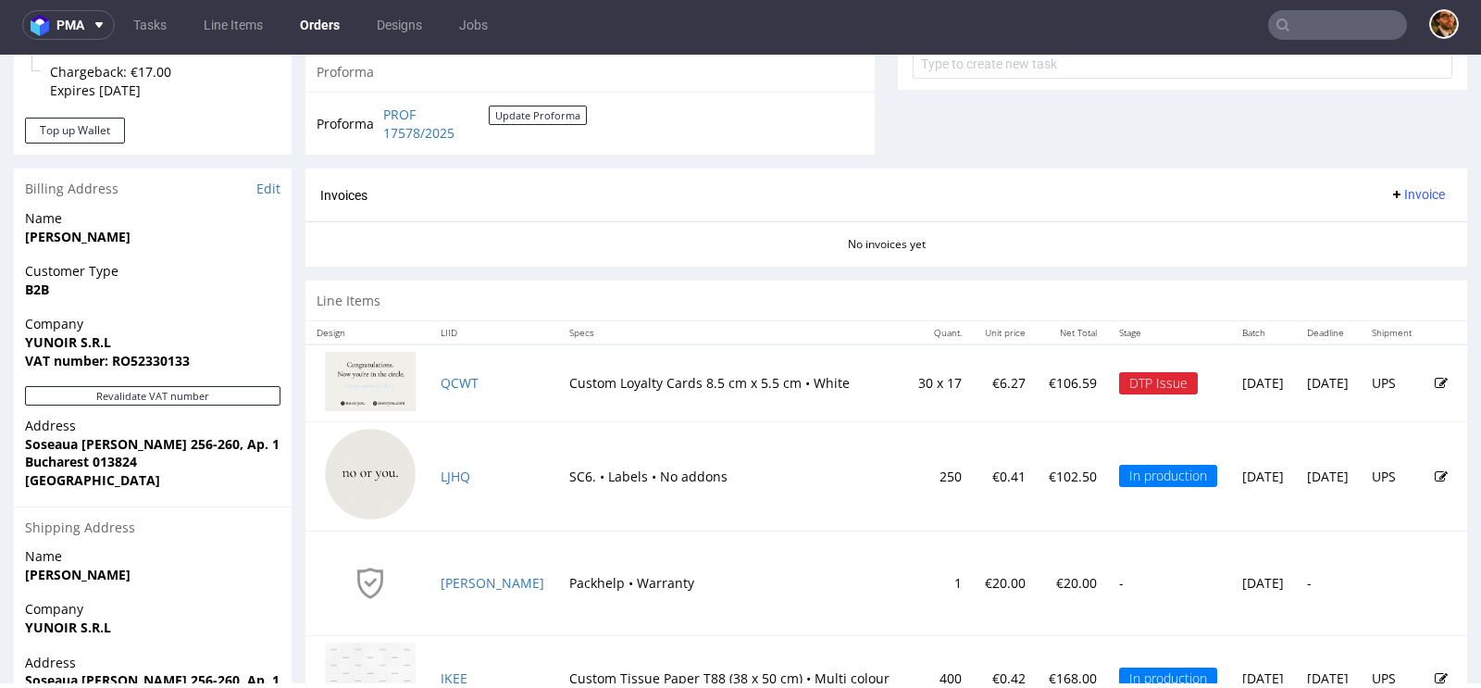
scroll to position [742, 0]
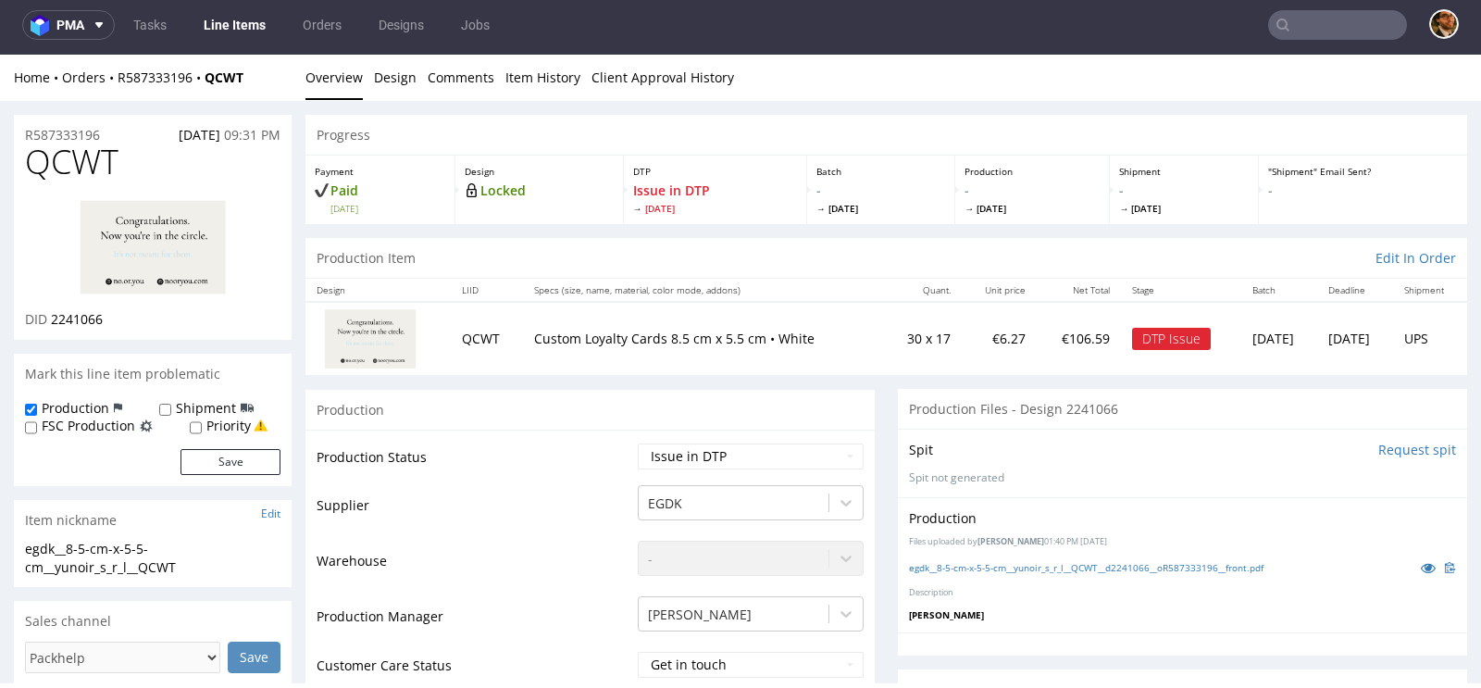
click at [363, 330] on img at bounding box center [370, 338] width 93 height 60
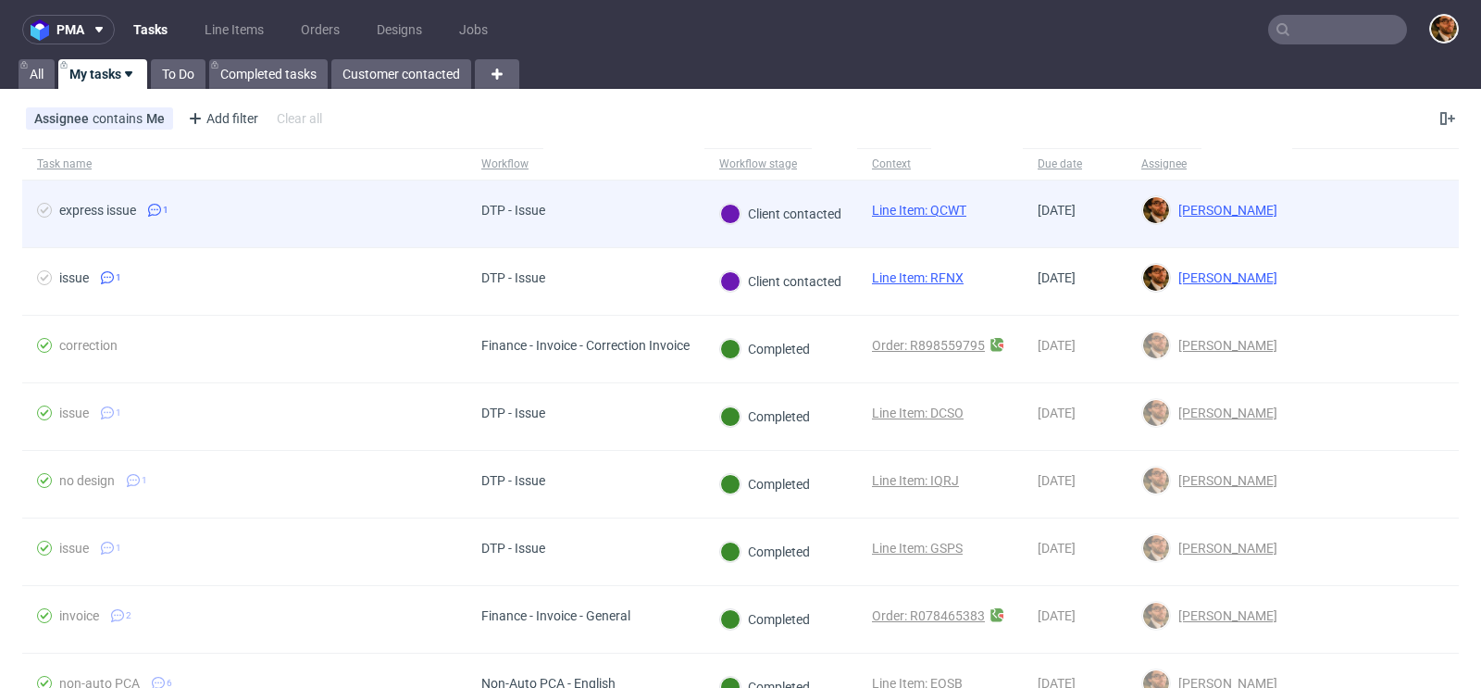
click at [1349, 228] on div at bounding box center [1375, 214] width 167 height 67
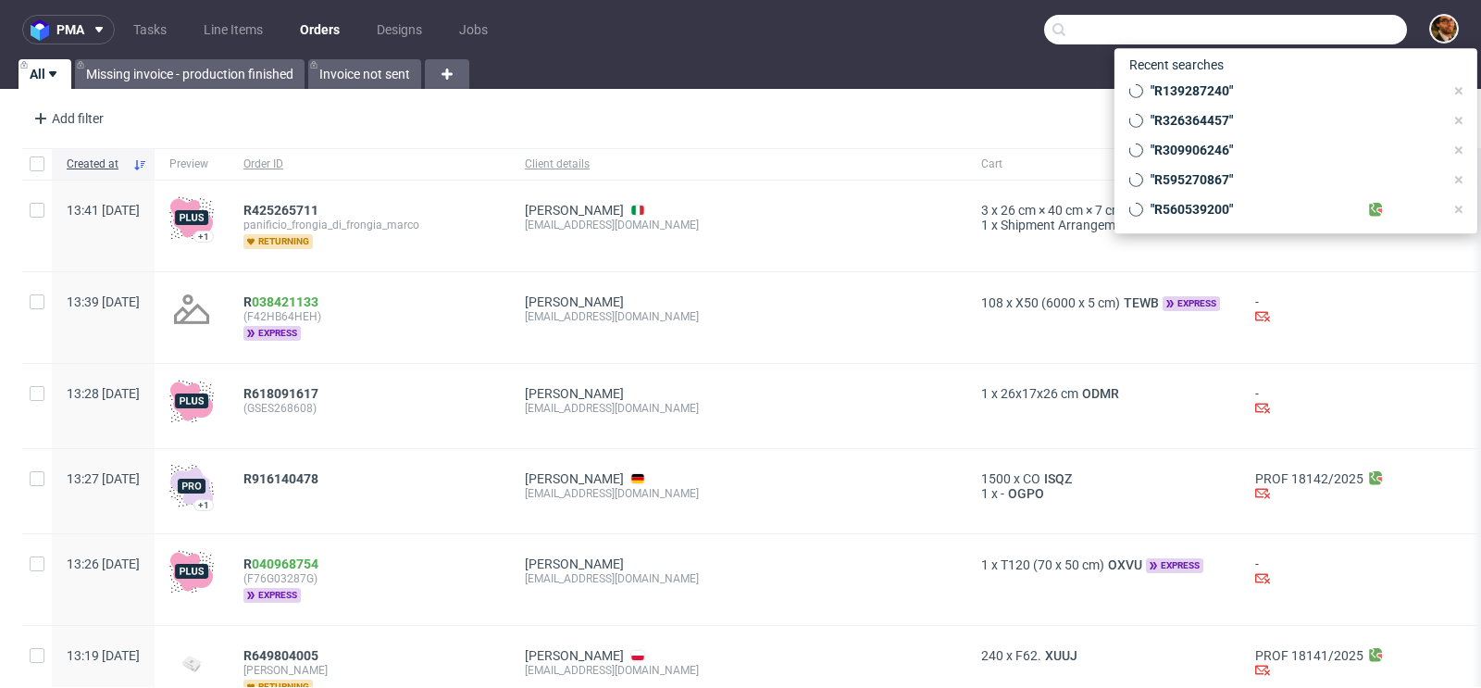
click at [1296, 30] on input "text" at bounding box center [1225, 30] width 363 height 30
paste input "R536124265"
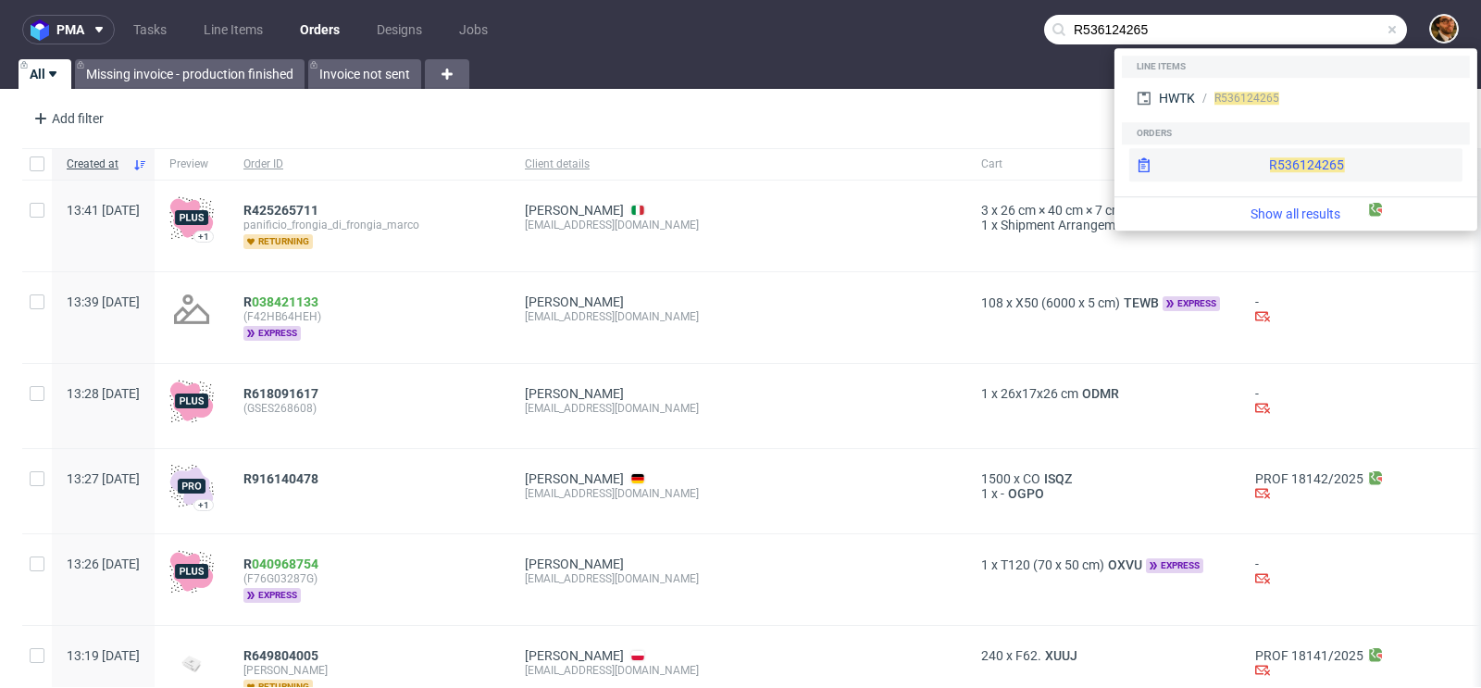
type input "R536124265"
click at [1268, 159] on div "R536124265" at bounding box center [1296, 164] width 333 height 33
